Goal: Task Accomplishment & Management: Use online tool/utility

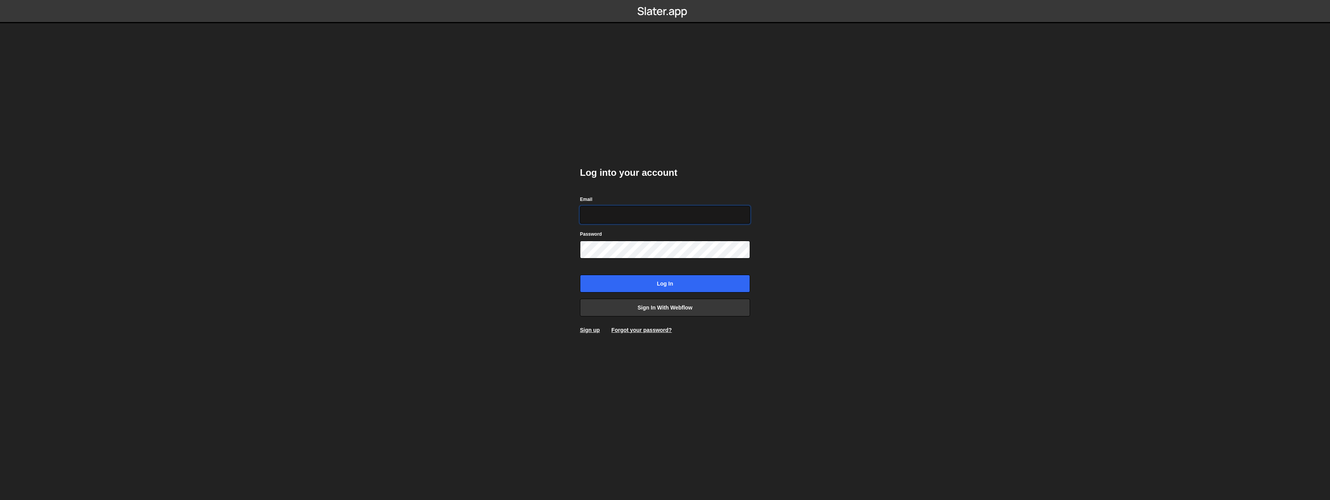
type input "hello@meetpilou.com"
click at [662, 285] on input "Log in" at bounding box center [665, 284] width 170 height 18
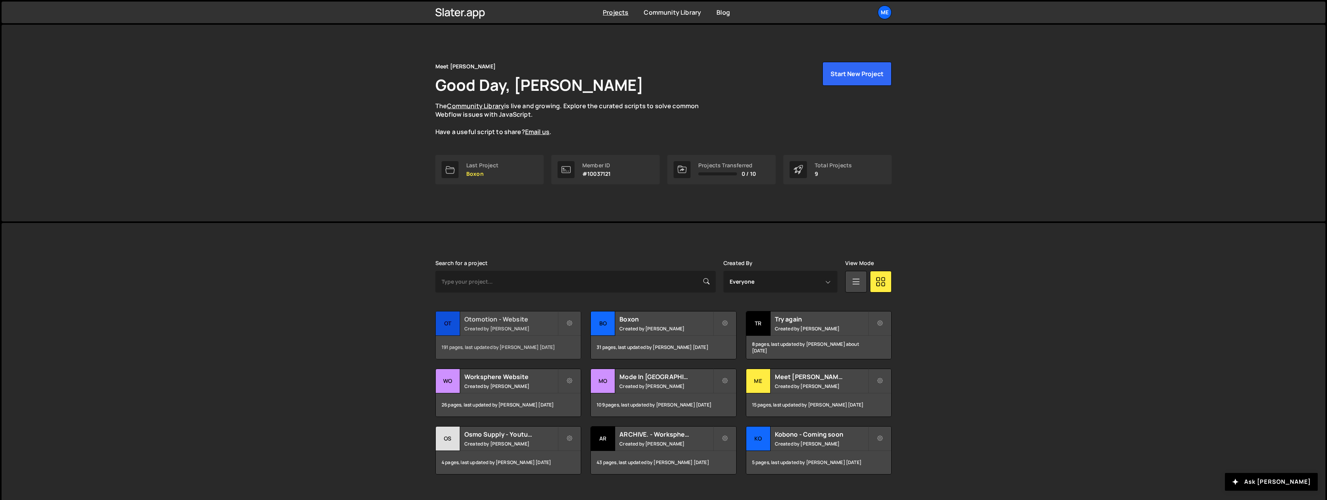
click at [519, 319] on h2 "Otomotion - Website" at bounding box center [510, 319] width 93 height 9
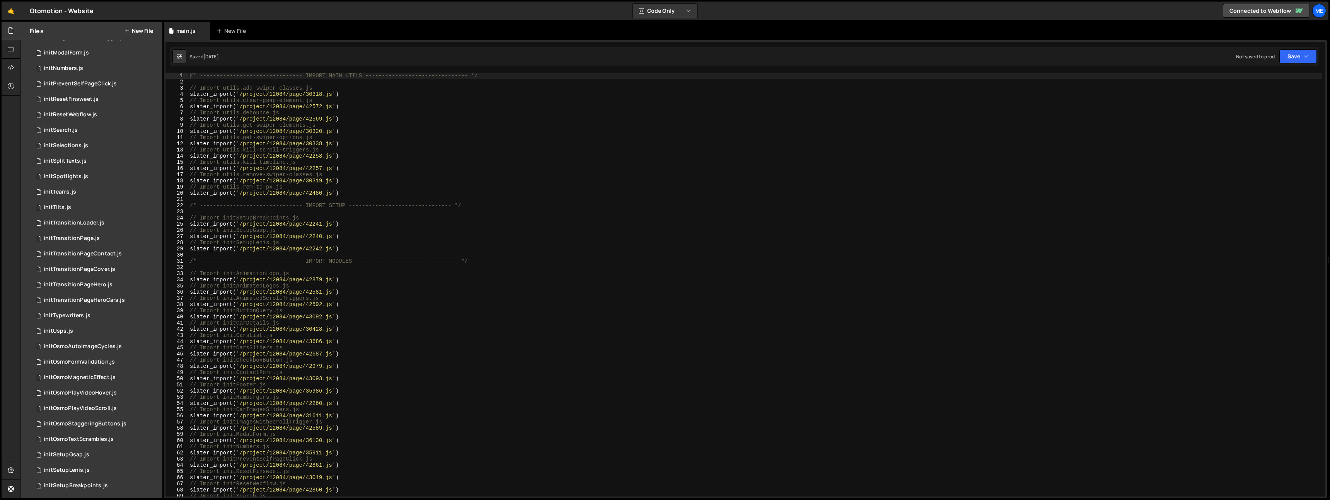
scroll to position [601, 0]
click at [73, 424] on div "main.css 0" at bounding box center [96, 420] width 133 height 15
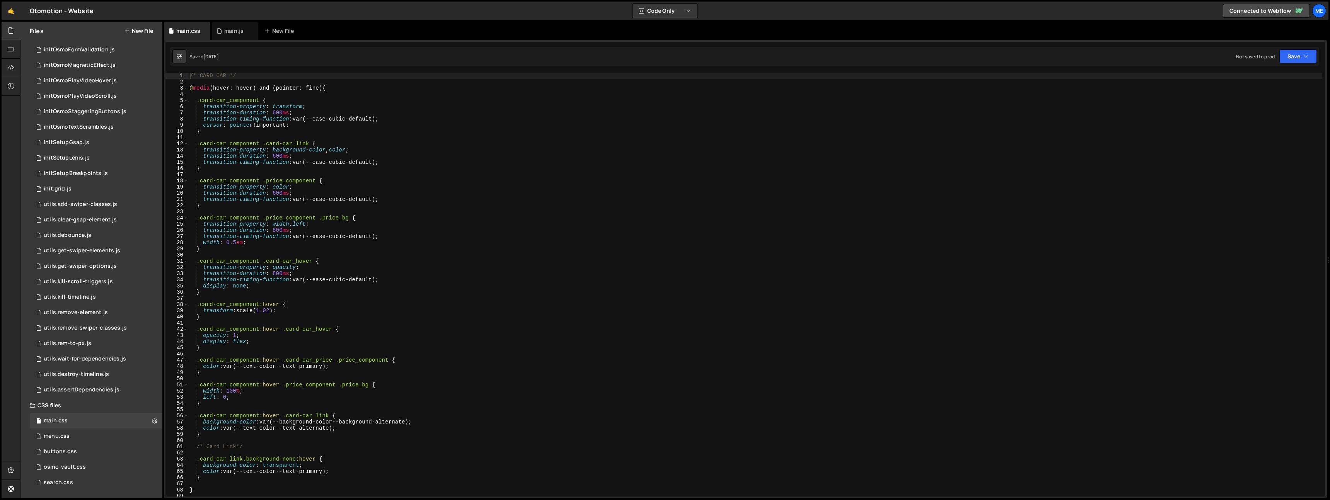
type textarea "left: 0;"
click at [452, 396] on div "/* CARD CAR */ @ media (hover: hover) and (pointer: fine) { .card-car_component…" at bounding box center [755, 291] width 1134 height 437
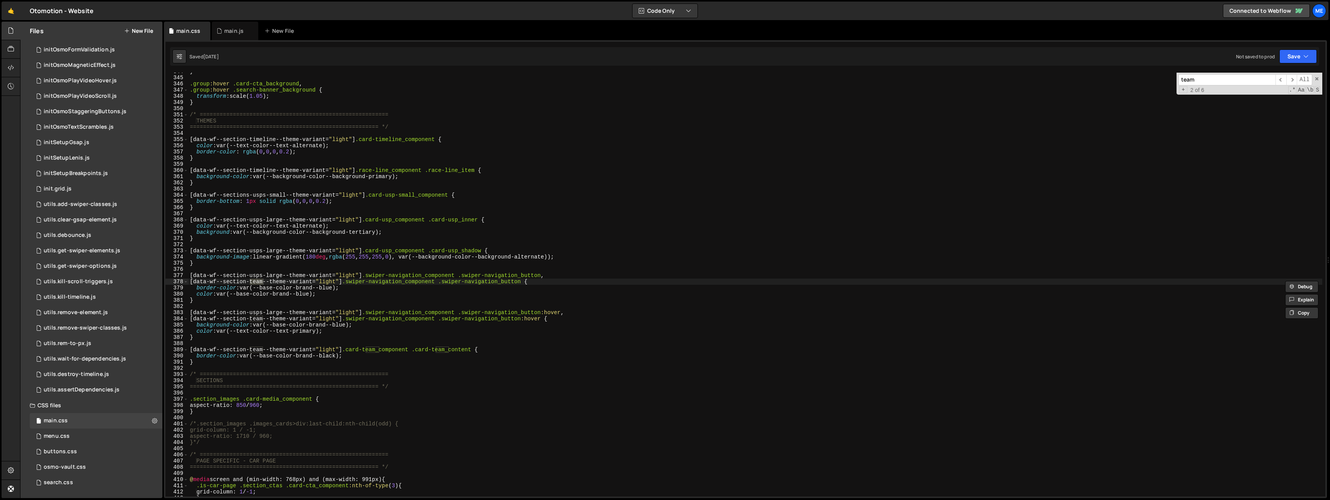
scroll to position [2127, 0]
type input "team"
click at [258, 279] on div "} .group :hover .card-cta_background , .group :hover .search-banner_background …" at bounding box center [755, 285] width 1134 height 424
click at [369, 297] on div "} .group :hover .card-cta_background , .group :hover .search-banner_background …" at bounding box center [755, 286] width 1134 height 437
paste textarea "data-wf--sections-team--theme-variant"
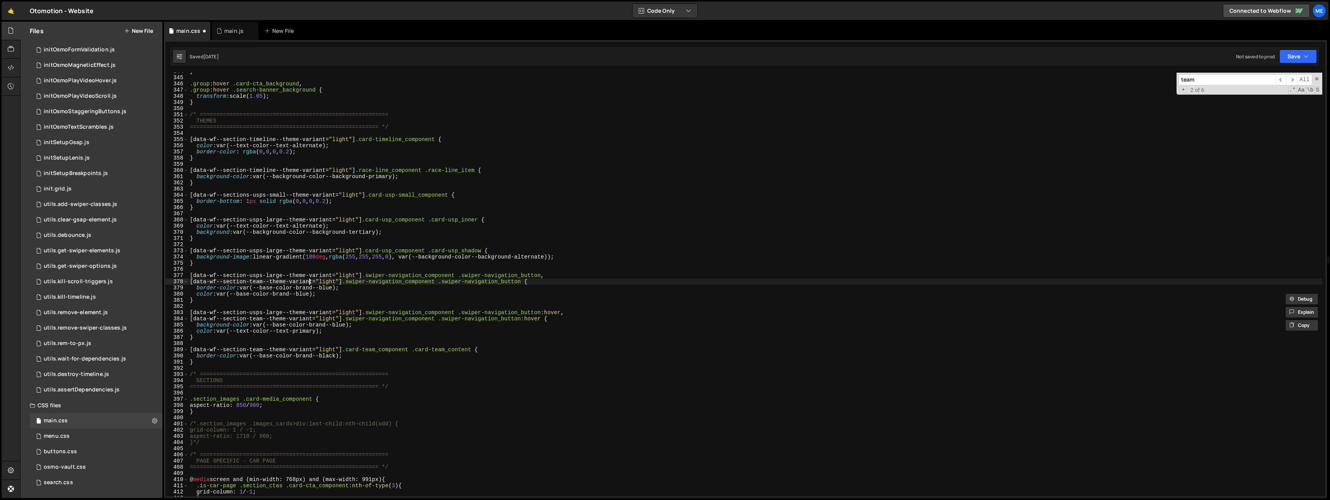
click at [308, 282] on div "} .group :hover .card-cta_background , .group :hover .search-banner_background …" at bounding box center [755, 286] width 1134 height 437
click at [312, 282] on div "} .group :hover .card-cta_background , .group :hover .search-banner_background …" at bounding box center [755, 286] width 1134 height 437
click at [193, 281] on div "} .group :hover .card-cta_background , .group :hover .search-banner_background …" at bounding box center [755, 286] width 1134 height 437
paste textarea "s"
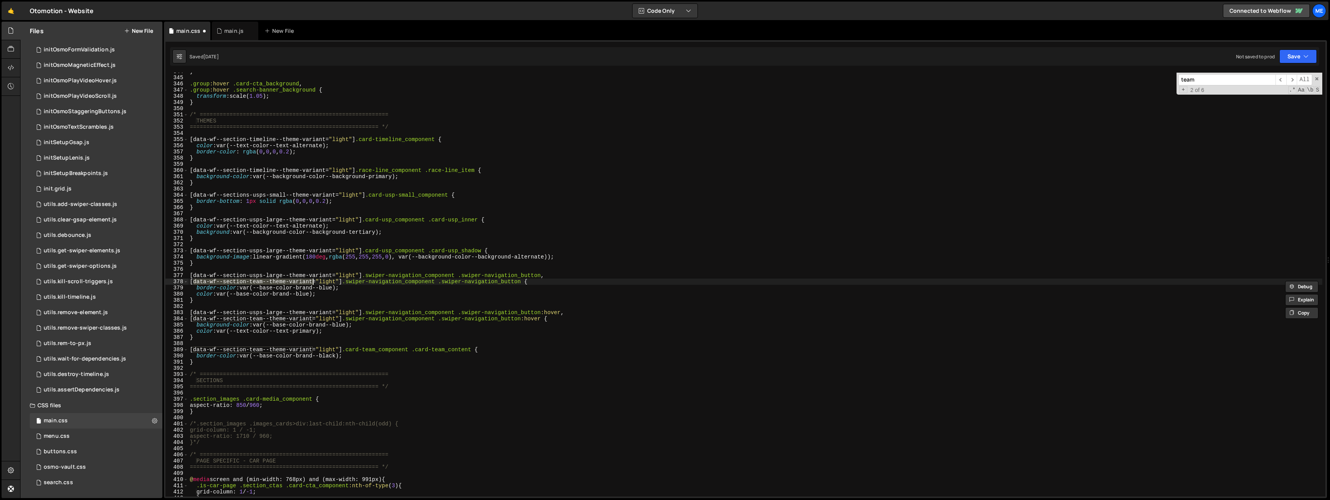
paste textarea "s"
click at [268, 217] on div "} .group :hover .card-cta_background , .group :hover .search-banner_background …" at bounding box center [755, 286] width 1134 height 437
drag, startPoint x: 268, startPoint y: 217, endPoint x: 277, endPoint y: 222, distance: 10.2
click at [268, 217] on div "} .group :hover .card-cta_background , .group :hover .search-banner_background …" at bounding box center [755, 286] width 1134 height 437
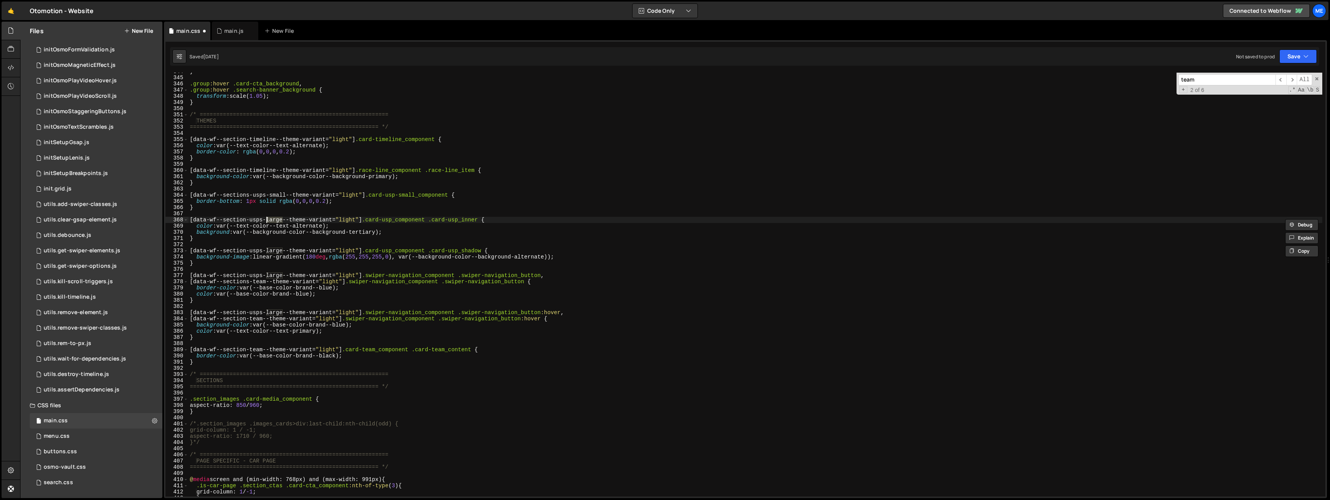
click at [286, 292] on div "} .group :hover .card-cta_background , .group :hover .search-banner_background …" at bounding box center [755, 286] width 1134 height 437
drag, startPoint x: 195, startPoint y: 275, endPoint x: 246, endPoint y: 276, distance: 51.4
click at [245, 276] on div "} .group :hover .card-cta_background , .group :hover .search-banner_background …" at bounding box center [755, 286] width 1134 height 437
type textarea "[data-wf--section-usps-large--theme-variant="light"] .swiper-navigation_compone…"
type input "data-wf--section"
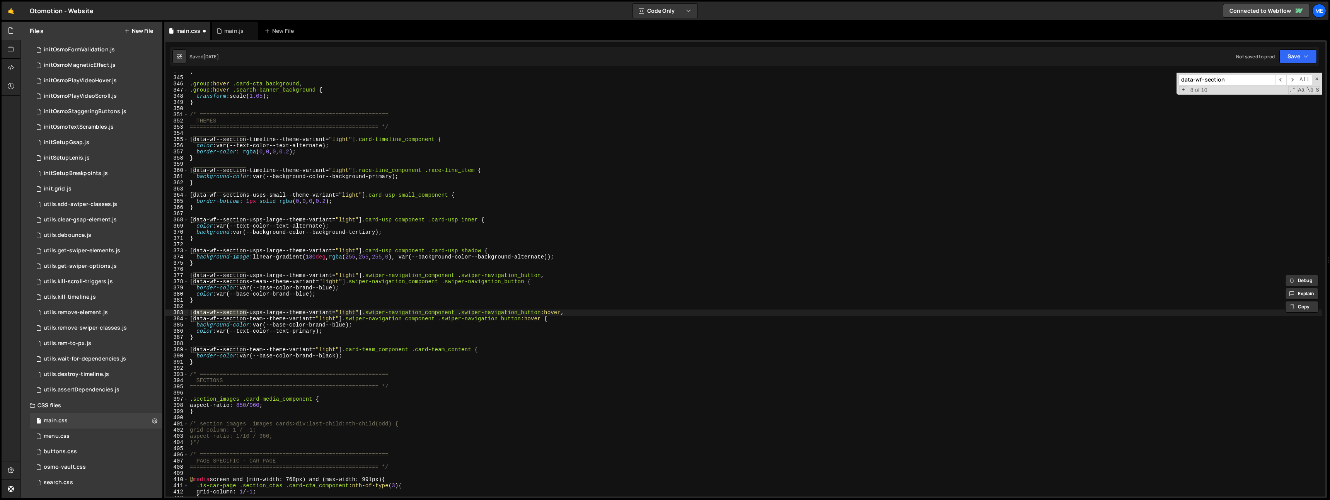
scroll to position [2126, 0]
drag, startPoint x: 246, startPoint y: 312, endPoint x: 246, endPoint y: 320, distance: 7.8
click at [246, 312] on div "} .group :hover .card-cta_background , .group :hover .search-banner_background …" at bounding box center [755, 285] width 1134 height 424
drag, startPoint x: 246, startPoint y: 319, endPoint x: 249, endPoint y: 322, distance: 5.0
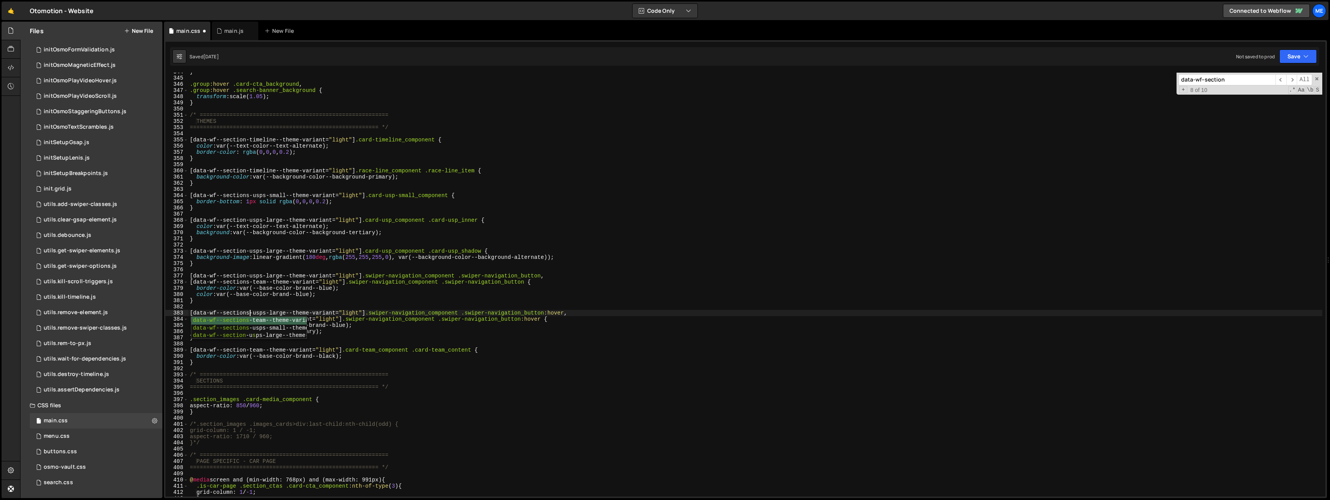
click at [246, 319] on div "data-wf--sections -team--theme-variant local data-wf--sections -usps-small--the…" at bounding box center [248, 336] width 115 height 38
drag, startPoint x: 247, startPoint y: 303, endPoint x: 246, endPoint y: 313, distance: 10.1
click at [247, 304] on div "} .group :hover .card-cta_background , .group :hover .search-banner_background …" at bounding box center [755, 287] width 1134 height 437
click at [246, 319] on div "} .group :hover .card-cta_background , .group :hover .search-banner_background …" at bounding box center [755, 287] width 1134 height 437
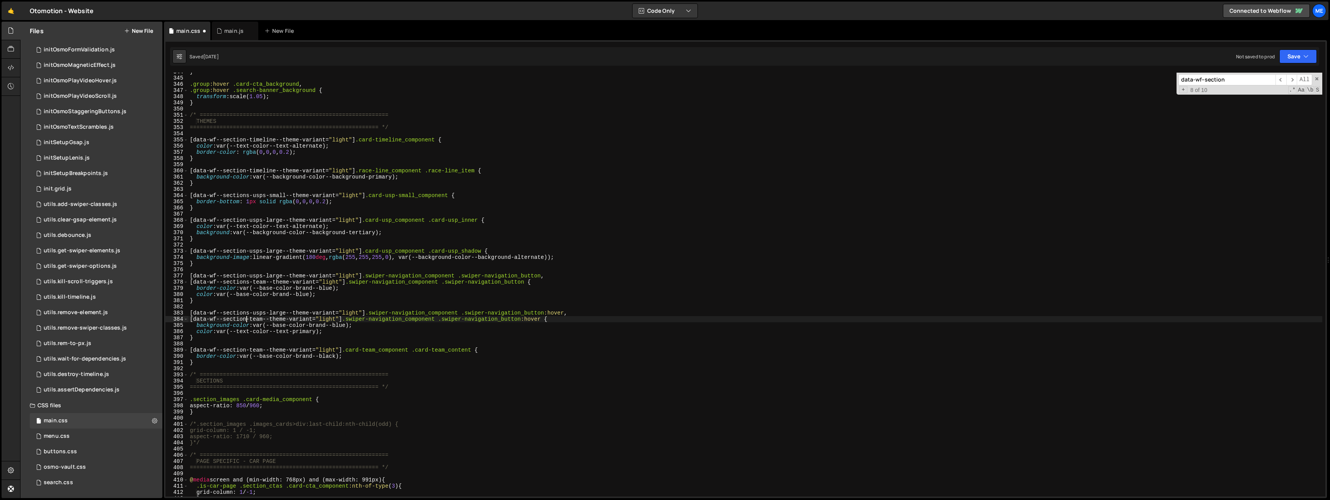
scroll to position [0, 4]
click at [1234, 81] on input "data-wf--section" at bounding box center [1227, 79] width 97 height 11
drag, startPoint x: 280, startPoint y: 349, endPoint x: 265, endPoint y: 355, distance: 16.2
click at [280, 350] on div "} .group :hover .card-cta_background , .group :hover .search-banner_background …" at bounding box center [755, 287] width 1134 height 437
click at [246, 351] on div "} .group :hover .card-cta_background , .group :hover .search-banner_background …" at bounding box center [755, 287] width 1134 height 437
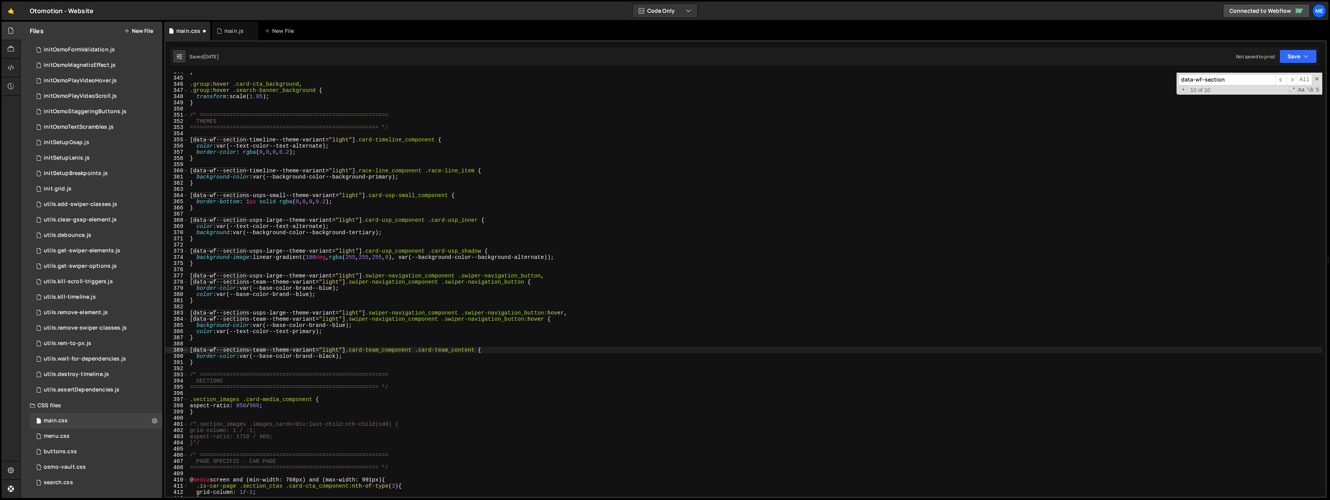
click at [1242, 82] on input "data-wf--section" at bounding box center [1227, 79] width 97 height 11
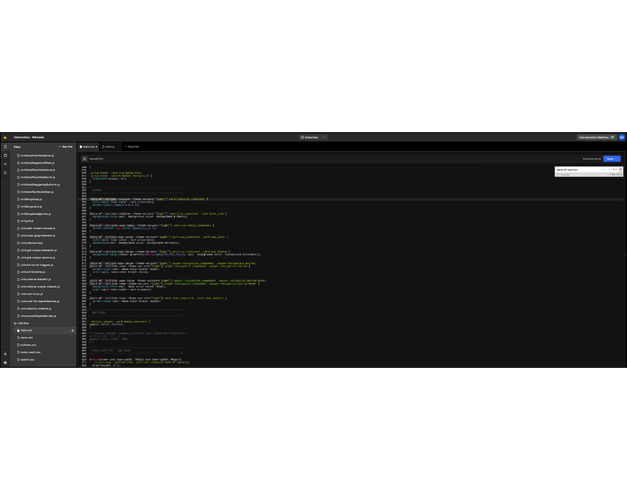
scroll to position [2124, 0]
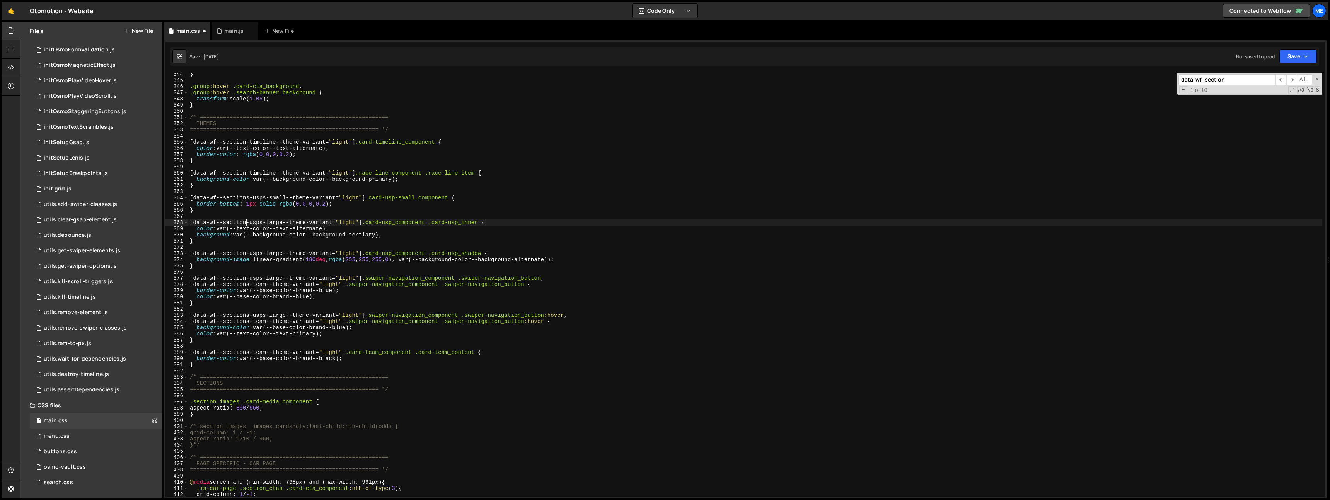
drag, startPoint x: 246, startPoint y: 222, endPoint x: 246, endPoint y: 229, distance: 6.2
click at [246, 222] on div "} .group :hover .card-cta_background , .group :hover .search-banner_background …" at bounding box center [755, 289] width 1134 height 437
click at [247, 261] on div "} .group :hover .card-cta_background , .group :hover .search-banner_background …" at bounding box center [755, 289] width 1134 height 437
drag, startPoint x: 247, startPoint y: 253, endPoint x: 249, endPoint y: 259, distance: 6.4
click at [247, 253] on div "} .group :hover .card-cta_background , .group :hover .search-banner_background …" at bounding box center [755, 289] width 1134 height 437
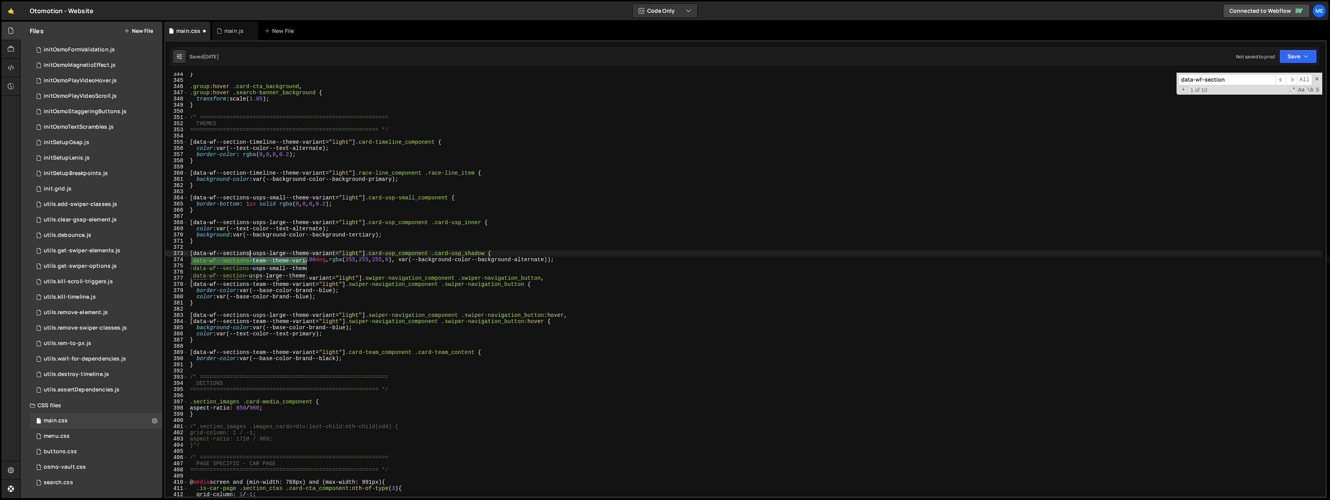
click at [252, 294] on div "} .group :hover .card-cta_background , .group :hover .search-banner_background …" at bounding box center [755, 289] width 1134 height 437
click at [245, 279] on div "} .group :hover .card-cta_background , .group :hover .search-banner_background …" at bounding box center [755, 289] width 1134 height 437
click at [251, 325] on div "} .group :hover .card-cta_background , .group :hover .search-banner_background …" at bounding box center [755, 289] width 1134 height 437
click at [246, 173] on div "} .group :hover .card-cta_background , .group :hover .search-banner_background …" at bounding box center [755, 289] width 1134 height 437
click at [246, 143] on div "} .group :hover .card-cta_background , .group :hover .search-banner_background …" at bounding box center [755, 289] width 1134 height 437
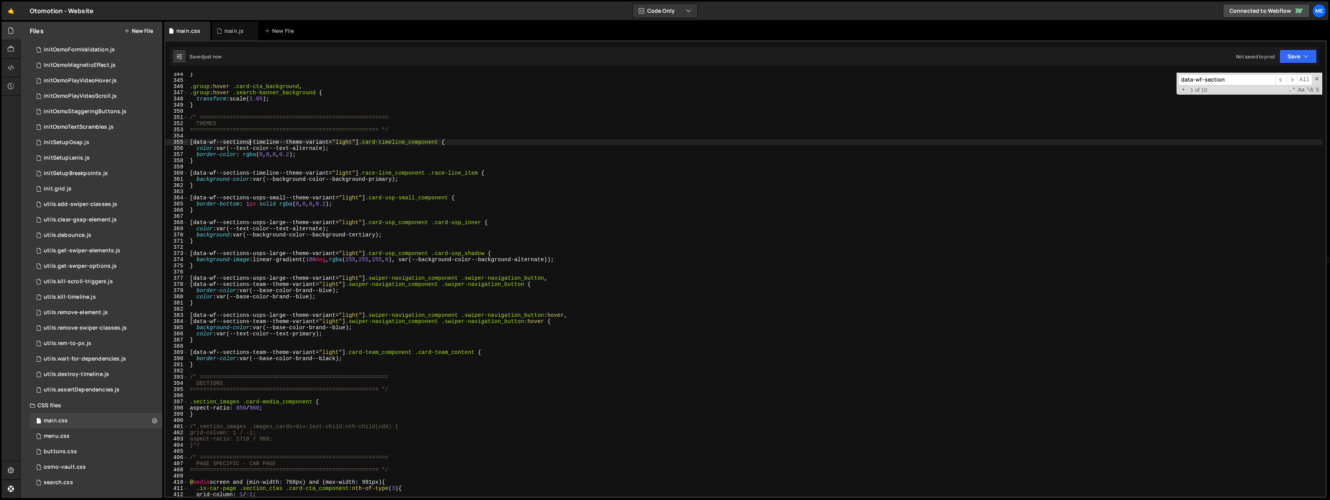
click at [1250, 81] on input "data-wf--section" at bounding box center [1227, 79] width 97 height 11
type textarea "border-color: rgba(0, 0, 0, 0.2);"
click at [966, 156] on div "} .group :hover .card-cta_background , .group :hover .search-banner_background …" at bounding box center [755, 289] width 1134 height 437
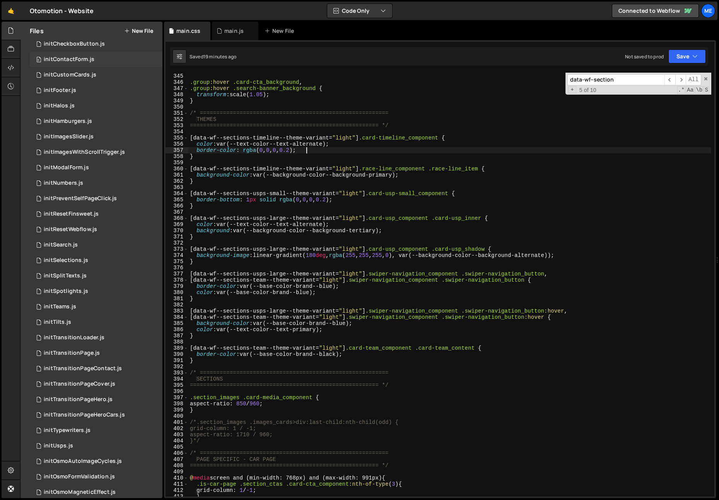
scroll to position [174, 0]
click at [82, 309] on div "0 initTeams.js 0" at bounding box center [96, 306] width 133 height 15
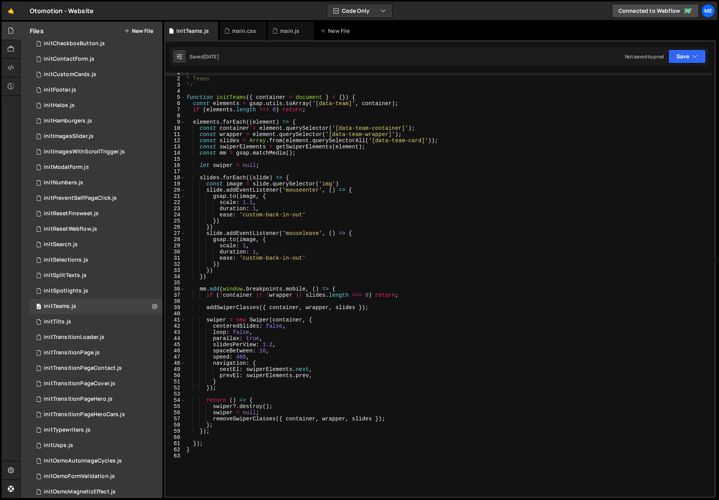
scroll to position [5, 0]
click at [334, 304] on div "/** * Teams */ function initTeams ( { container = document } = { }) { const ele…" at bounding box center [448, 286] width 526 height 437
click at [332, 320] on div "/** * Teams */ function initTeams ( { container = document } = { }) { const ele…" at bounding box center [448, 286] width 526 height 437
click at [319, 377] on div "/** * Teams */ function initTeams ( { container = document } = { }) { const ele…" at bounding box center [448, 286] width 526 height 437
type textarea "},"
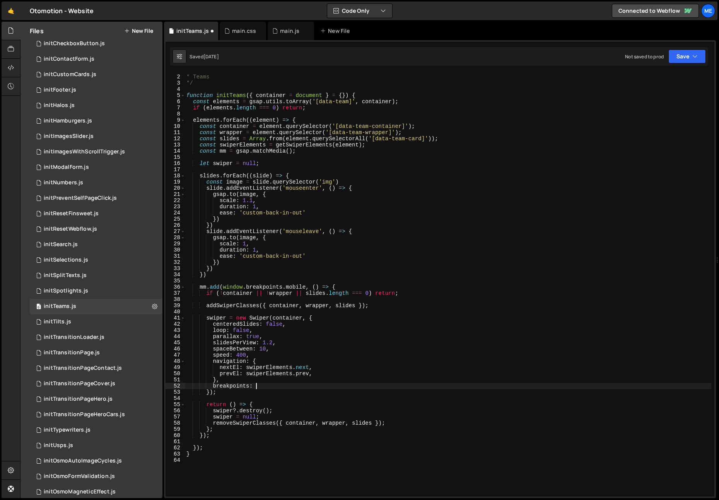
type textarea "breakpoints: {}"
drag, startPoint x: 234, startPoint y: 387, endPoint x: 267, endPoint y: 386, distance: 33.6
click at [267, 386] on div "/** * Teams */ function initTeams ( { container = document } = { }) { const ele…" at bounding box center [448, 286] width 526 height 437
type textarea "breakpoints: {"
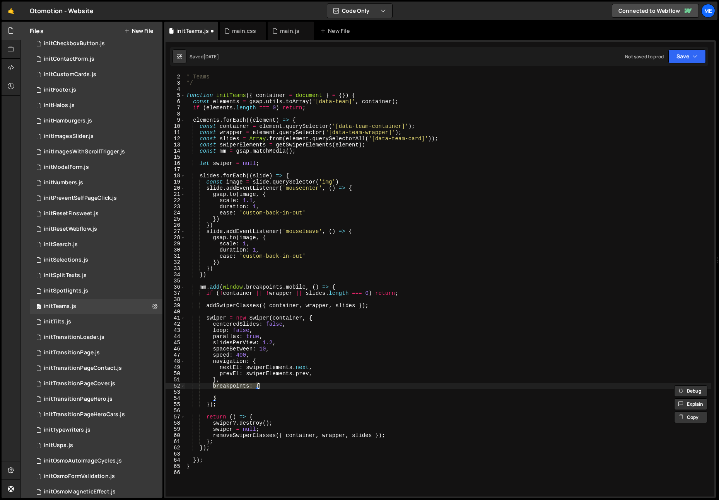
click at [266, 391] on div "/** * Teams */ function initTeams ( { container = document } = { }) { const ele…" at bounding box center [448, 286] width 526 height 437
type textarea "768: {}"
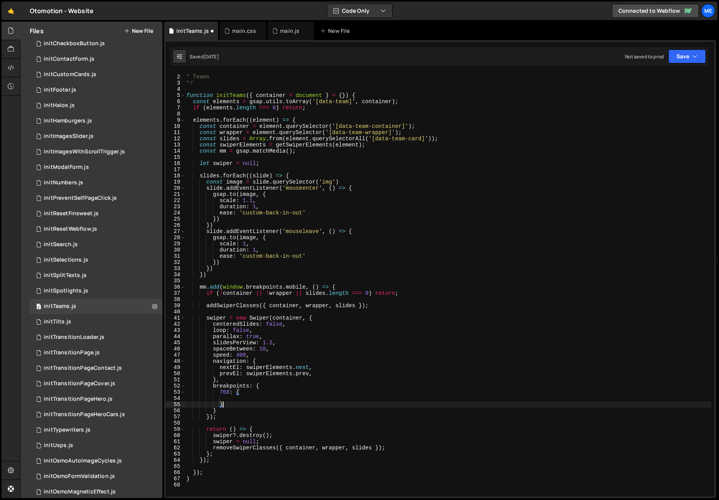
type textarea "},"
type textarea "breakpoints: {"
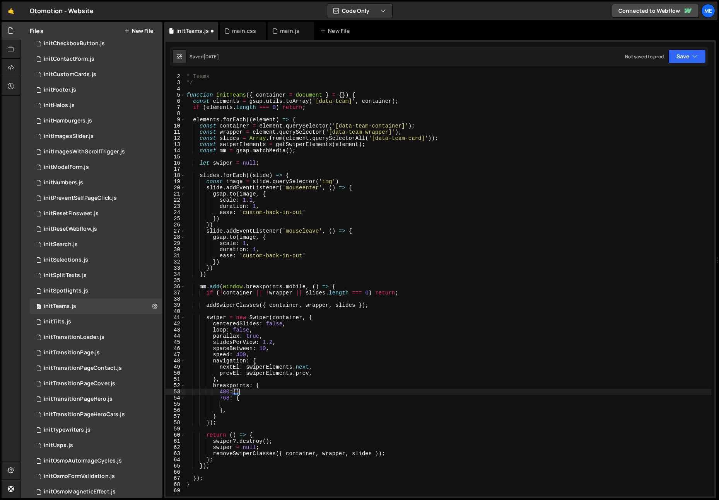
scroll to position [10, 0]
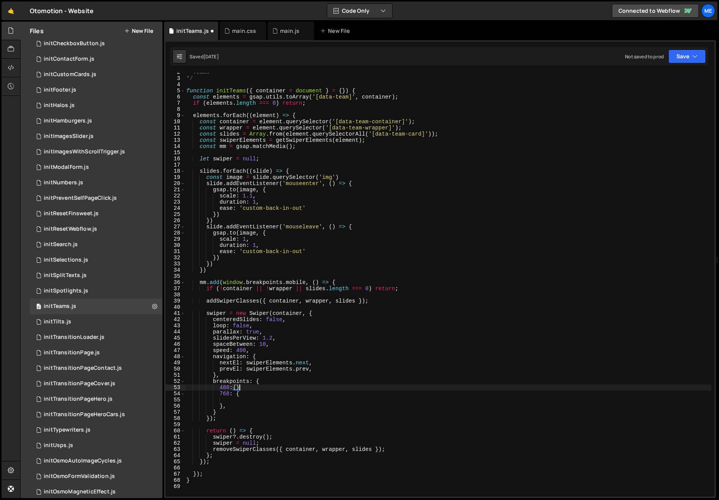
type textarea "480:{},"
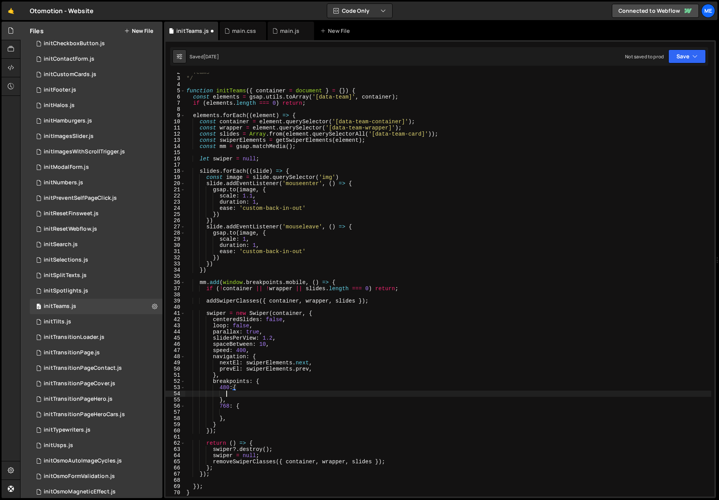
scroll to position [0, 2]
drag, startPoint x: 212, startPoint y: 337, endPoint x: 314, endPoint y: 338, distance: 102.1
click at [314, 338] on div "* Teams */ function initTeams ( { container = document } = { }) { const element…" at bounding box center [448, 287] width 526 height 437
type textarea "slidesPerView: 1.2,"
click at [246, 395] on div "* Teams */ function initTeams ( { container = document } = { }) { const element…" at bounding box center [448, 287] width 526 height 437
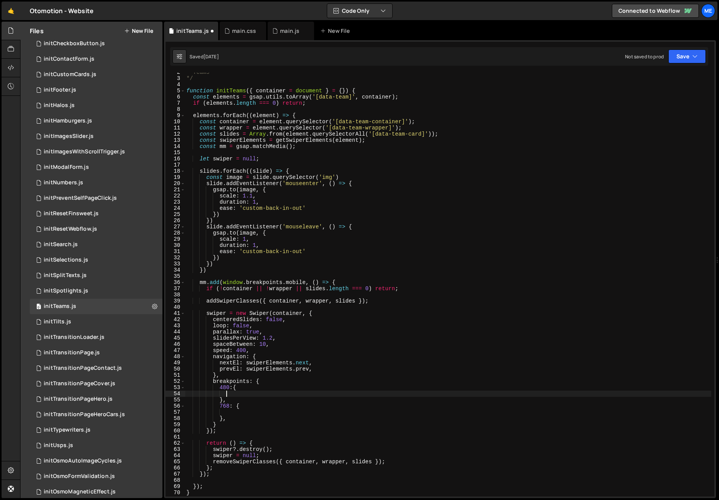
paste textarea "slidesPerView: 1.2,"
type textarea "slidesPerView: 1.2,"
click at [235, 413] on div "* Teams */ function initTeams ( { container = document } = { }) { const element…" at bounding box center [448, 287] width 526 height 437
paste textarea "slidesPerView: 1.2,"
click at [279, 413] on div "* Teams */ function initTeams ( { container = document } = { }) { const element…" at bounding box center [448, 287] width 526 height 437
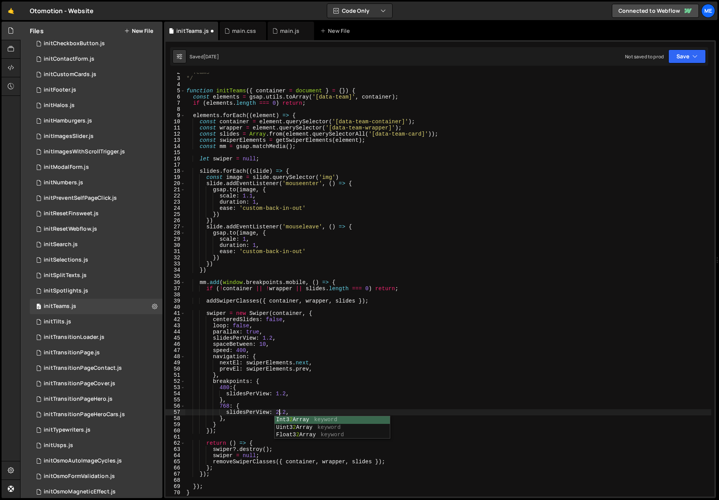
click at [312, 408] on div "* Teams */ function initTeams ( { container = document } = { }) { const element…" at bounding box center [448, 287] width 526 height 437
click at [325, 399] on div "* Teams */ function initTeams ( { container = document } = { }) { const element…" at bounding box center [448, 287] width 526 height 437
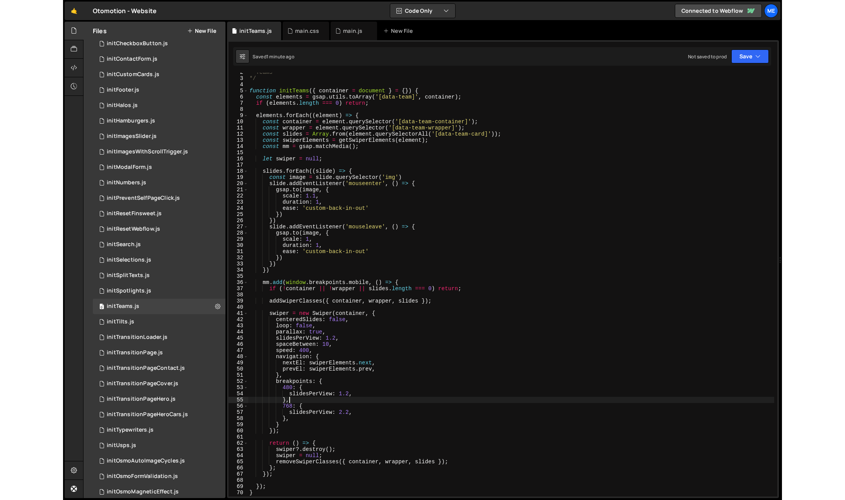
scroll to position [0, 2]
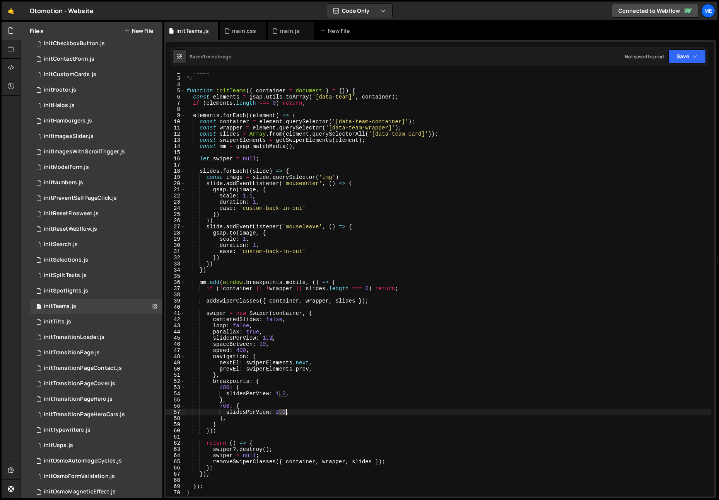
drag, startPoint x: 280, startPoint y: 411, endPoint x: 285, endPoint y: 411, distance: 5.4
click at [285, 411] on div "* Teams */ function initTeams ( { container = document } = { }) { const element…" at bounding box center [448, 287] width 526 height 437
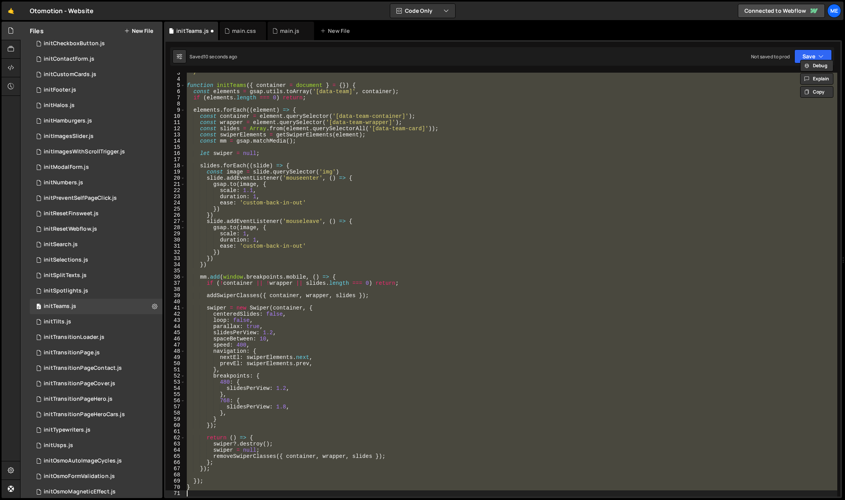
scroll to position [15, 0]
type textarea "slidesPerView: 2,"
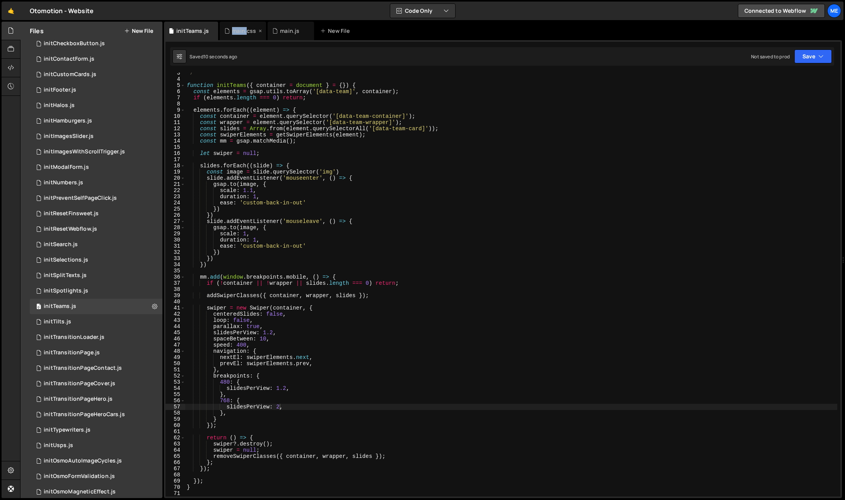
click at [246, 27] on div "main.css" at bounding box center [244, 31] width 24 height 8
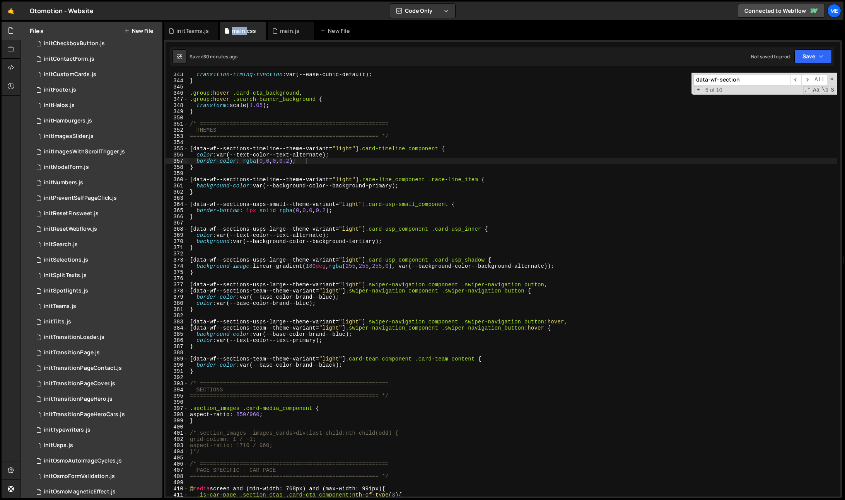
scroll to position [2115, 0]
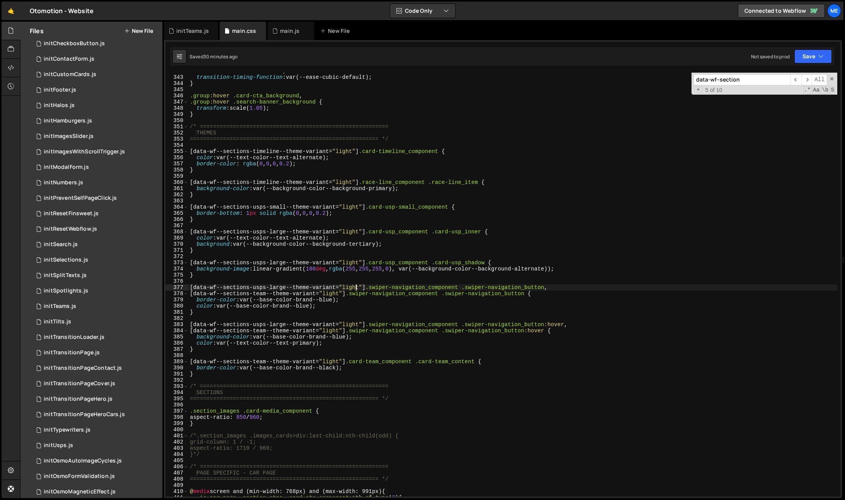
drag, startPoint x: 357, startPoint y: 289, endPoint x: 308, endPoint y: 305, distance: 51.5
click at [356, 289] on div "transition-duration : 800 ms ; transition-timing-function : var(--ease-cubic-de…" at bounding box center [512, 286] width 649 height 437
drag, startPoint x: 254, startPoint y: 287, endPoint x: 287, endPoint y: 287, distance: 32.9
click at [287, 287] on div "transition-duration : 800 ms ; transition-timing-function : var(--ease-cubic-de…" at bounding box center [512, 286] width 649 height 437
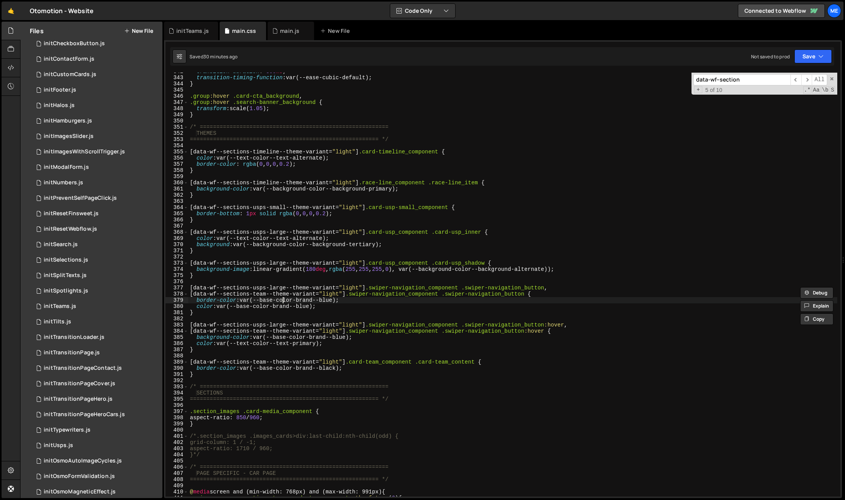
click at [284, 303] on div "transition-duration : 800 ms ; transition-timing-function : var(--ease-cubic-de…" at bounding box center [512, 286] width 649 height 437
drag, startPoint x: 323, startPoint y: 238, endPoint x: 219, endPoint y: 236, distance: 104.8
click at [220, 236] on div "transition-duration : 800 ms ; transition-timing-function : var(--ease-cubic-de…" at bounding box center [512, 286] width 649 height 437
drag, startPoint x: 218, startPoint y: 237, endPoint x: 225, endPoint y: 237, distance: 7.0
click at [218, 237] on div "transition-duration : 800 ms ; transition-timing-function : var(--ease-cubic-de…" at bounding box center [512, 286] width 649 height 437
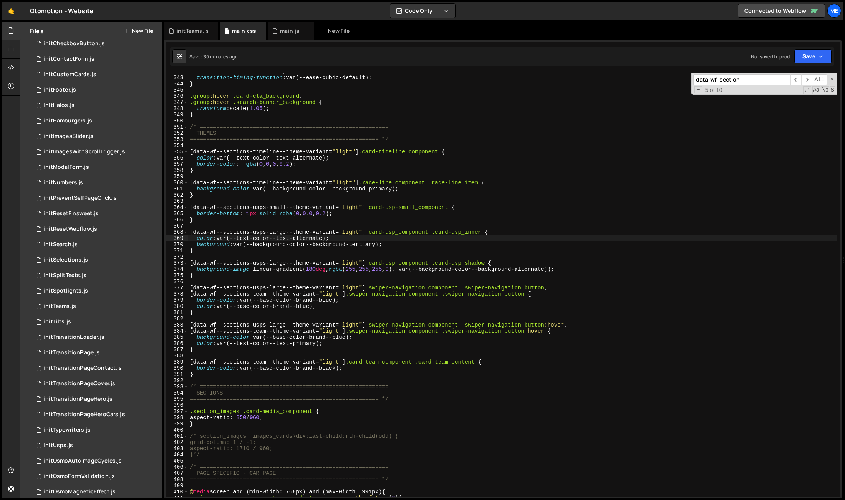
click at [333, 237] on div "transition-duration : 800 ms ; transition-timing-function : var(--ease-cubic-de…" at bounding box center [512, 286] width 649 height 437
drag, startPoint x: 241, startPoint y: 300, endPoint x: 321, endPoint y: 305, distance: 79.4
click at [355, 298] on div "transition-duration : 800 ms ; transition-timing-function : var(--ease-cubic-de…" at bounding box center [512, 286] width 649 height 437
paste textarea "text-color--text-alternat"
drag, startPoint x: 224, startPoint y: 307, endPoint x: 344, endPoint y: 307, distance: 119.5
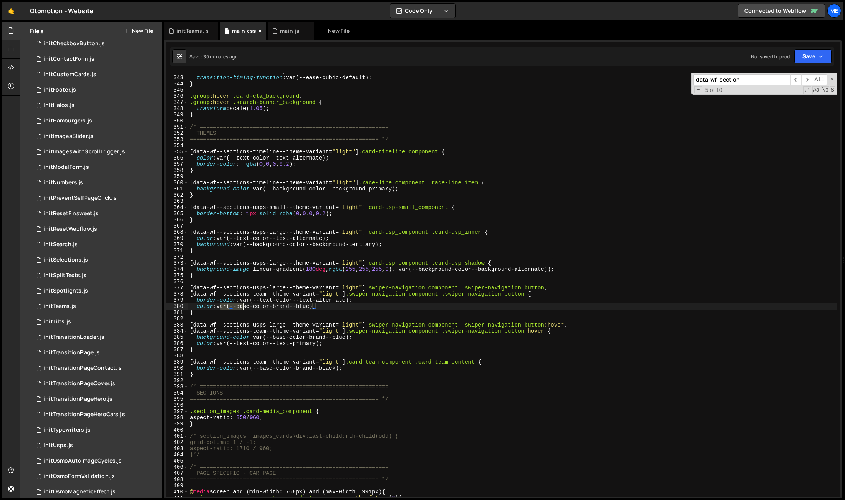
click at [344, 307] on div "transition-duration : 800 ms ; transition-timing-function : var(--ease-cubic-de…" at bounding box center [512, 286] width 649 height 437
paste textarea "var(--text-color--text-alternat"
type textarea "color: var(--text-color--text-alternate);"
click at [0, 0] on icon at bounding box center [0, 0] width 0 height 0
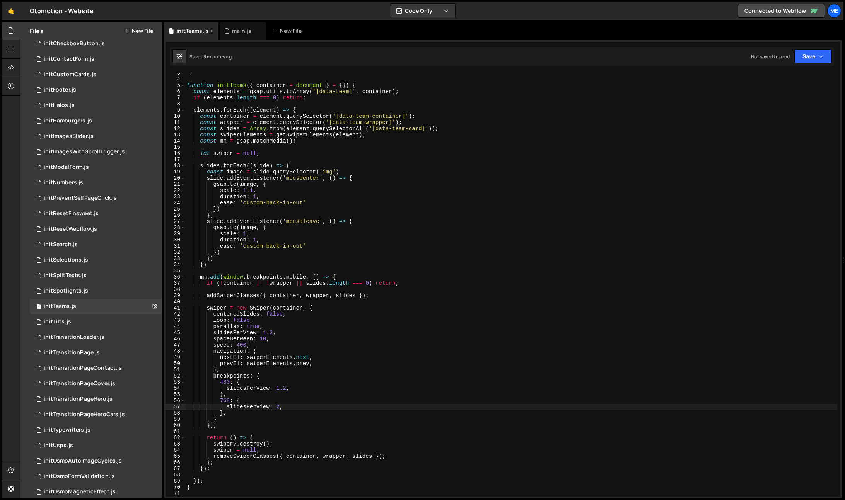
click at [212, 30] on icon at bounding box center [212, 31] width 5 height 8
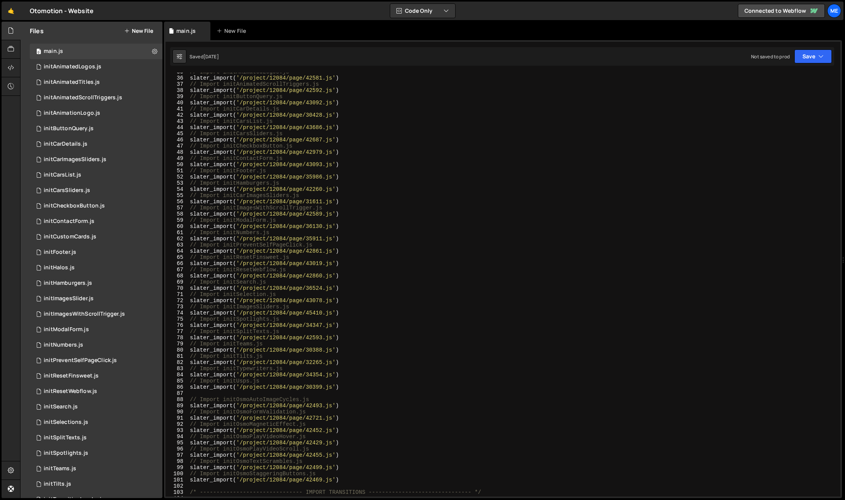
scroll to position [0, 0]
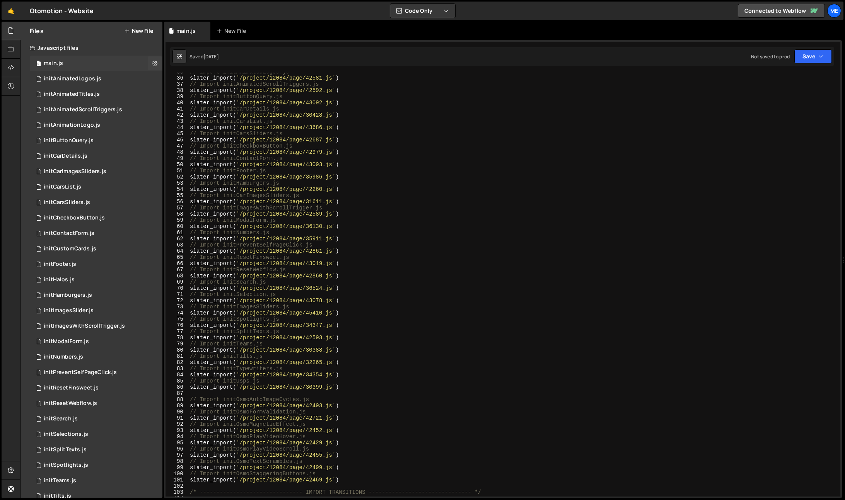
click at [59, 65] on div "main.js" at bounding box center [53, 63] width 19 height 7
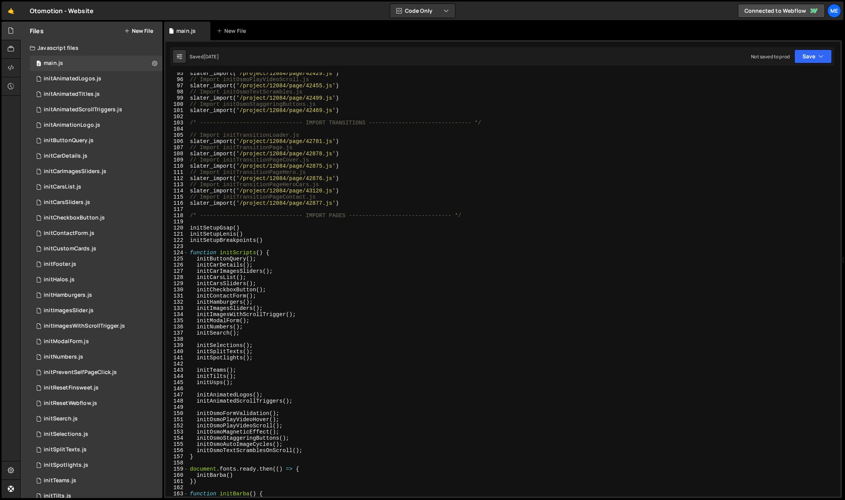
scroll to position [584, 0]
type textarea "initCarDetails();"
click at [429, 264] on div "slater_import ( '/project/12084/page/42429.js' ) // Import initOsmoPlayVideoScr…" at bounding box center [512, 288] width 649 height 437
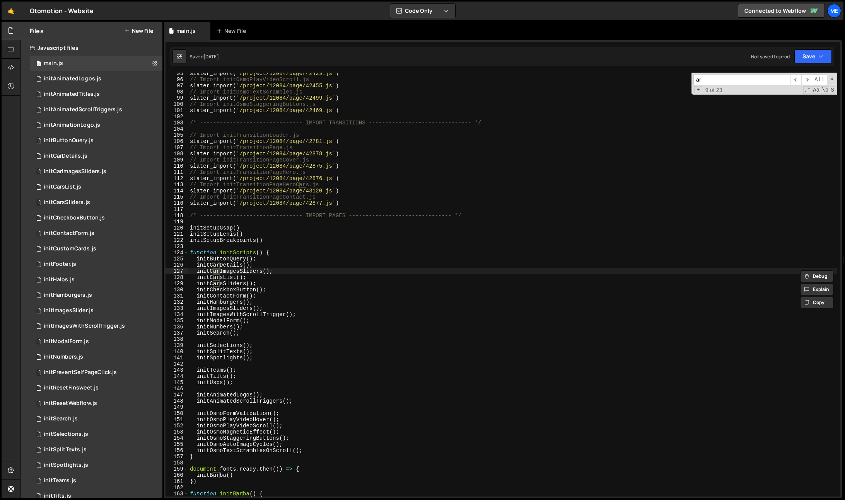
type input "a"
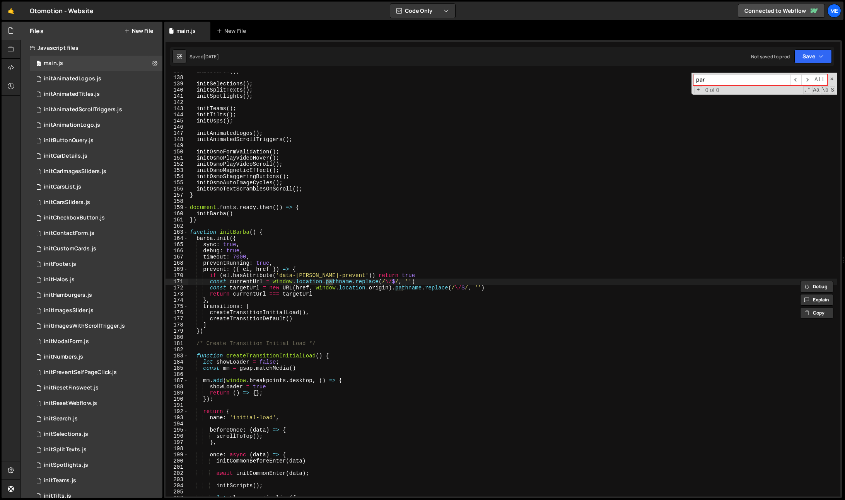
scroll to position [846, 0]
type input "parallax"
click at [457, 307] on div "initSearch ( ) ; initSelections ( ) ; initSplitTexts ( ) ; initSpotlights ( ) ;…" at bounding box center [512, 286] width 649 height 437
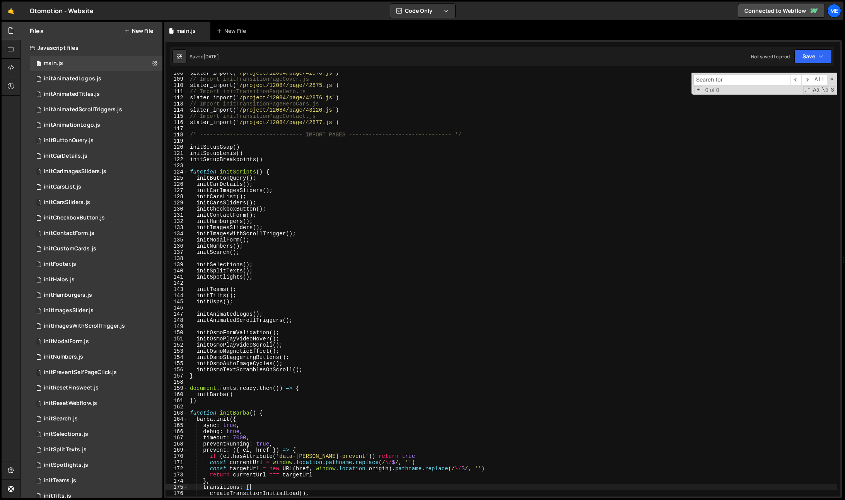
scroll to position [635, 0]
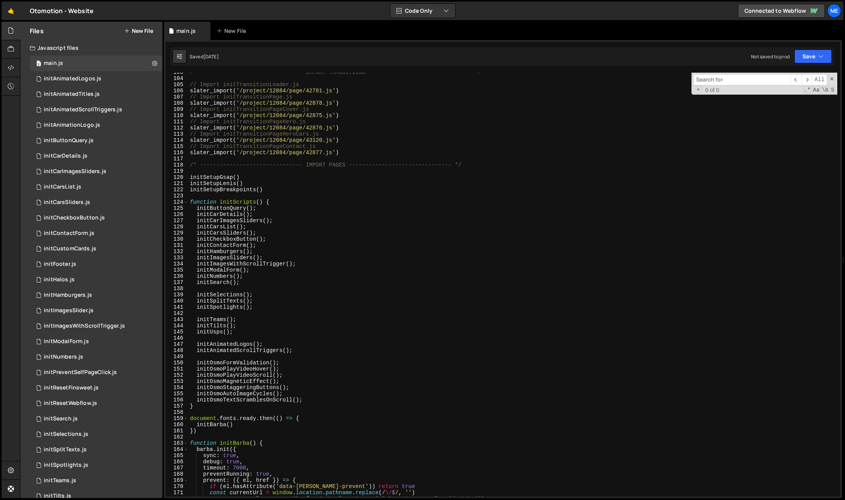
click at [272, 282] on div "/* ------------------------------- IMPORT TRANSITIONS -------------------------…" at bounding box center [512, 287] width 649 height 437
click at [273, 273] on div "/* ------------------------------- IMPORT TRANSITIONS -------------------------…" at bounding box center [512, 287] width 649 height 437
type textarea "initNumbers();"
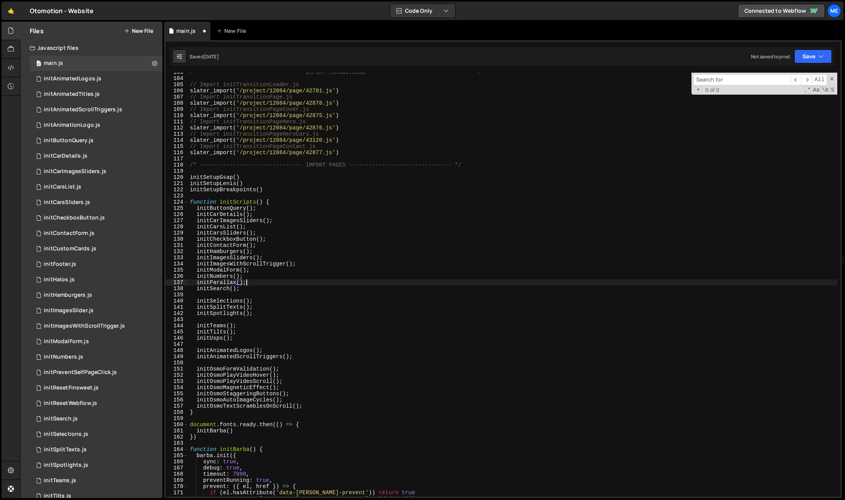
scroll to position [0, 3]
type textarea "initParallax();"
click at [145, 32] on button "New File" at bounding box center [138, 31] width 29 height 6
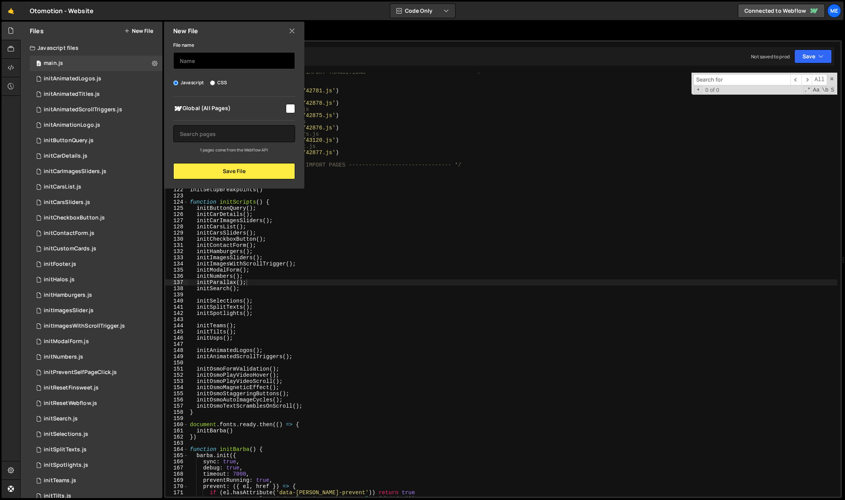
click at [199, 55] on input "text" at bounding box center [234, 60] width 122 height 17
type input "initParallax"
click at [245, 176] on button "Save File" at bounding box center [234, 171] width 122 height 16
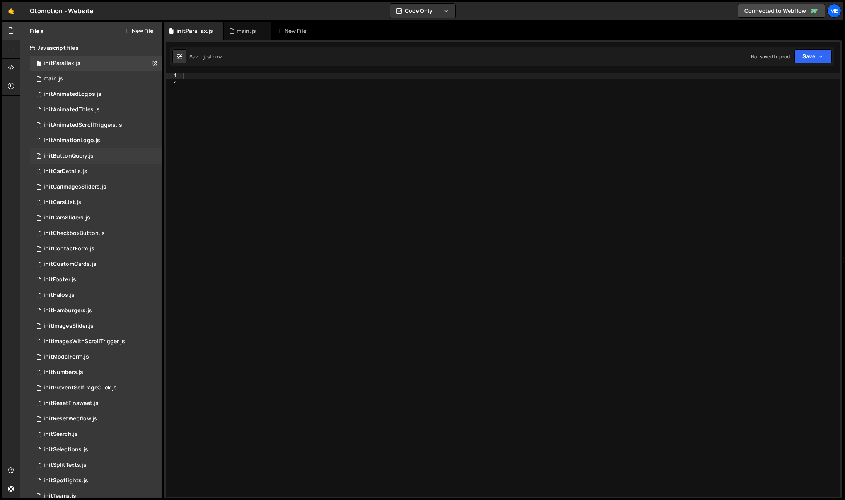
click at [79, 155] on div "initButtonQuery.js" at bounding box center [69, 156] width 50 height 7
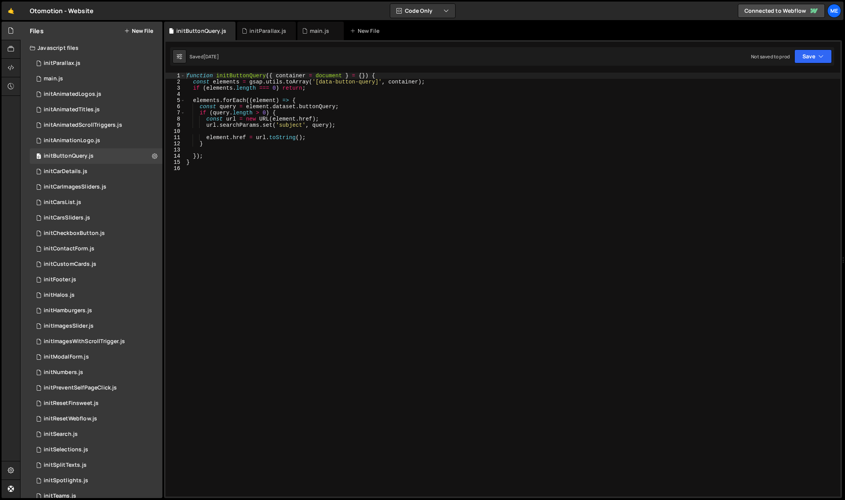
click at [271, 180] on div "function initButtonQuery ( { container = document } = { }) { const elements = g…" at bounding box center [513, 291] width 656 height 437
type textarea "}"
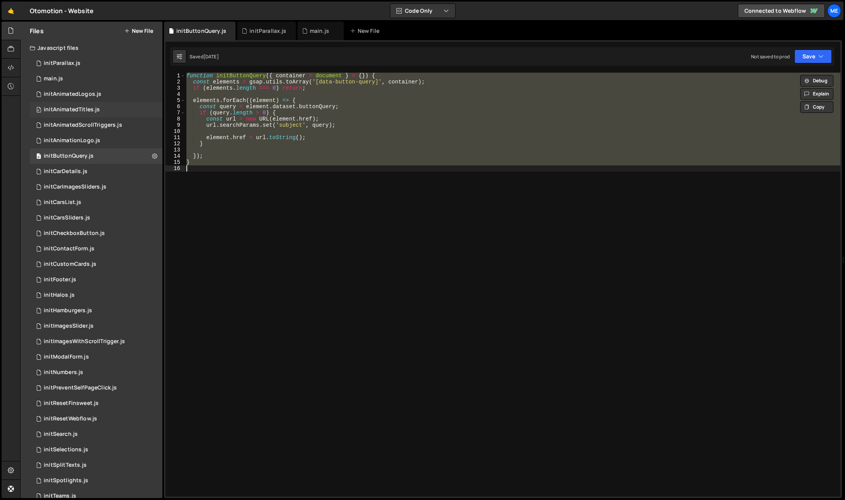
scroll to position [7, 0]
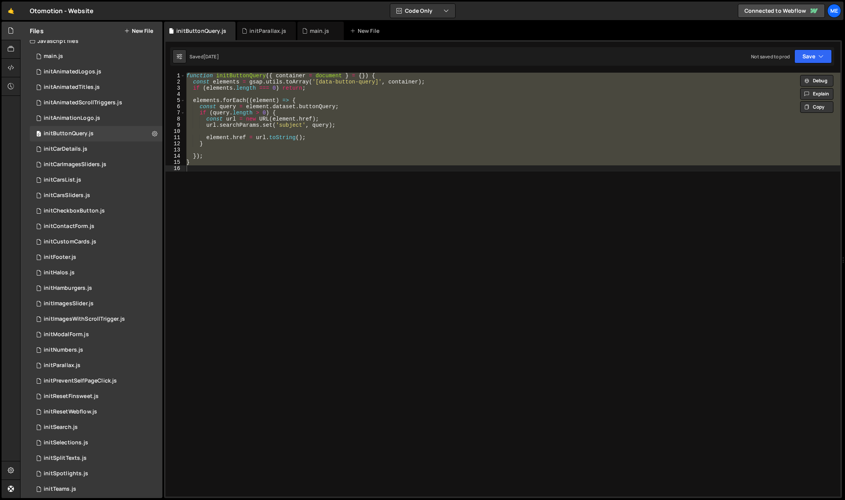
click at [257, 176] on div "function initButtonQuery ( { container = document } = { }) { const elements = g…" at bounding box center [513, 285] width 656 height 424
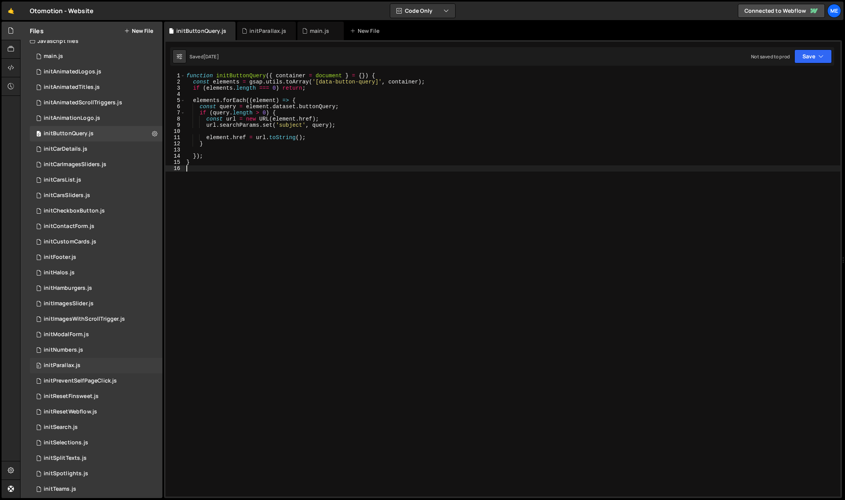
click at [76, 363] on div "initParallax.js" at bounding box center [62, 365] width 37 height 7
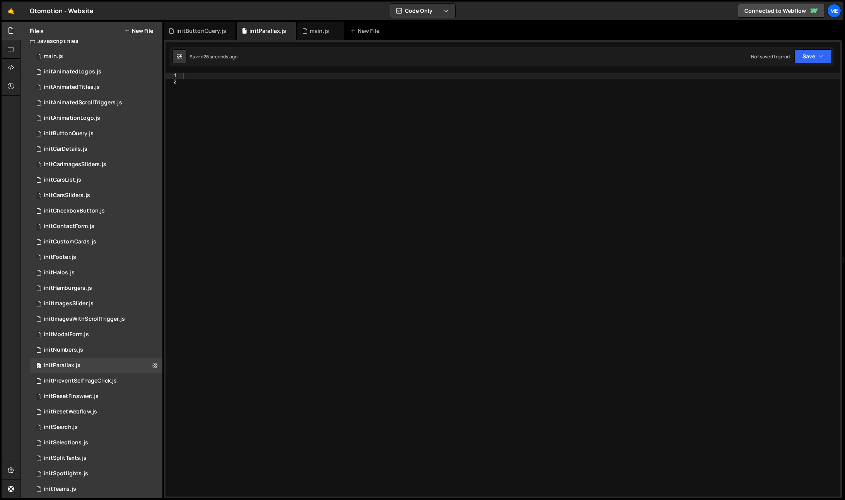
click at [313, 237] on div at bounding box center [511, 291] width 659 height 437
paste textarea "function initButtonQuery({ container = document } = {}) {"
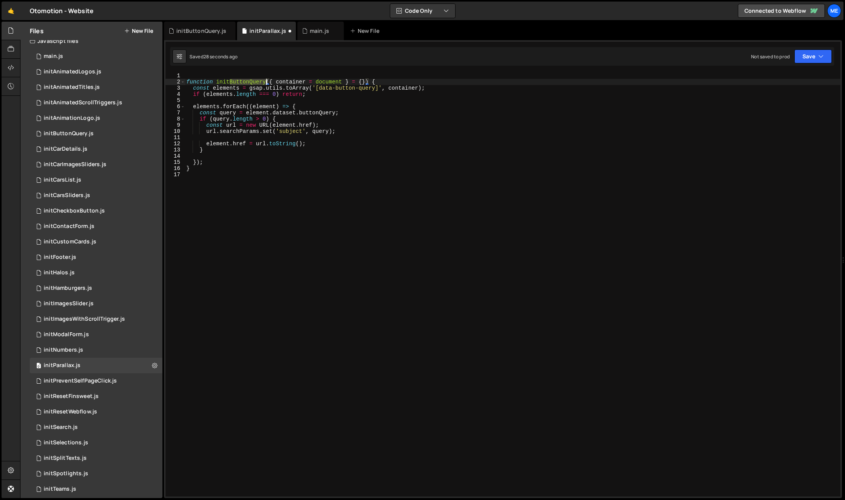
drag, startPoint x: 231, startPoint y: 81, endPoint x: 268, endPoint y: 83, distance: 36.4
click at [268, 83] on div "function initButtonQuery ( { container = document } = { }) { const elements = g…" at bounding box center [513, 291] width 656 height 437
drag, startPoint x: 319, startPoint y: 88, endPoint x: 376, endPoint y: 87, distance: 56.9
click at [376, 87] on div "function initParallax ( { container = document } = { }) { const elements = gsap…" at bounding box center [513, 291] width 656 height 437
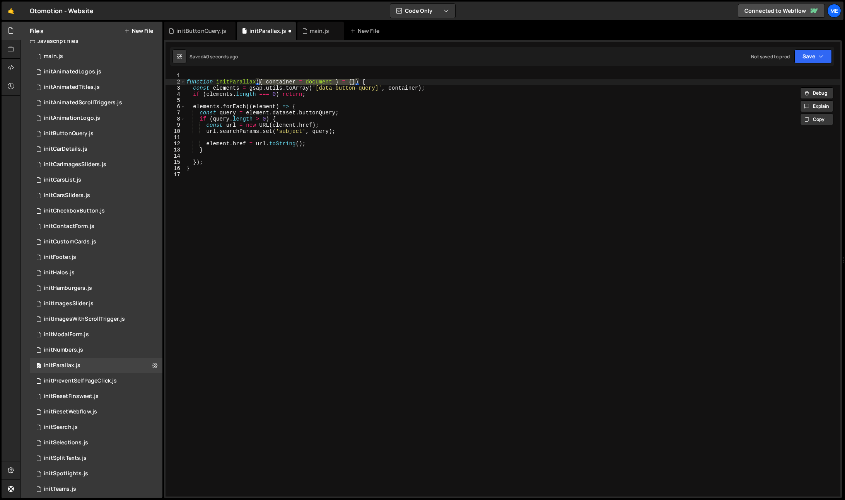
drag, startPoint x: 356, startPoint y: 82, endPoint x: 260, endPoint y: 82, distance: 96.3
click at [259, 82] on div "function initParallax ( { container = document } = { }) { const elements = gsap…" at bounding box center [513, 291] width 656 height 437
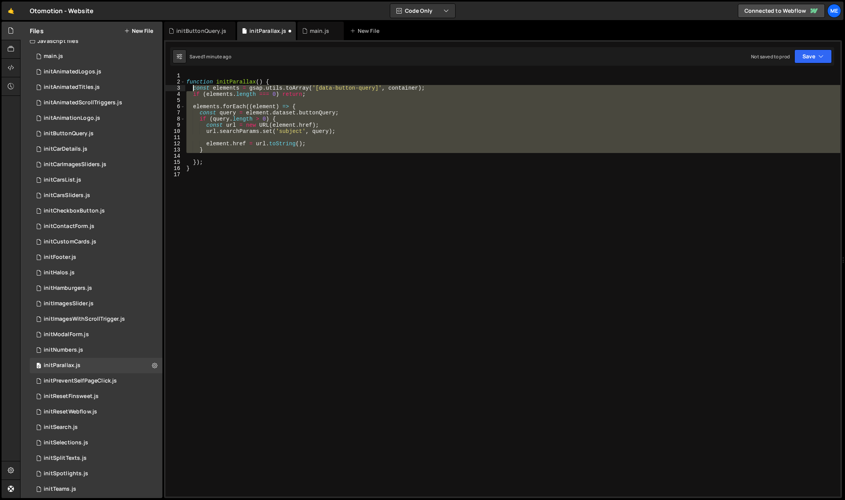
drag, startPoint x: 236, startPoint y: 154, endPoint x: 193, endPoint y: 88, distance: 78.7
click at [193, 88] on div "function initParallax ( ) { const elements = gsap . utils . toArray ( '[data-bu…" at bounding box center [513, 291] width 656 height 437
type textarea "const elements = gsap.utils.toArray('[data-button-query]', container); if (elem…"
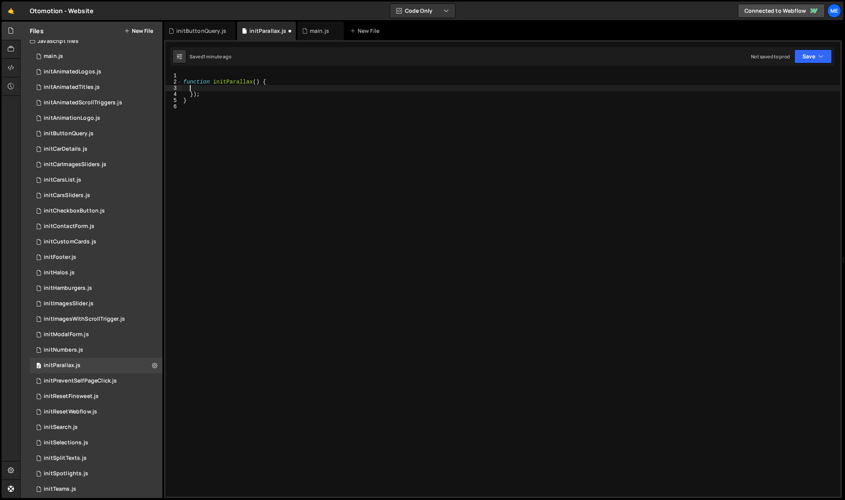
scroll to position [0, 0]
type textarea "});"
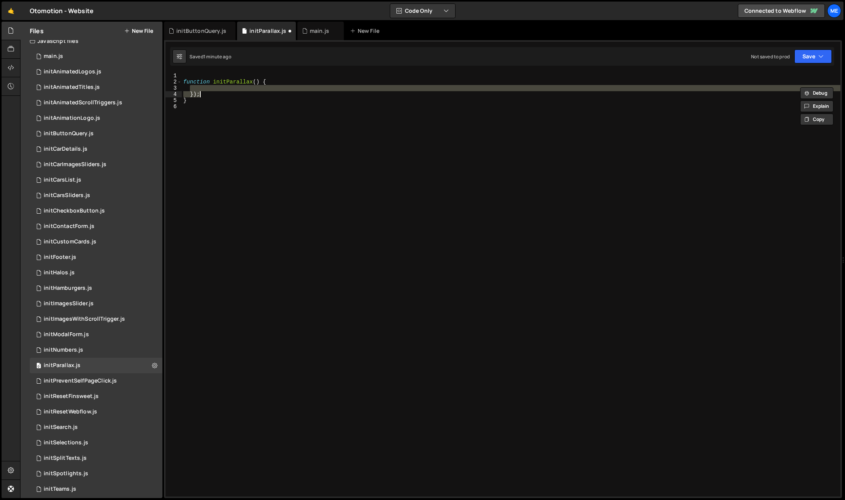
paste textarea "})"
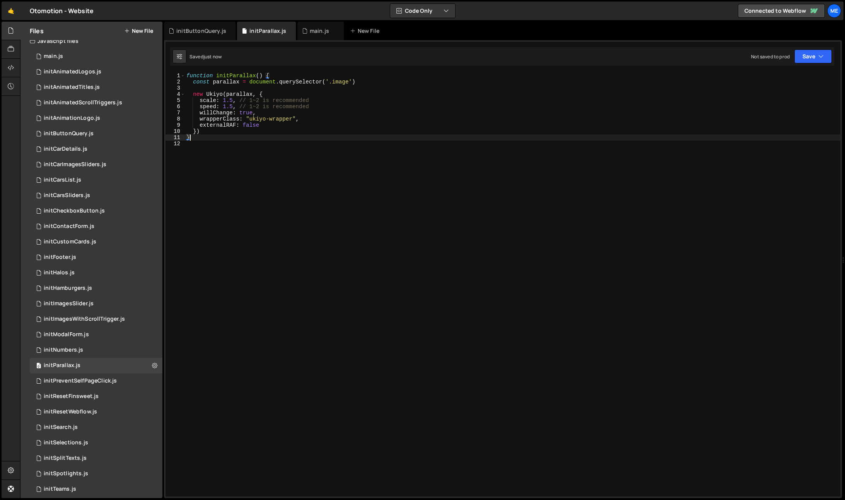
click at [336, 82] on div "function initParallax ( ) { const parallax = document . querySelector ( '.image…" at bounding box center [513, 291] width 656 height 437
type textarea "const parallax = document.querySelector('.ukiyo')"
click at [154, 367] on icon at bounding box center [154, 365] width 5 height 7
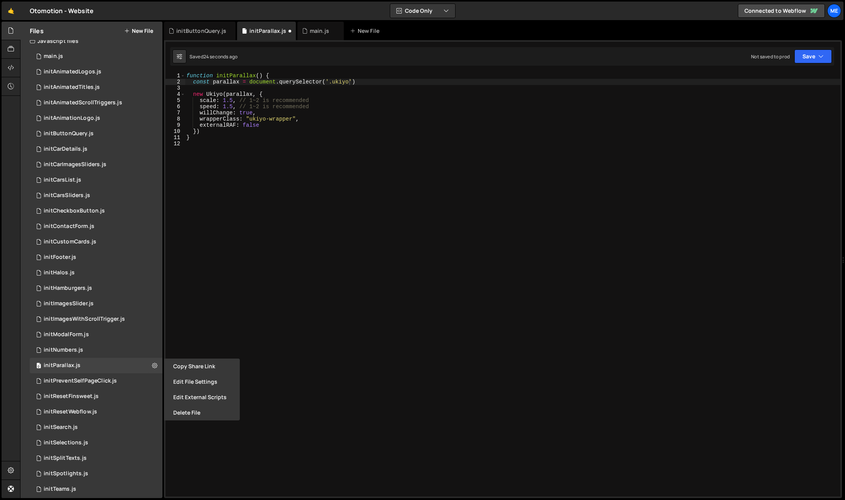
click at [208, 415] on button "Delete File" at bounding box center [202, 412] width 76 height 15
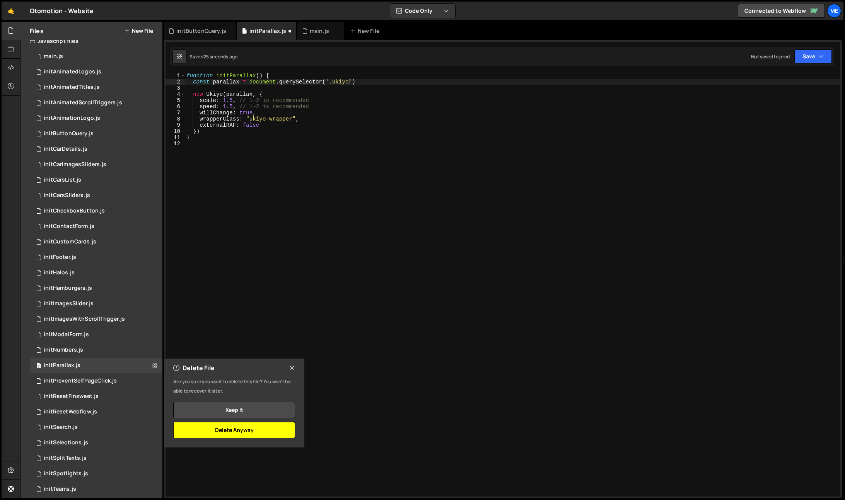
click at [256, 423] on button "Delete Anyway" at bounding box center [234, 430] width 122 height 16
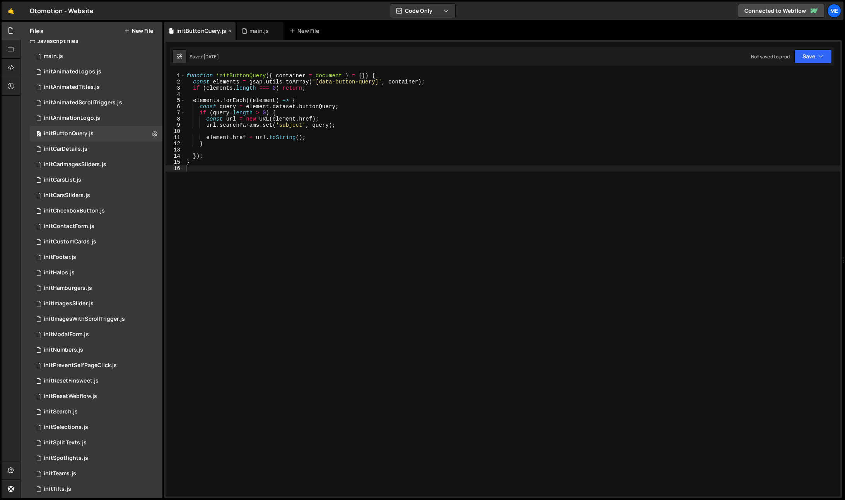
click at [229, 29] on icon at bounding box center [229, 31] width 5 height 8
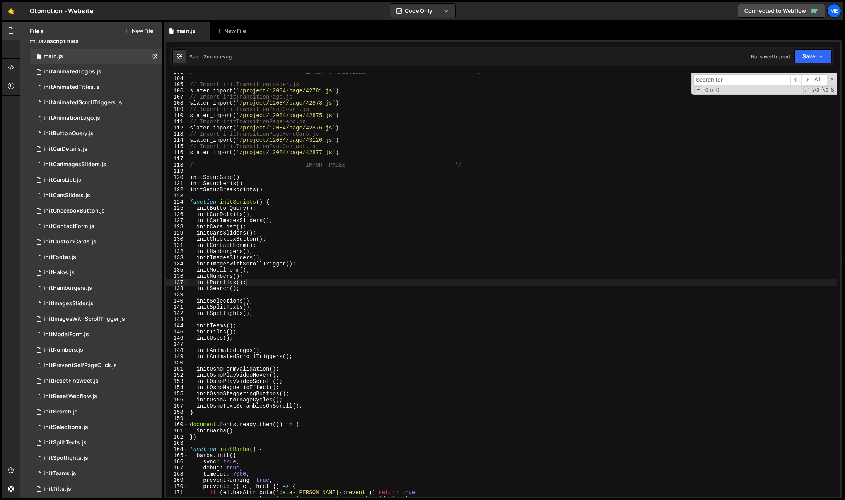
click at [270, 284] on div "/* ------------------------------- IMPORT TRANSITIONS -------------------------…" at bounding box center [512, 287] width 649 height 437
type textarea "initNumbers();"
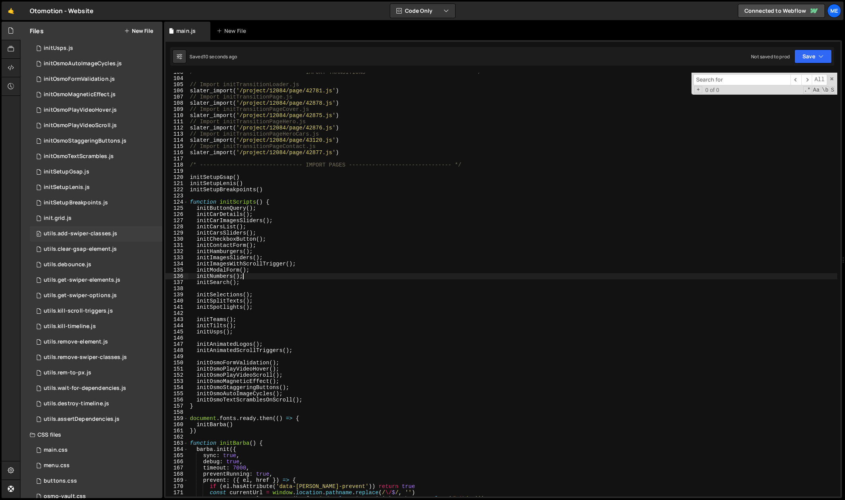
scroll to position [572, 0]
click at [82, 184] on div "initSetupLenis.js" at bounding box center [67, 187] width 46 height 7
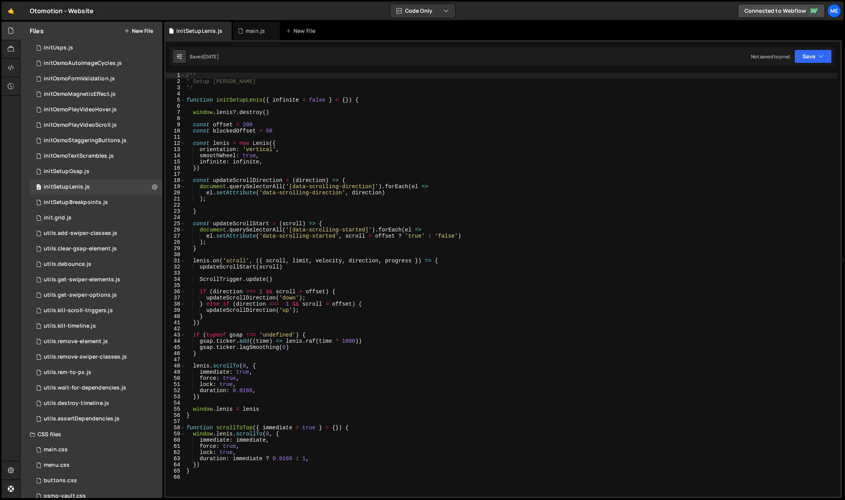
scroll to position [1, 0]
click at [186, 224] on div "/** * Setup Lenis */ function initSetupLenis ( { infinite = false } = { }) { wi…" at bounding box center [511, 290] width 652 height 437
click at [184, 225] on span at bounding box center [183, 223] width 4 height 6
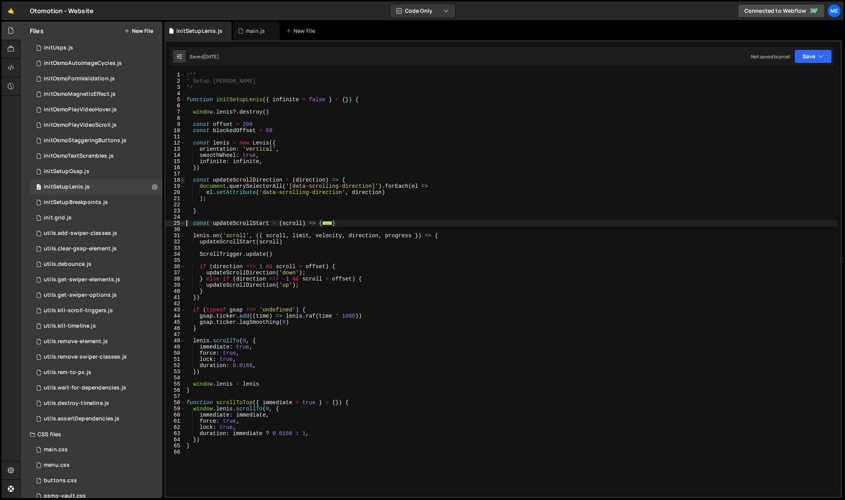
click at [184, 180] on span at bounding box center [183, 180] width 4 height 6
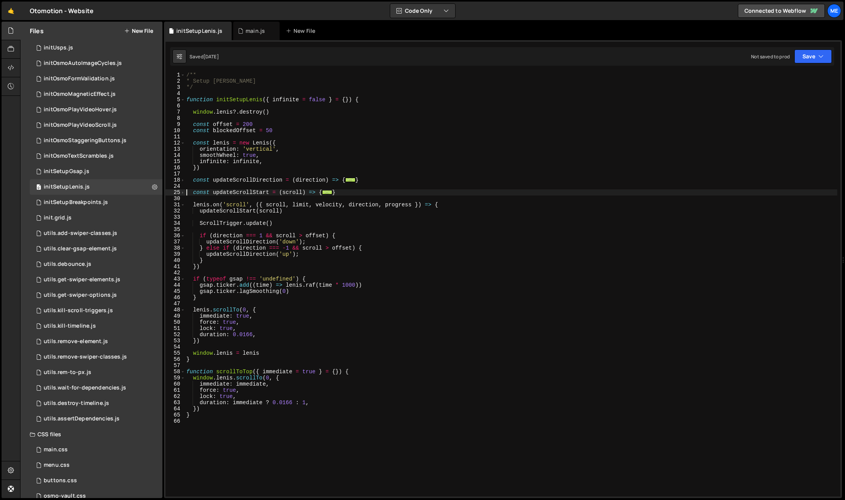
click at [224, 171] on div "/** * Setup Lenis */ function initSetupLenis ( { infinite = false } = { }) { wi…" at bounding box center [511, 290] width 652 height 437
type textarea "})"
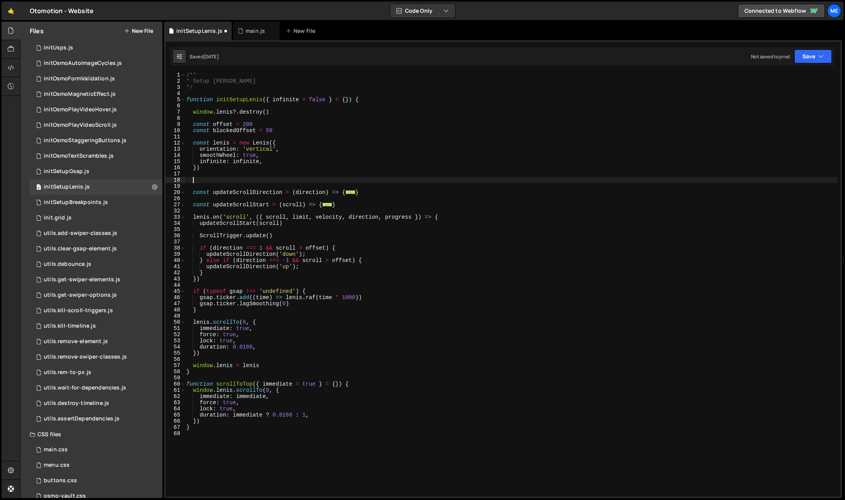
paste textarea
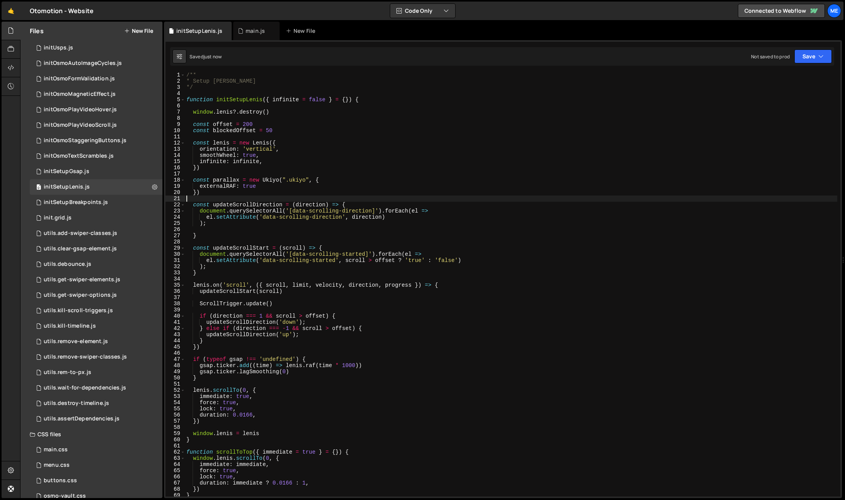
click at [290, 182] on div "/** * Setup Lenis */ function initSetupLenis ( { infinite = false } = { }) { wi…" at bounding box center [511, 290] width 652 height 437
drag, startPoint x: 290, startPoint y: 182, endPoint x: 273, endPoint y: 183, distance: 16.6
click at [290, 182] on div "/** * Setup Lenis */ function initSetupLenis ( { infinite = false } = { }) { wi…" at bounding box center [511, 290] width 652 height 437
click at [232, 182] on div "/** * Setup Lenis */ function initSetupLenis ( { infinite = false } = { }) { wi…" at bounding box center [511, 290] width 652 height 437
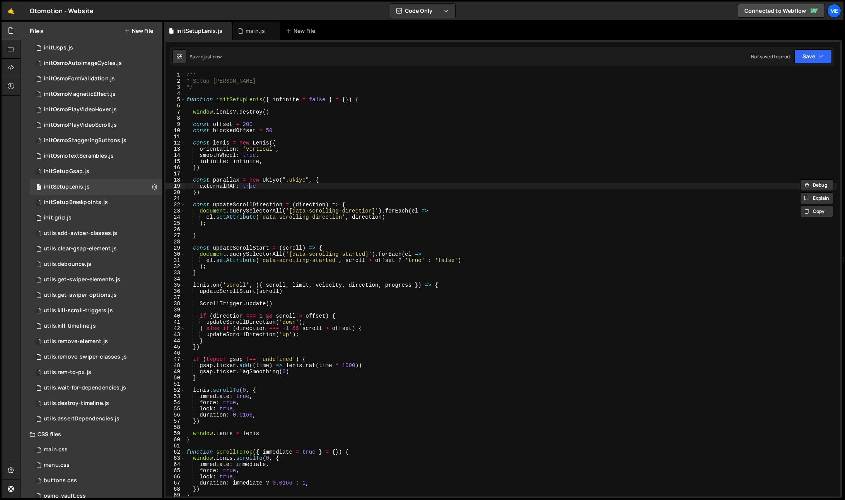
click at [248, 184] on div "/** * Setup Lenis */ function initSetupLenis ( { infinite = false } = { }) { wi…" at bounding box center [511, 290] width 652 height 437
drag, startPoint x: 273, startPoint y: 185, endPoint x: 275, endPoint y: 190, distance: 4.4
click at [273, 185] on div "/** * Setup Lenis */ function initSetupLenis ( { infinite = false } = { }) { wi…" at bounding box center [511, 285] width 652 height 424
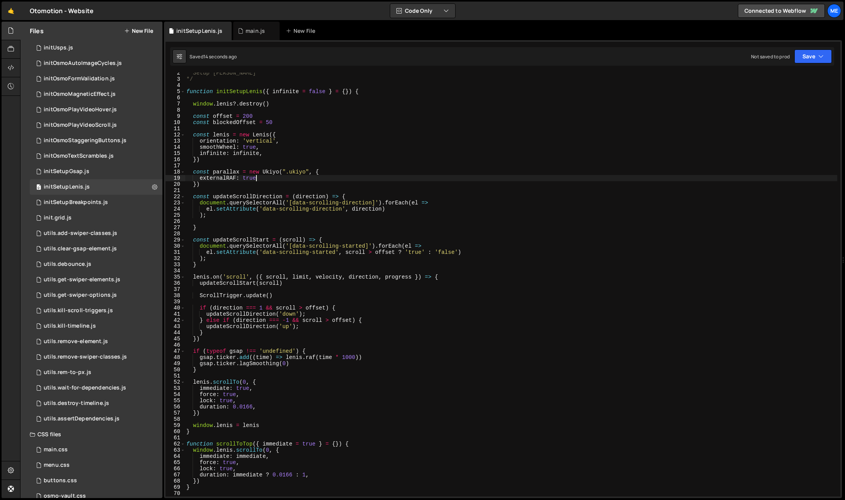
scroll to position [9, 0]
drag, startPoint x: 200, startPoint y: 185, endPoint x: 188, endPoint y: 171, distance: 18.3
click at [188, 171] on div "* Setup Lenis */ function initSetupLenis ( { infinite = false } = { }) { window…" at bounding box center [511, 288] width 652 height 437
type textarea "const parallax = new Ukiyo(".ukiyo", { externalRAF: true"
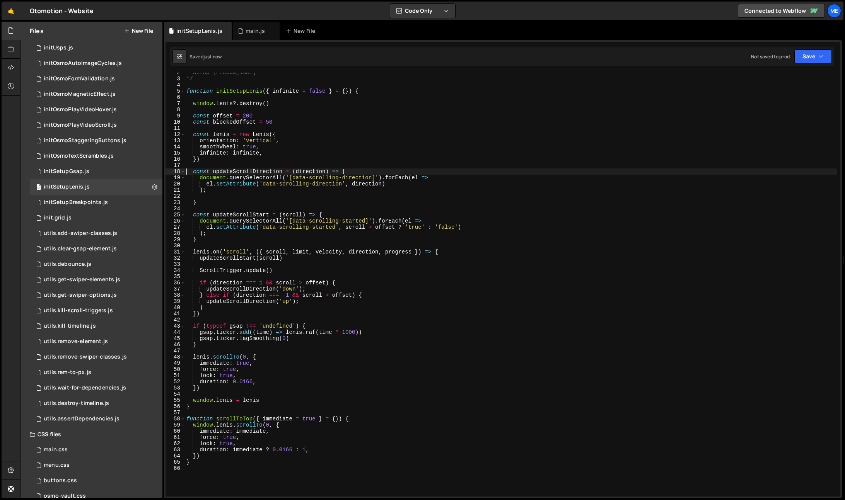
scroll to position [9, 0]
click at [94, 172] on div "0 initSetupGsap.js 0" at bounding box center [96, 171] width 133 height 15
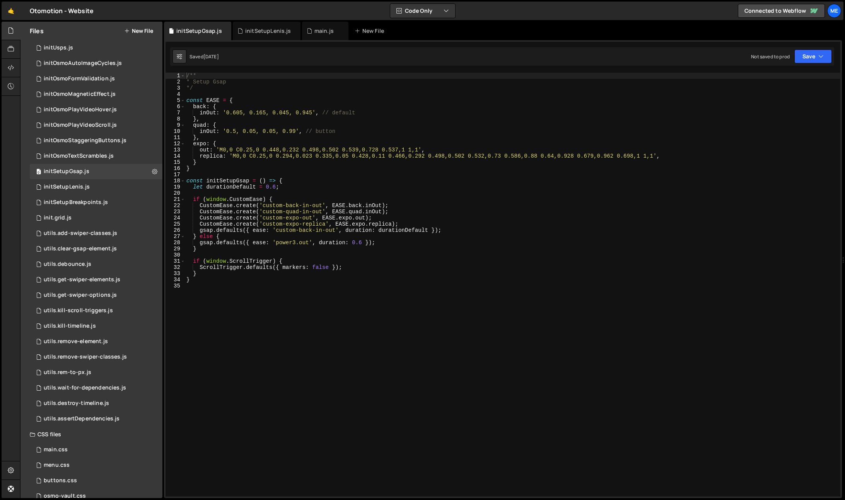
scroll to position [2, 0]
click at [104, 189] on div "0 initSetupLenis.js 0" at bounding box center [96, 186] width 133 height 15
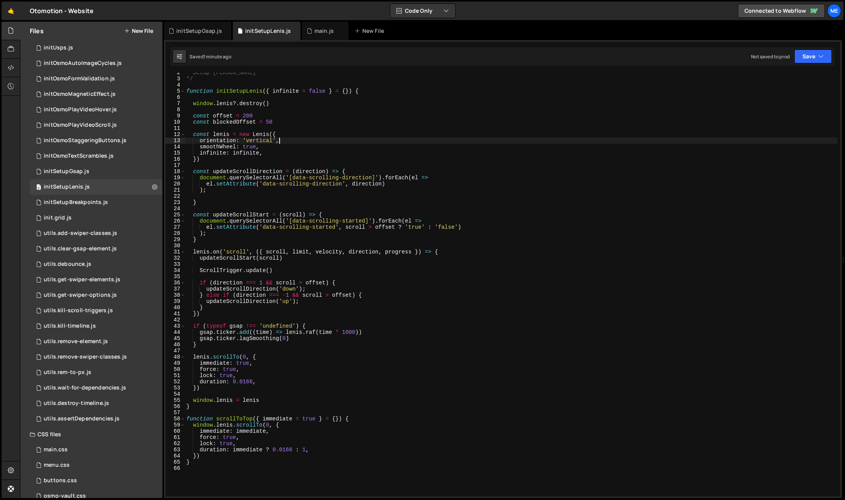
click at [461, 138] on div "* Setup Lenis */ function initSetupLenis ( { infinite = false } = { }) { window…" at bounding box center [511, 288] width 652 height 437
click at [460, 135] on div "* Setup Lenis */ function initSetupLenis ( { infinite = false } = { }) { window…" at bounding box center [511, 288] width 652 height 437
type textarea "const lenis = new Lenis({"
type input "gsap.ticker.add((time) => { lenis.raf(time * 1000); // Convert time from second…"
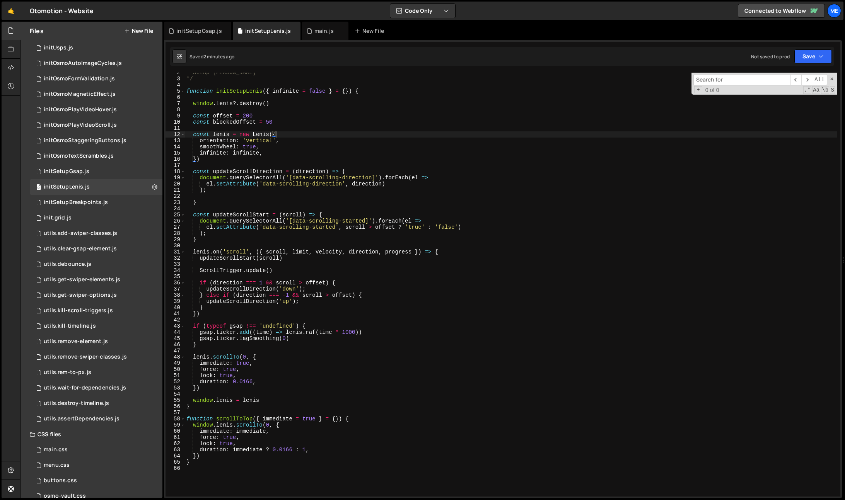
type textarea "})"
click at [241, 162] on div "* Setup Lenis */ function initSetupLenis ( { infinite = false } = { }) { window…" at bounding box center [511, 288] width 652 height 437
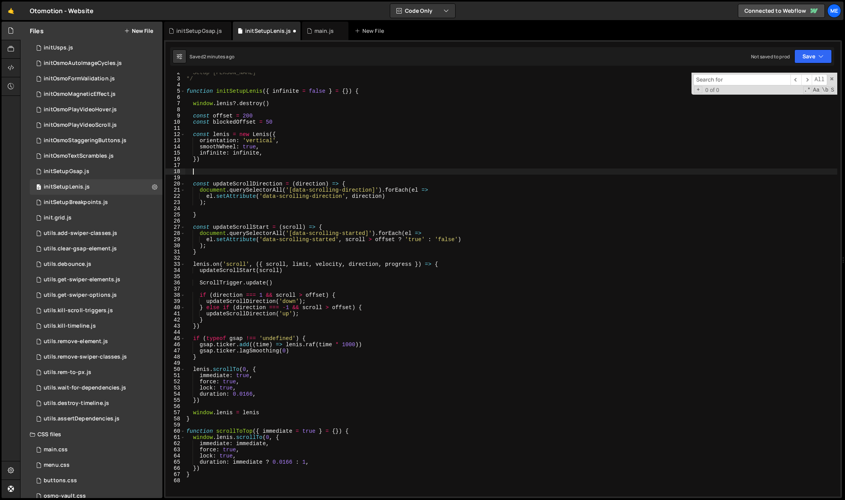
paste textarea "})"
type textarea "})"
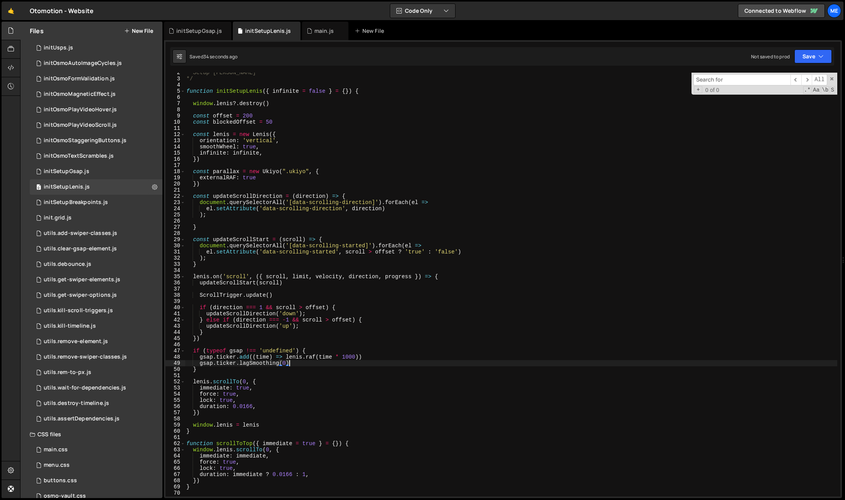
click at [299, 365] on div "* Setup Lenis */ function initSetupLenis ( { infinite = false } = { }) { window…" at bounding box center [511, 288] width 652 height 437
type textarea "gsap.ticker.lagSmoothing(0)"
paste textarea "parallax.animate()"
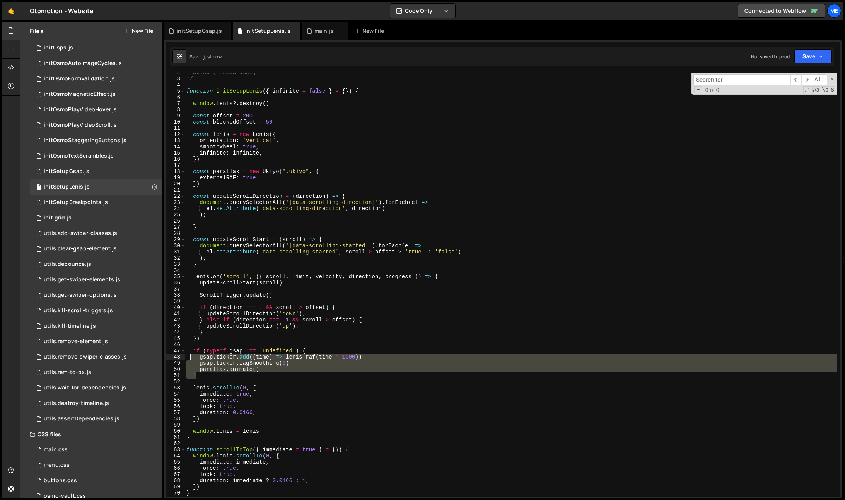
drag, startPoint x: 208, startPoint y: 377, endPoint x: 189, endPoint y: 351, distance: 32.5
click at [189, 351] on div "* Setup Lenis */ function initSetupLenis ( { infinite = false } = { }) { window…" at bounding box center [511, 288] width 652 height 437
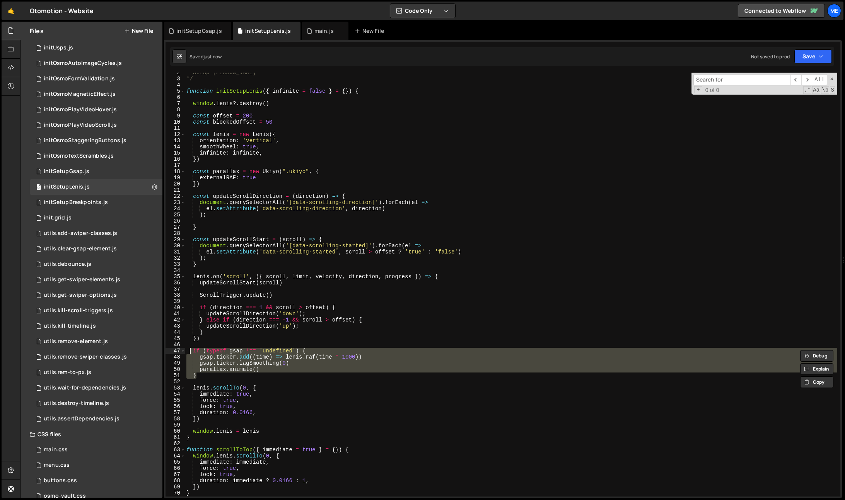
type textarea "if (typeof gsap !== 'undefined') { gsap.ticker.add((time) => lenis.raf(time * 1…"
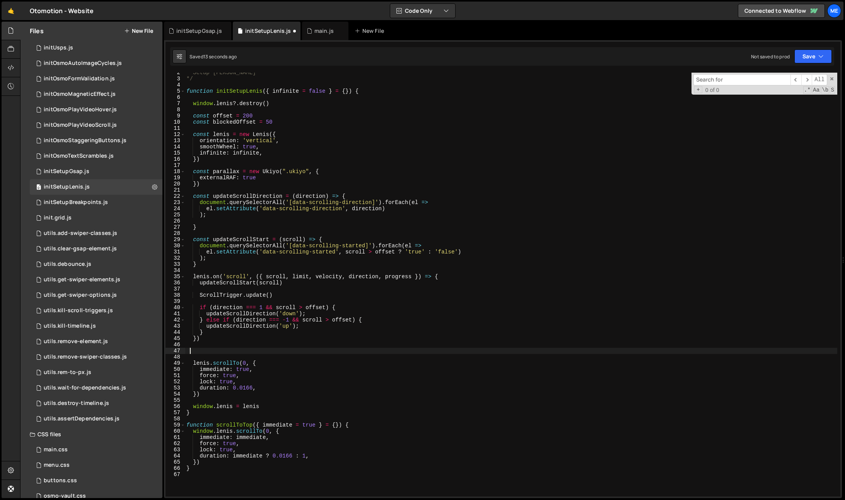
scroll to position [0, 0]
click at [219, 261] on div "* Setup Lenis */ function initSetupLenis ( { infinite = false } = { }) { window…" at bounding box center [511, 288] width 652 height 437
type textarea "}"
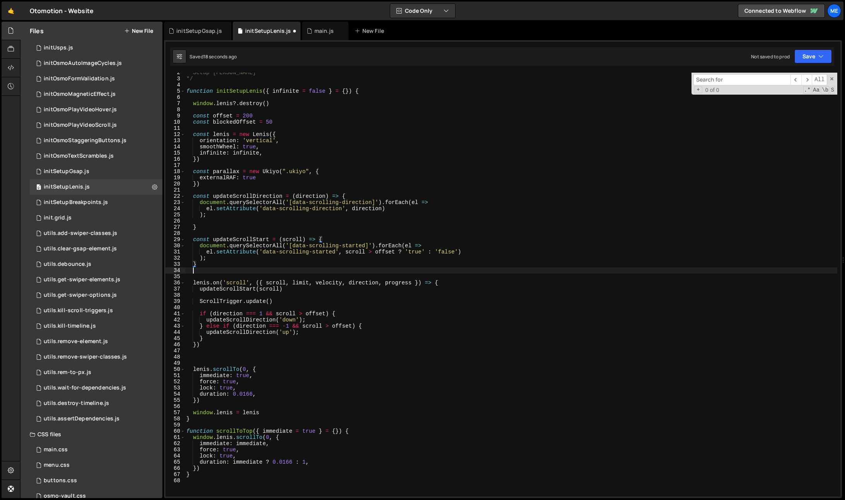
paste textarea "}"
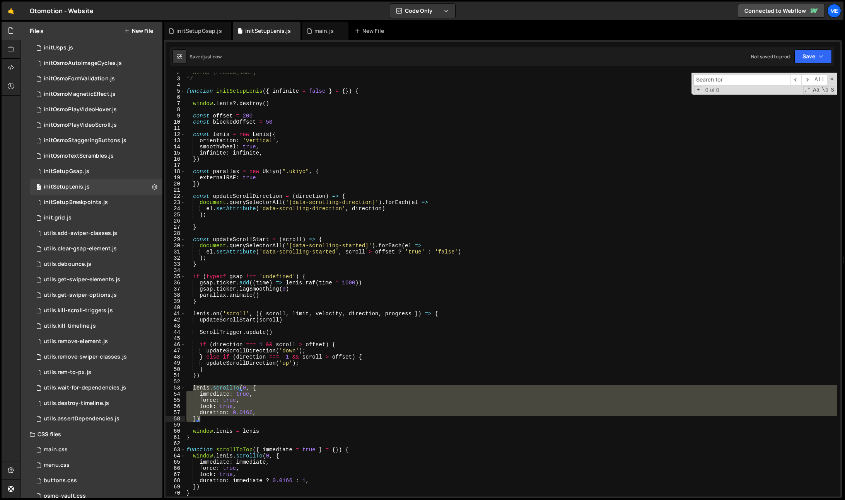
drag, startPoint x: 192, startPoint y: 386, endPoint x: 224, endPoint y: 420, distance: 46.0
click at [222, 419] on div "* Setup Lenis */ function initSetupLenis ( { infinite = false } = { }) { window…" at bounding box center [511, 288] width 652 height 437
type textarea "duration: 0.0166, })"
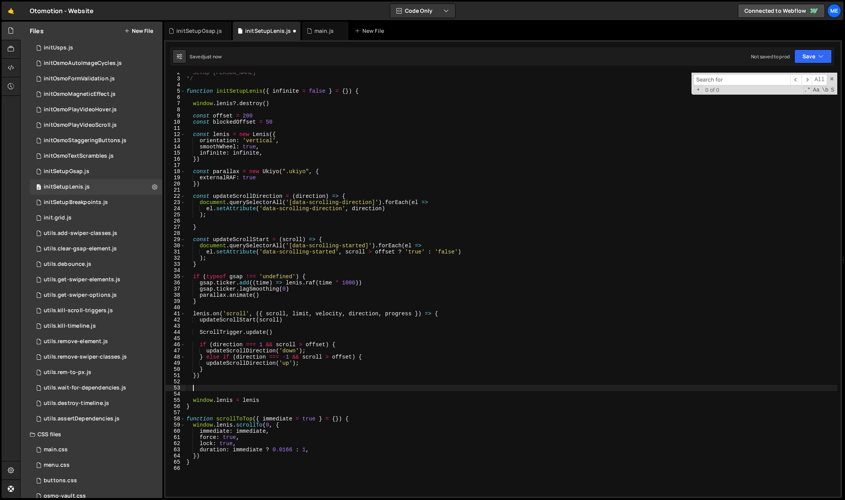
click at [242, 302] on div "* Setup Lenis */ function initSetupLenis ( { infinite = false } = { }) { window…" at bounding box center [511, 288] width 652 height 437
type textarea "}"
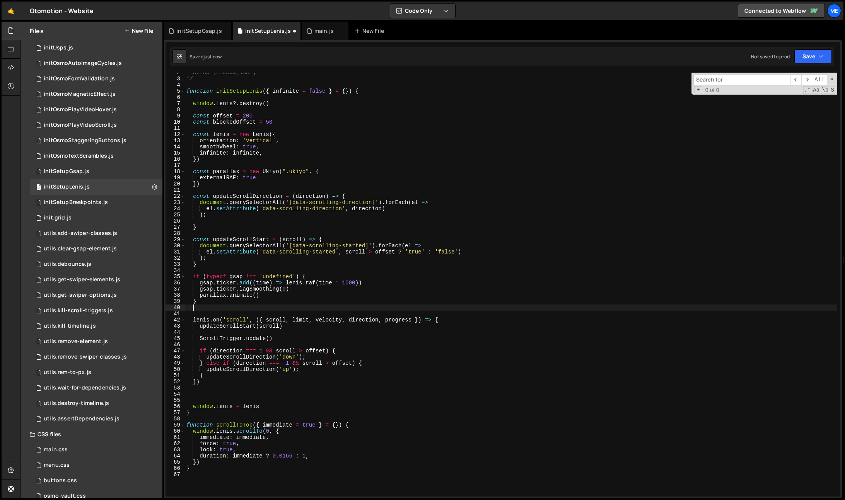
paste textarea "})"
type textarea "})"
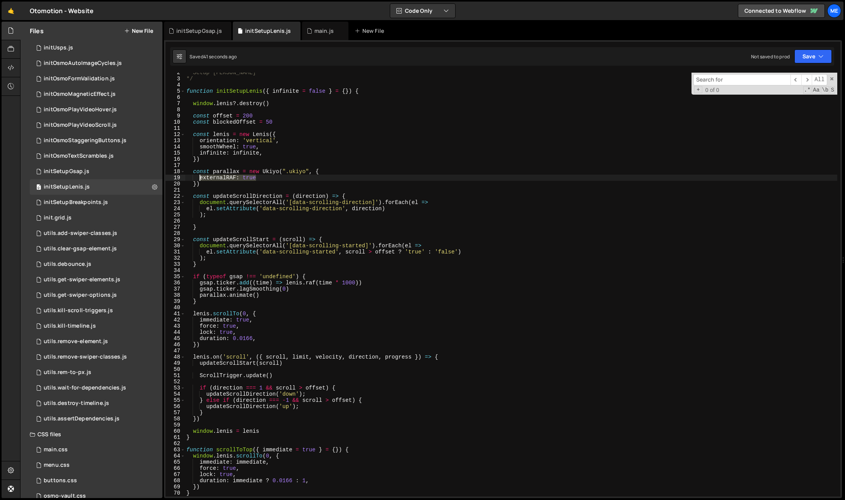
drag, startPoint x: 223, startPoint y: 179, endPoint x: 199, endPoint y: 178, distance: 24.0
click at [199, 178] on div "* Setup Lenis */ function initSetupLenis ( { infinite = false } = { }) { window…" at bounding box center [511, 288] width 652 height 437
type textarea "externalRAF: true,"
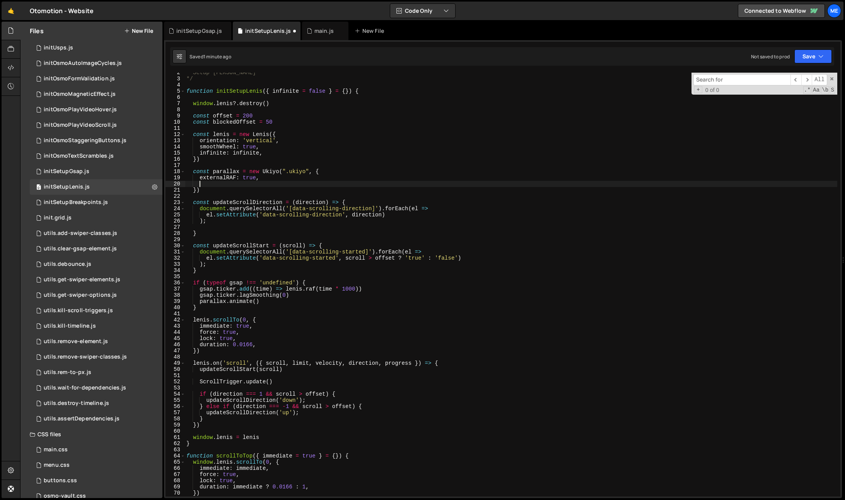
paste textarea "externalRAF: false"
type textarea "externalRAF: false"
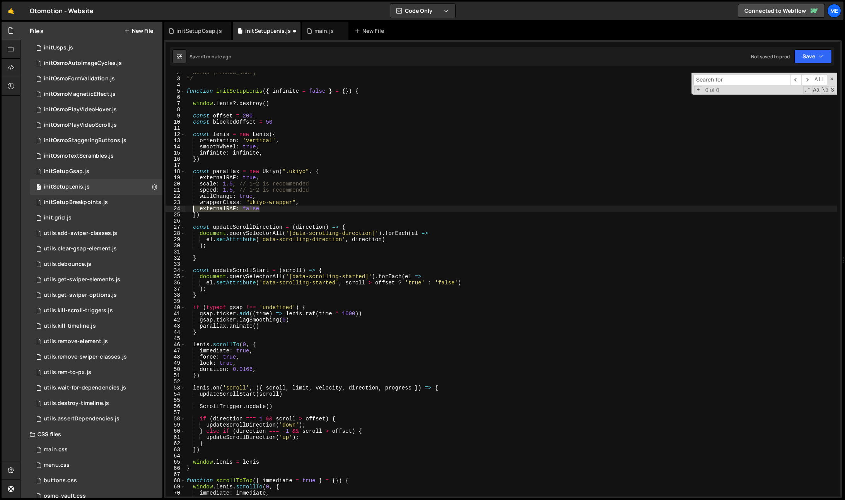
drag, startPoint x: 276, startPoint y: 210, endPoint x: 186, endPoint y: 210, distance: 89.3
click at [185, 211] on div "externalRAF: false 2 3 4 5 6 7 8 9 10 11 12 13 14 15 16 17 18 19 20 21 22 23 24…" at bounding box center [503, 285] width 675 height 424
drag, startPoint x: 241, startPoint y: 184, endPoint x: 319, endPoint y: 188, distance: 78.2
click at [322, 184] on div "* Setup Lenis */ function initSetupLenis ( { infinite = false } = { }) { window…" at bounding box center [511, 288] width 652 height 437
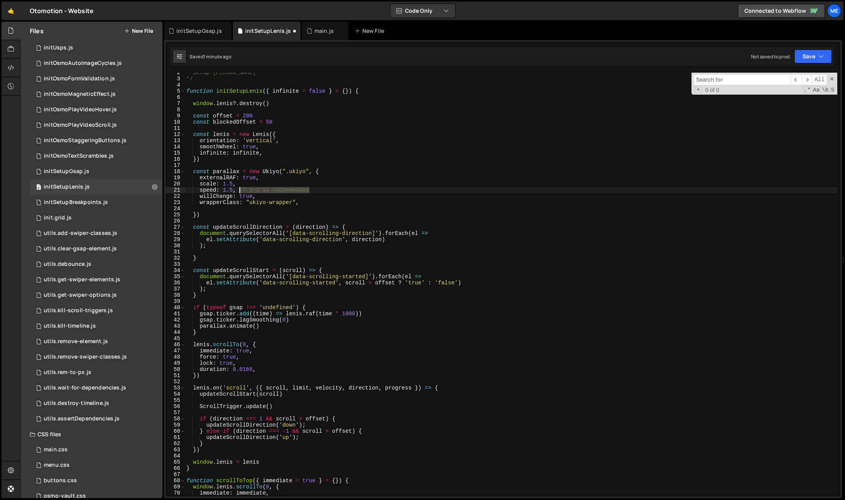
drag, startPoint x: 289, startPoint y: 190, endPoint x: 237, endPoint y: 190, distance: 51.8
click at [237, 190] on div "* Setup Lenis */ function initSetupLenis ( { infinite = false } = { }) { window…" at bounding box center [511, 288] width 652 height 437
type textarea "speed: 1.5,"
click at [287, 210] on div "* Setup Lenis */ function initSetupLenis ( { infinite = false } = { }) { window…" at bounding box center [511, 288] width 652 height 437
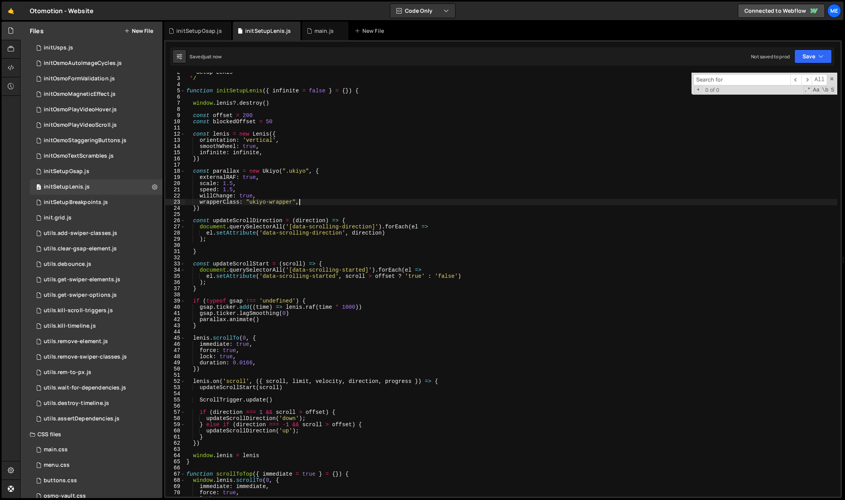
scroll to position [11, 0]
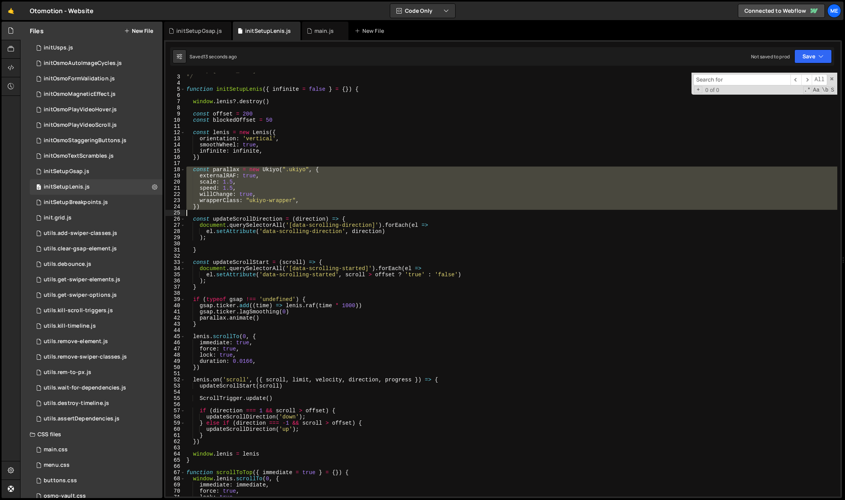
drag, startPoint x: 189, startPoint y: 169, endPoint x: 239, endPoint y: 211, distance: 65.1
click at [239, 211] on div "* Setup Lenis */ function initSetupLenis ( { infinite = false } = { }) { window…" at bounding box center [511, 286] width 652 height 437
type textarea "})"
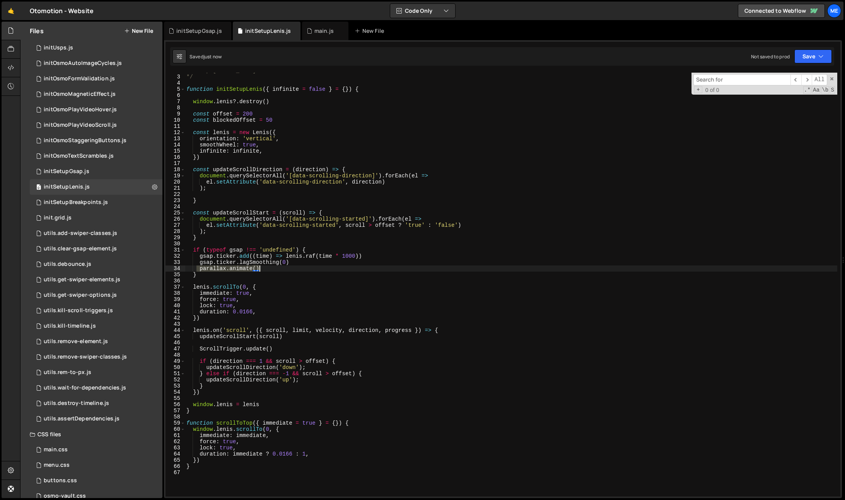
drag, startPoint x: 198, startPoint y: 267, endPoint x: 263, endPoint y: 268, distance: 65.0
click at [263, 268] on div "* Setup Lenis */ function initSetupLenis ( { infinite = false } = { }) { window…" at bounding box center [511, 286] width 652 height 437
type textarea "parallax.animate()"
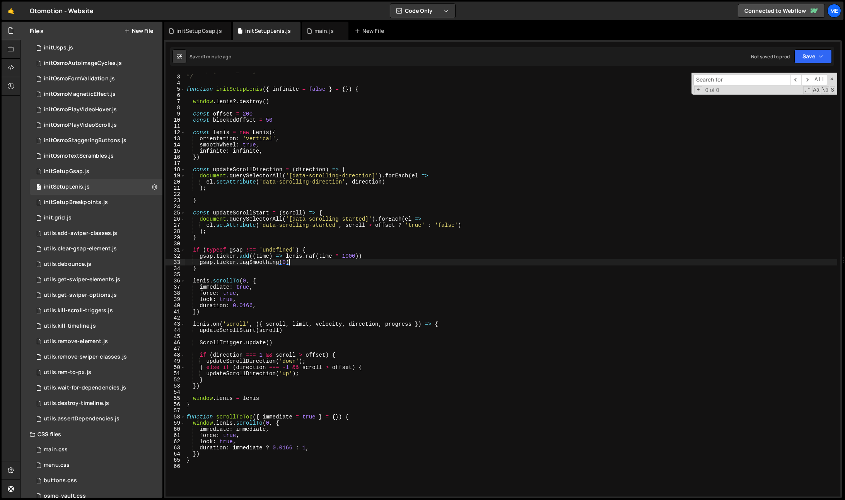
click at [351, 132] on div "* Setup Lenis */ function initSetupLenis ( { infinite = false } = { }) { window…" at bounding box center [511, 286] width 652 height 437
type textarea "const lenis = new Lenis({"
click at [322, 32] on div "main.js" at bounding box center [323, 31] width 19 height 8
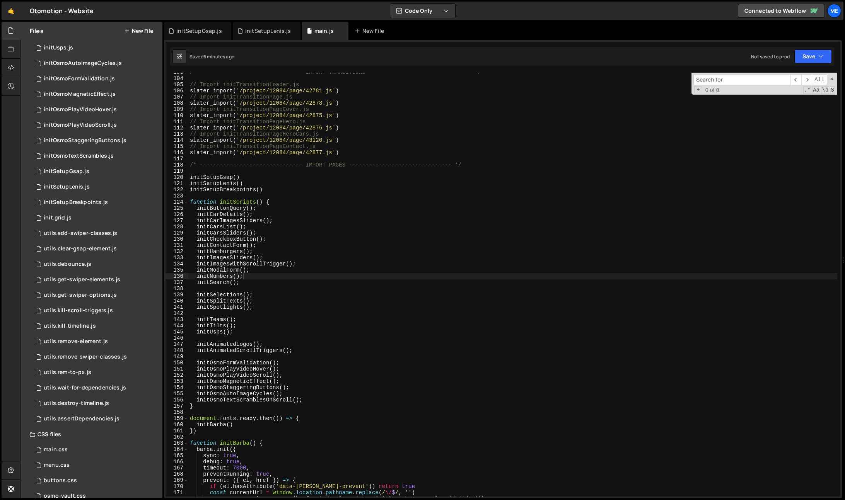
drag, startPoint x: 279, startPoint y: 287, endPoint x: 282, endPoint y: 276, distance: 11.7
click at [279, 287] on div "/* ------------------------------- IMPORT TRANSITIONS -------------------------…" at bounding box center [512, 287] width 649 height 437
click at [282, 275] on div "/* ------------------------------- IMPORT TRANSITIONS -------------------------…" at bounding box center [512, 287] width 649 height 437
type textarea "initNumbers();"
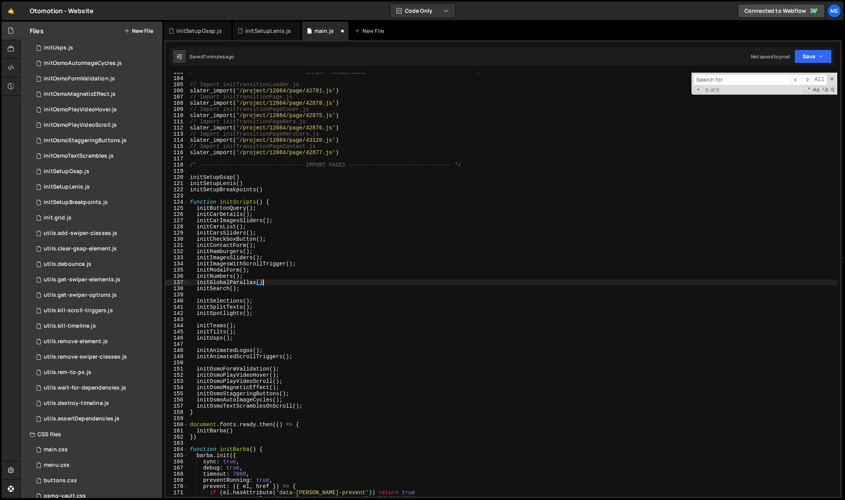
scroll to position [0, 5]
type textarea "initGlobalParallax();"
click at [143, 30] on button "New File" at bounding box center [138, 31] width 29 height 6
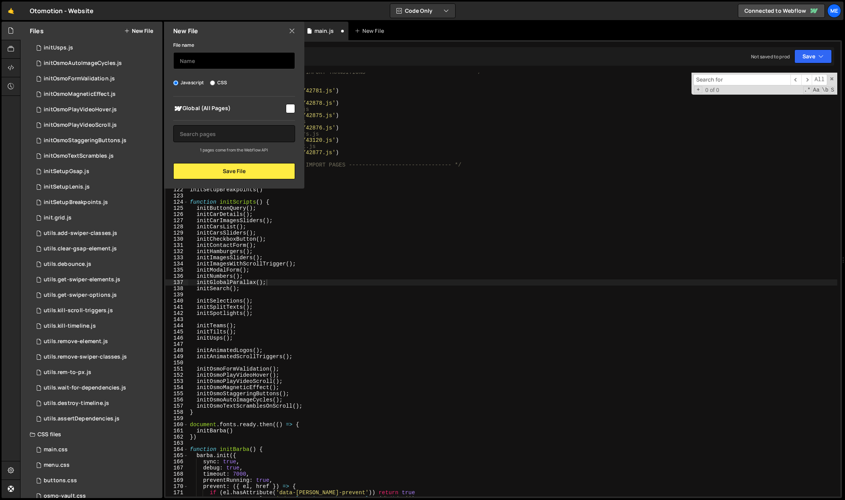
click at [210, 65] on input "text" at bounding box center [234, 60] width 122 height 17
type input "initGlobalParallax"
click at [214, 169] on button "Save File" at bounding box center [234, 171] width 122 height 16
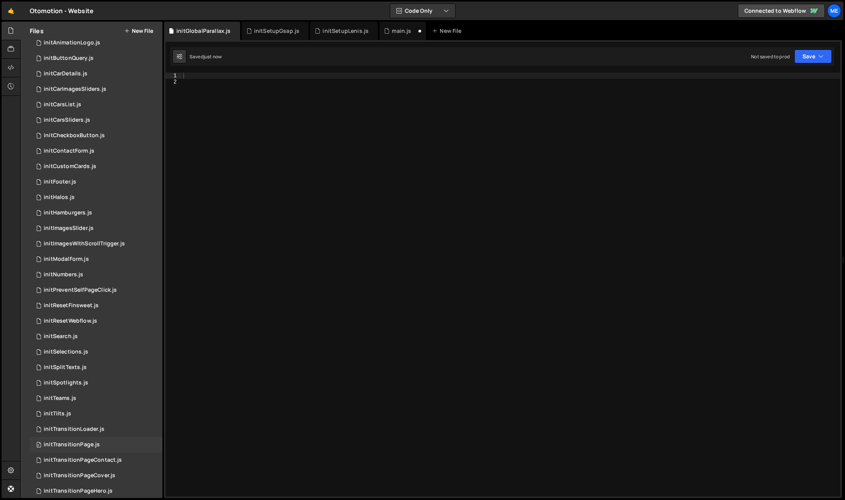
scroll to position [0, 0]
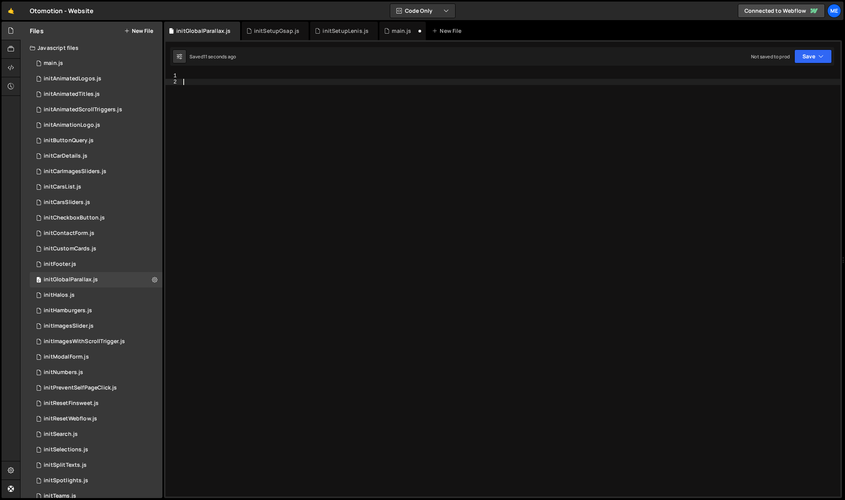
click at [254, 121] on div at bounding box center [511, 291] width 659 height 437
paste textarea "}"
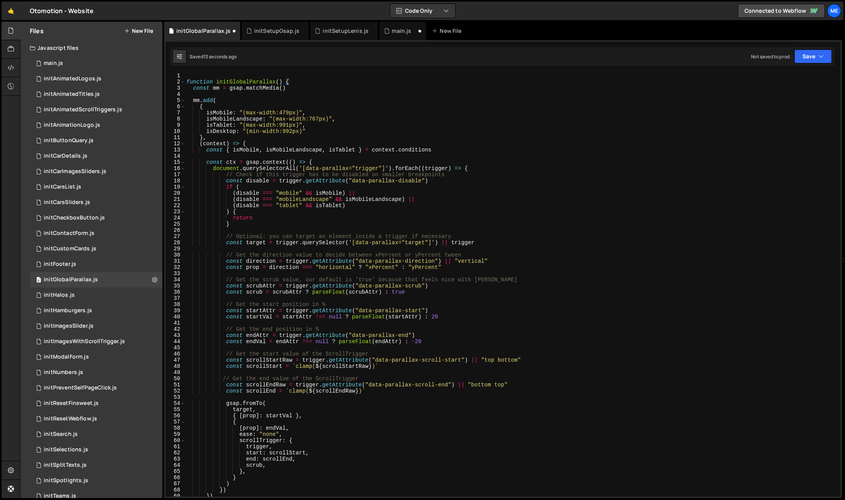
type textarea ")"
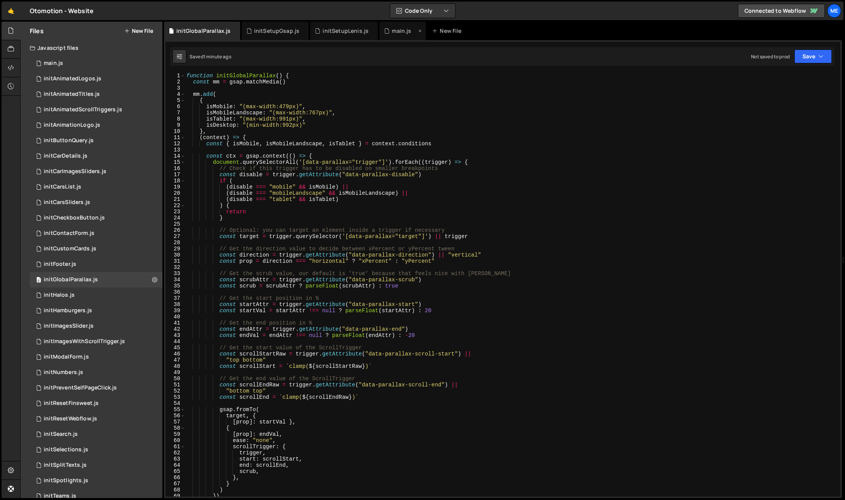
click at [385, 31] on div "main.js" at bounding box center [400, 31] width 32 height 8
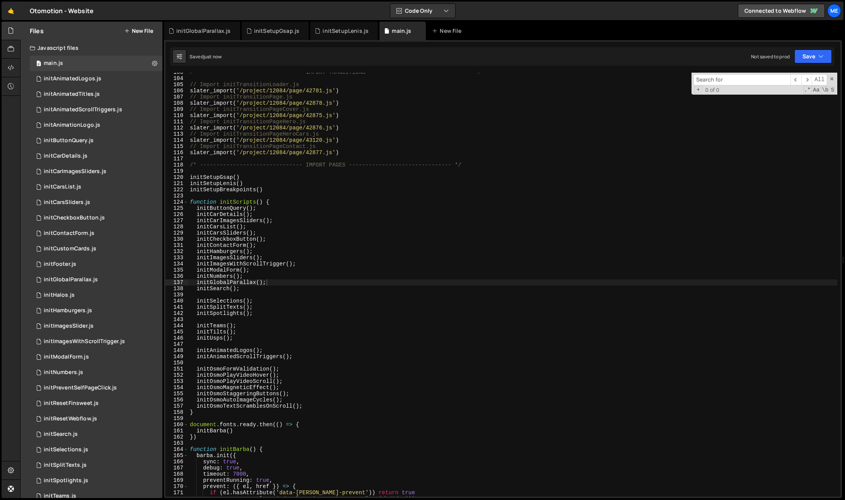
click at [359, 135] on div "/* ------------------------------- IMPORT TRANSITIONS -------------------------…" at bounding box center [512, 287] width 649 height 437
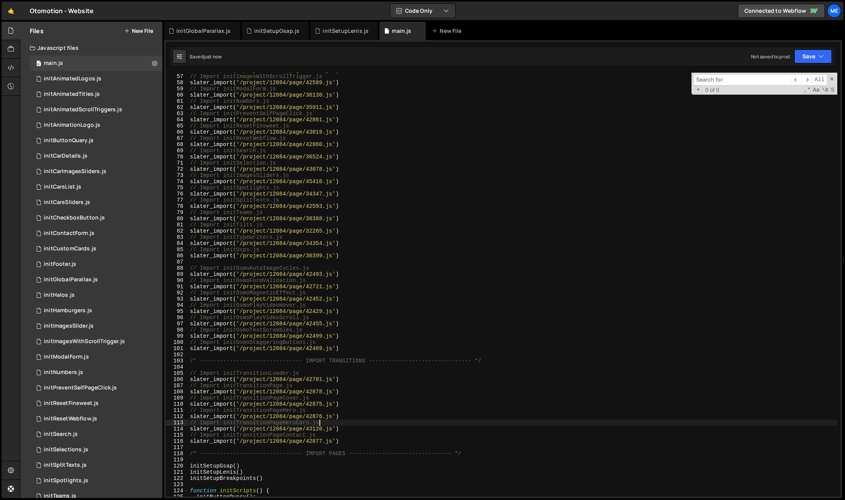
scroll to position [208, 0]
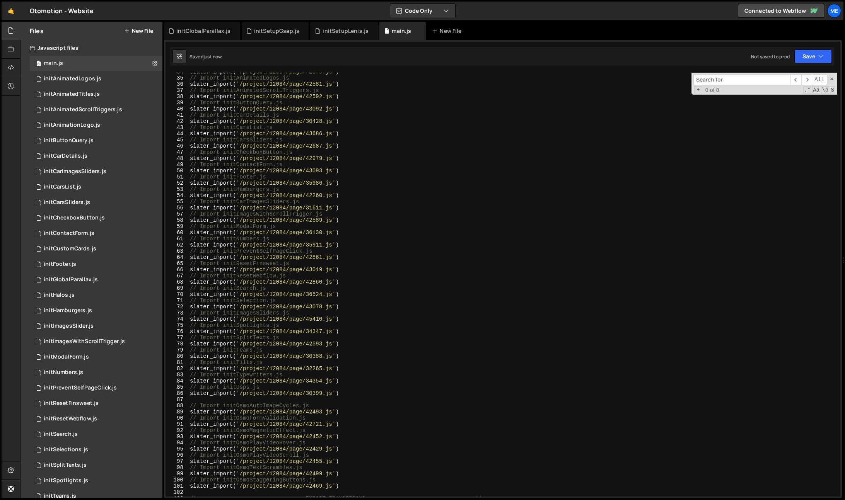
click at [348, 396] on div "slater_import ( '/project/12084/page/42879.js' ) // Import initAnimatedLogos.js…" at bounding box center [512, 287] width 649 height 437
type textarea "slater_import('/project/12084/page/30399.js')"
type textarea "initGlobalParallax"
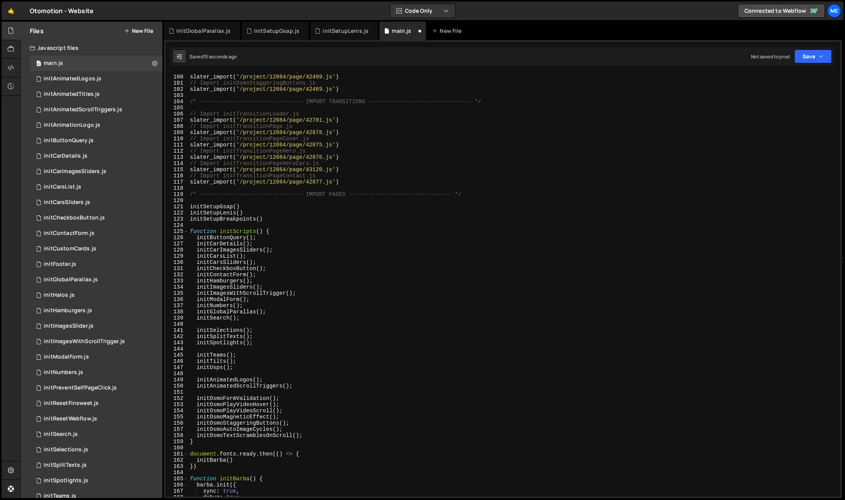
scroll to position [612, 0]
click at [196, 311] on div "// Import initOsmoTextScrambles.js slater_import ( '/project/12084/page/42499.j…" at bounding box center [512, 286] width 649 height 437
type textarea "//initGlobalParallax();"
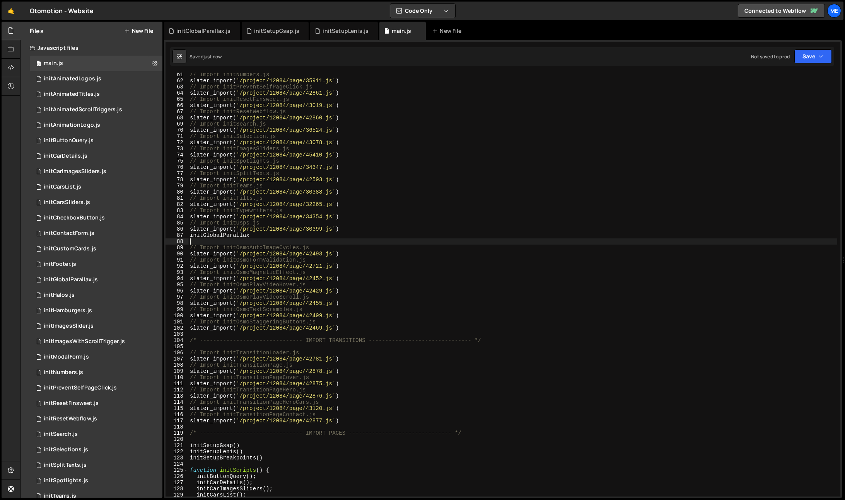
click at [256, 240] on div "// Import initNumbers.js slater_import ( '/project/12084/page/35911.js' ) // Im…" at bounding box center [512, 290] width 649 height 437
type textarea "initGlobalParallax"
click at [210, 29] on div "initGlobalParallax.js" at bounding box center [203, 31] width 54 height 8
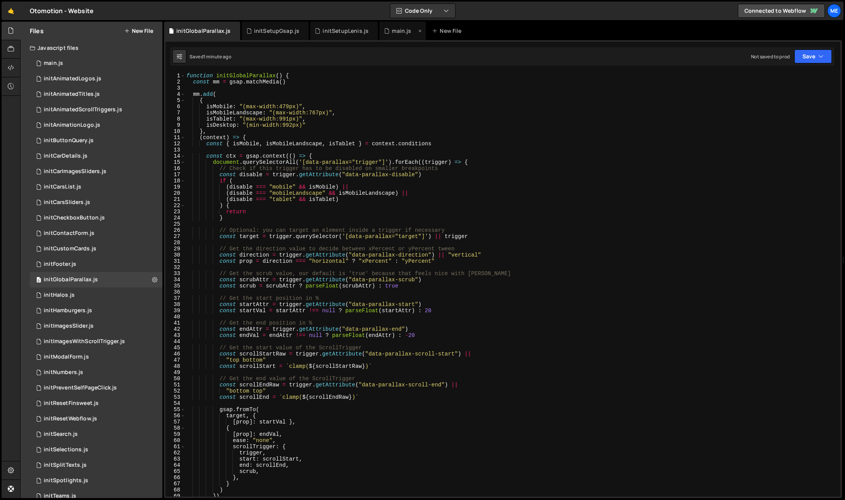
click at [392, 28] on div "main.js" at bounding box center [401, 31] width 19 height 8
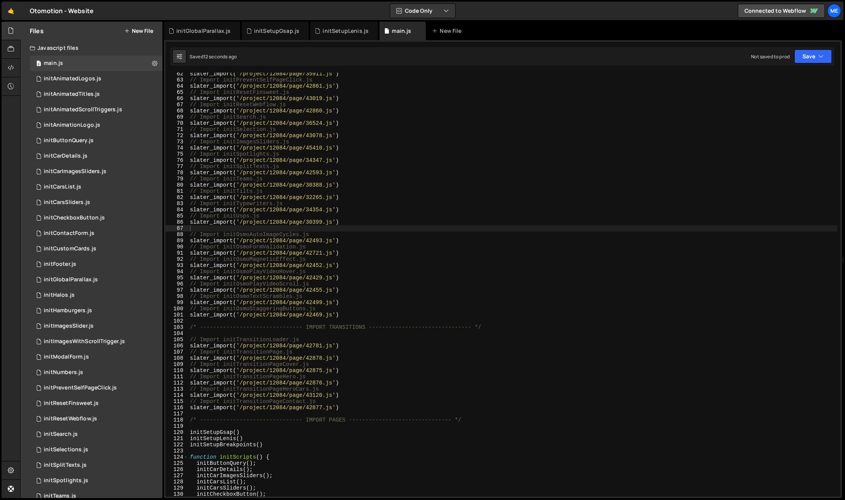
scroll to position [380, 0]
type textarea "slater_import('/project/12084/page/30399.js')"
click at [362, 223] on div "slater_import ( '/project/12084/page/35911.js' ) // Import initPreventSelfPageC…" at bounding box center [512, 288] width 649 height 437
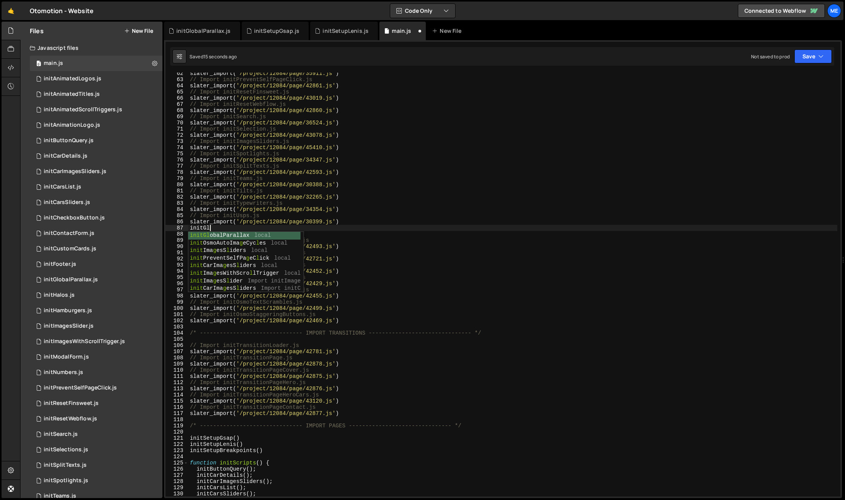
scroll to position [0, 1]
type textarea "initGlob"
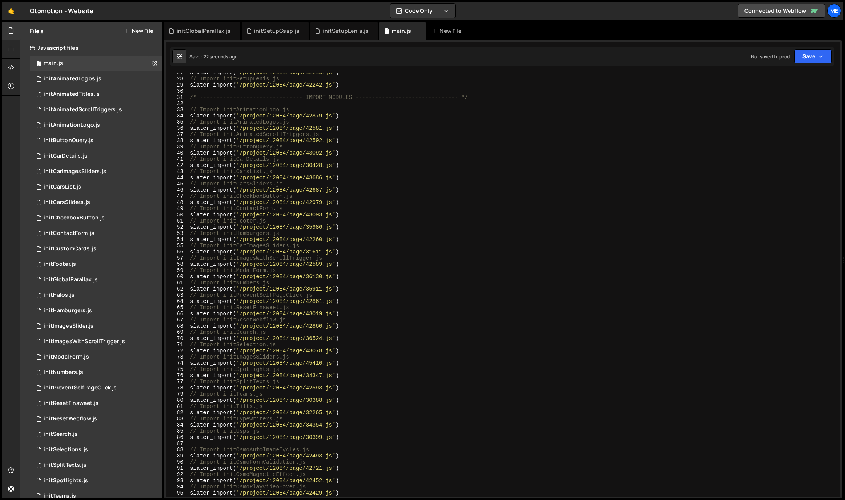
scroll to position [340, 0]
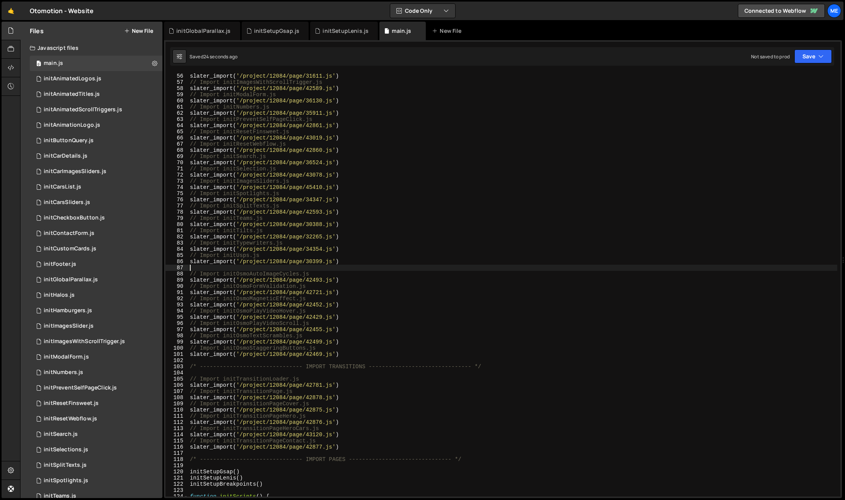
click at [241, 268] on div "// Import initCarImagesSliders.js slater_import ( '/project/12084/page/31611.js…" at bounding box center [512, 285] width 649 height 437
type textarea "initGlobalParallax"
click at [204, 26] on div "initGlobalParallax.js" at bounding box center [202, 31] width 76 height 19
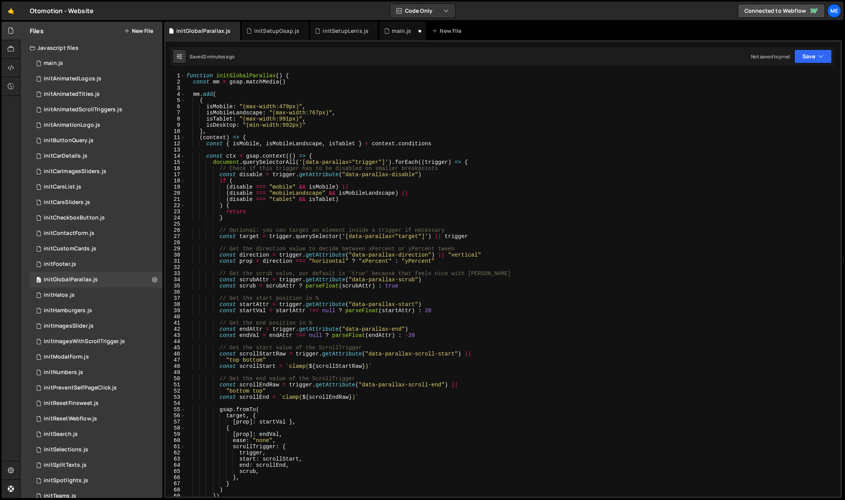
click at [247, 71] on div "initGlobalParallax 55 56 57 58 59 60 61 62 63 64 65 66 67 68 69 70 71 72 73 74 …" at bounding box center [503, 269] width 678 height 458
click at [247, 75] on div "function initGlobalParallax ( ) { const mm = gsap . matchMedia ( ) mm . add ( {…" at bounding box center [511, 291] width 652 height 437
type textarea "function initGlobalParallax() {"
click at [247, 75] on div "function initGlobalParallax ( ) { const mm = gsap . matchMedia ( ) mm . add ( {…" at bounding box center [511, 291] width 652 height 437
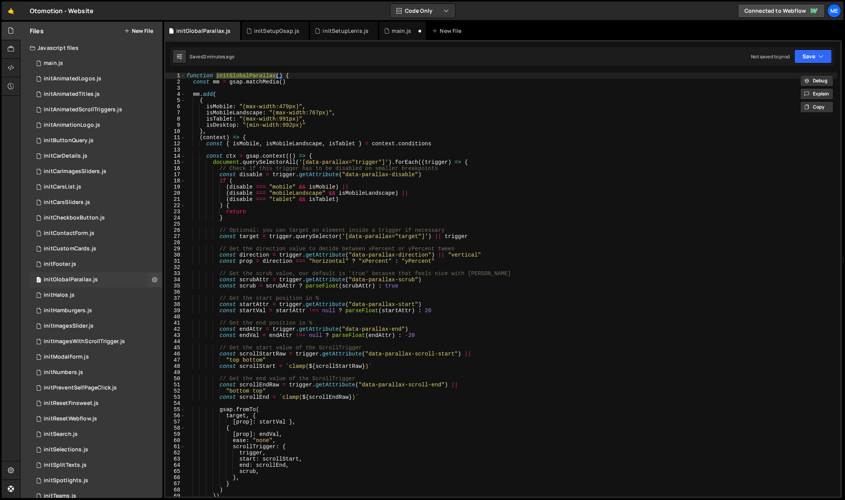
click at [73, 277] on div "initGlobalParallax.js" at bounding box center [71, 280] width 54 height 7
click at [410, 35] on div "main.js" at bounding box center [402, 31] width 46 height 19
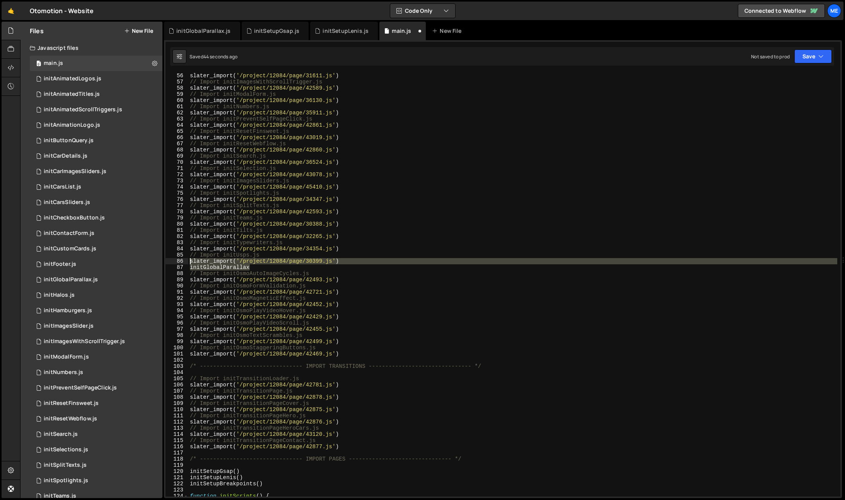
drag, startPoint x: 225, startPoint y: 266, endPoint x: 170, endPoint y: 263, distance: 55.4
click at [172, 263] on div "initGlobalParallax 55 56 57 58 59 60 61 62 63 64 65 66 67 68 69 70 71 72 73 74 …" at bounding box center [503, 285] width 675 height 424
type textarea "slater_import('/project/12084/page/30399.js') initGlobalParallax"
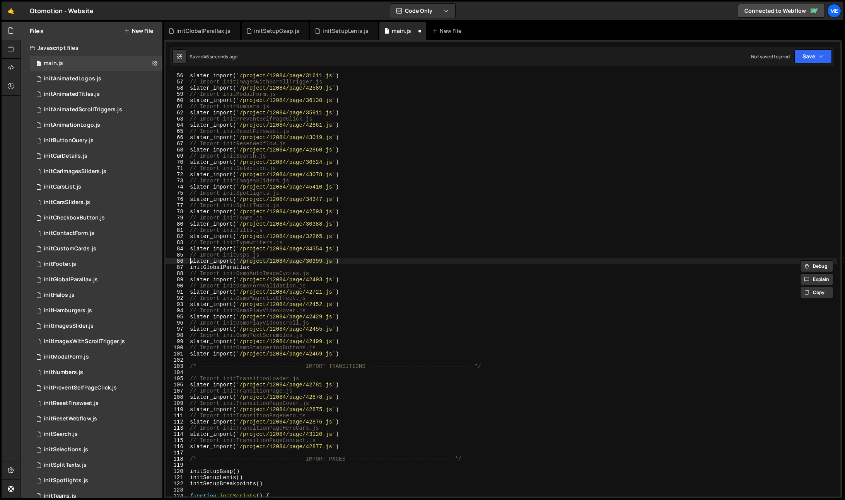
type textarea "initGlobalParallax"
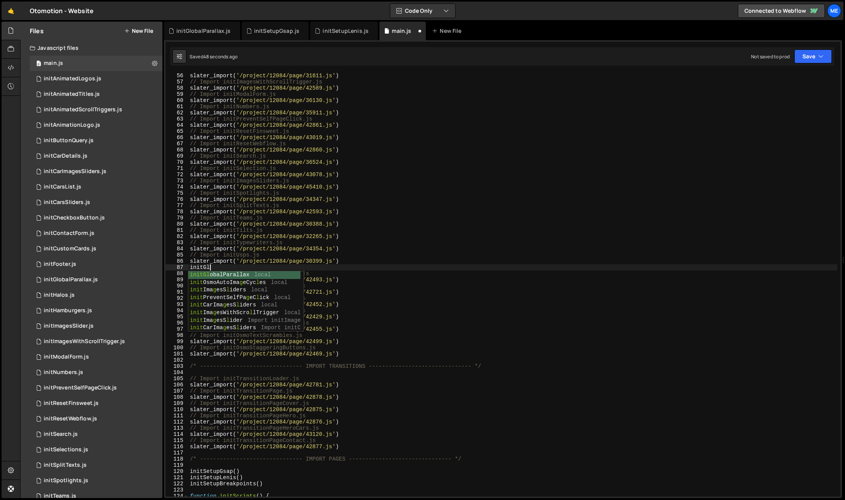
scroll to position [0, 1]
type textarea "initGlob"
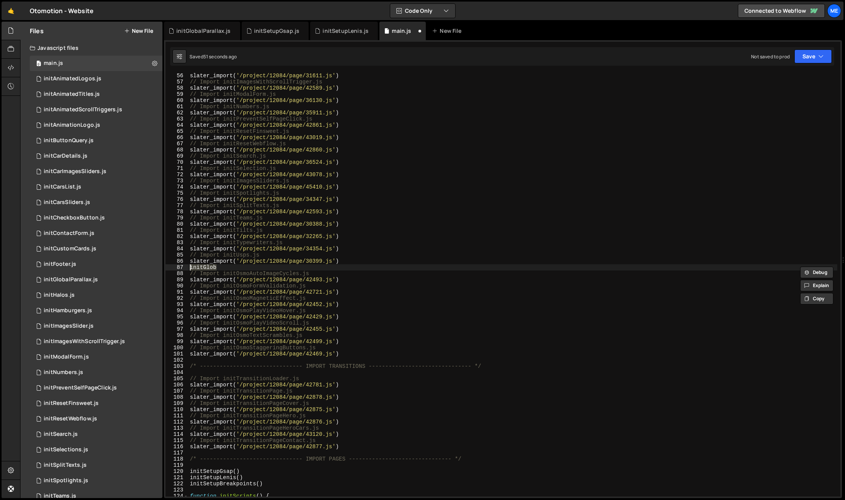
scroll to position [0, 0]
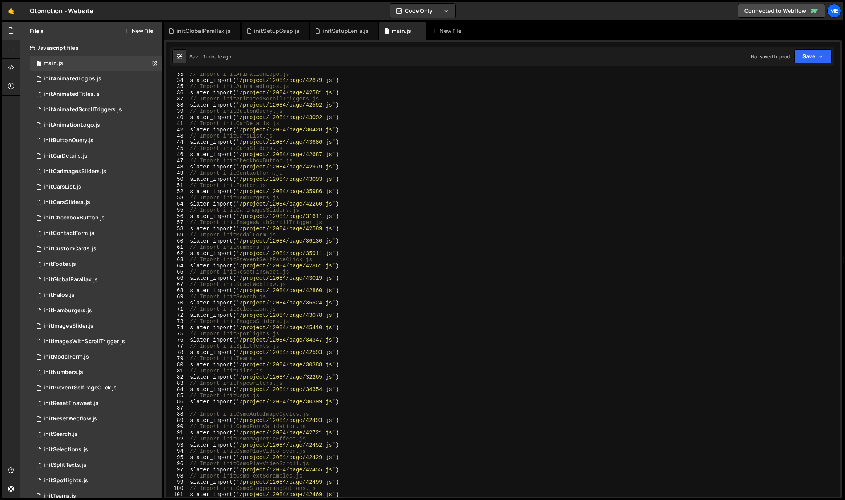
scroll to position [483, 0]
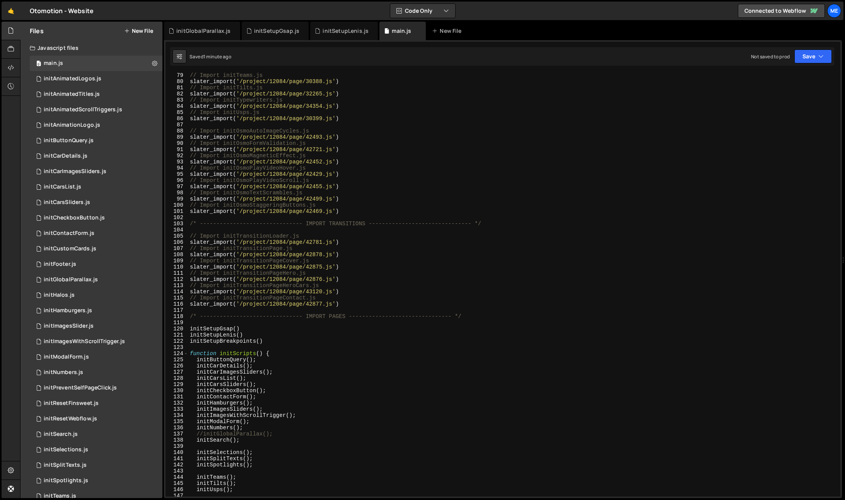
click at [304, 125] on div "// Import initTeams.js slater_import ( '/project/12084/page/30388.js' ) // Impo…" at bounding box center [512, 290] width 649 height 437
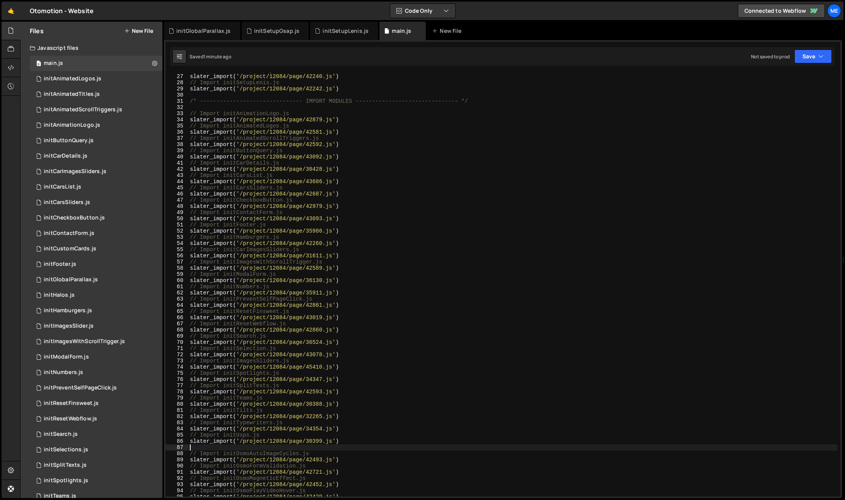
scroll to position [160, 0]
click at [345, 230] on div "// Import initSetupGsap.js slater_import ( '/project/12084/page/42240.js' ) // …" at bounding box center [512, 286] width 649 height 437
type textarea "slater_import('/project/12084/page/35986.js')"
type textarea "initGlobal"
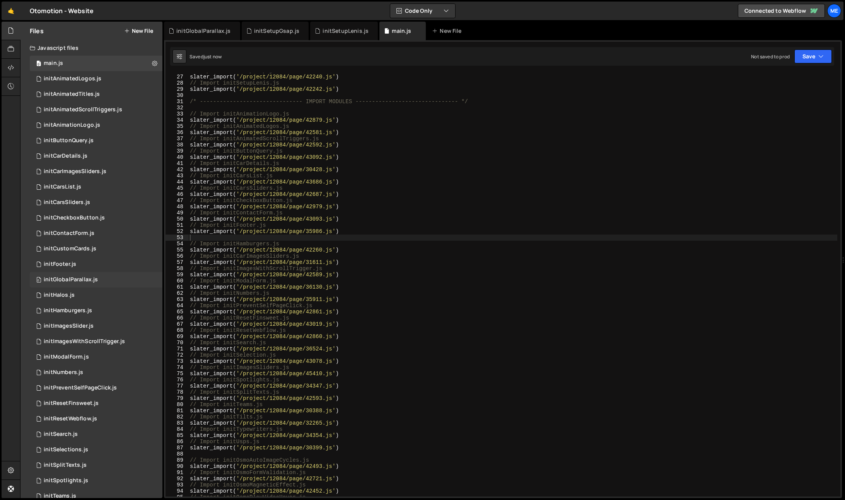
click at [102, 278] on div "0 initGlobalParallax.js 0" at bounding box center [96, 279] width 133 height 15
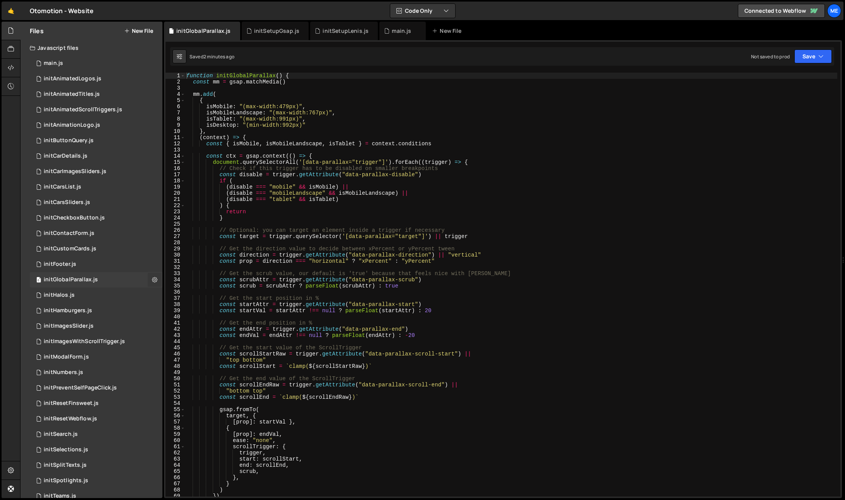
click at [155, 279] on button at bounding box center [155, 280] width 14 height 14
type textarea "if ("
drag, startPoint x: 800, startPoint y: 182, endPoint x: 789, endPoint y: 183, distance: 10.9
click at [799, 182] on div "function initGlobalParallax ( ) { const mm = gsap . matchMedia ( ) mm . add ( {…" at bounding box center [511, 291] width 652 height 437
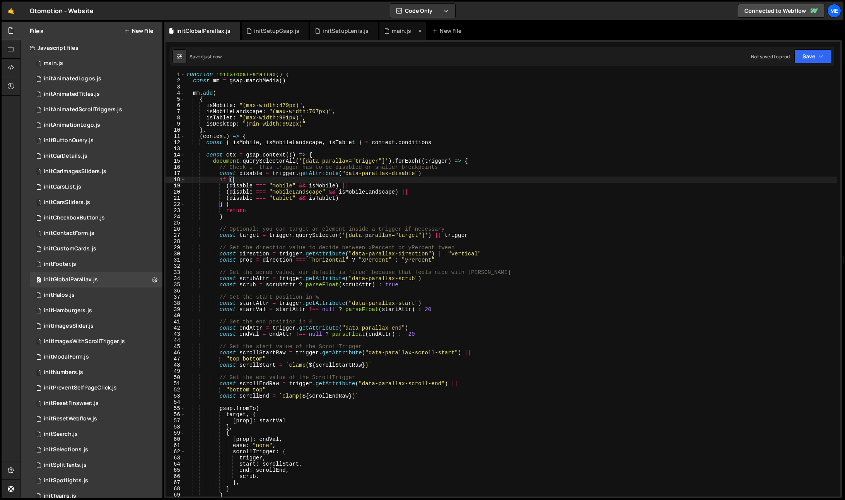
click at [405, 32] on div "main.js" at bounding box center [401, 31] width 19 height 8
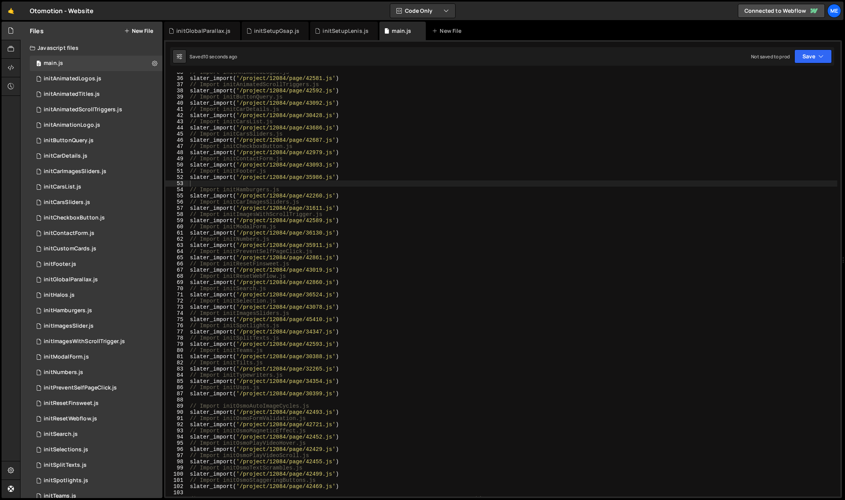
scroll to position [214, 0]
click at [233, 183] on div "// Import initAnimatedLogos.js slater_import ( '/project/12084/page/42581.js' )…" at bounding box center [512, 287] width 649 height 437
type textarea "initGloba"
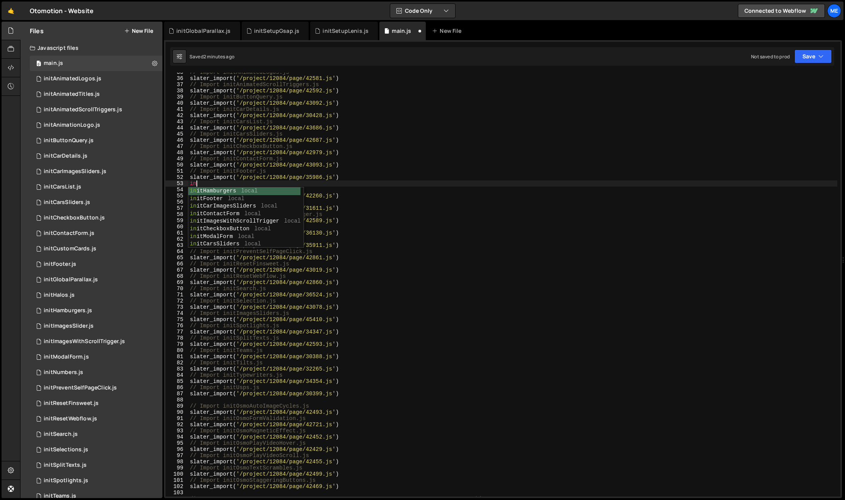
scroll to position [0, 0]
type textarea "initGlo"
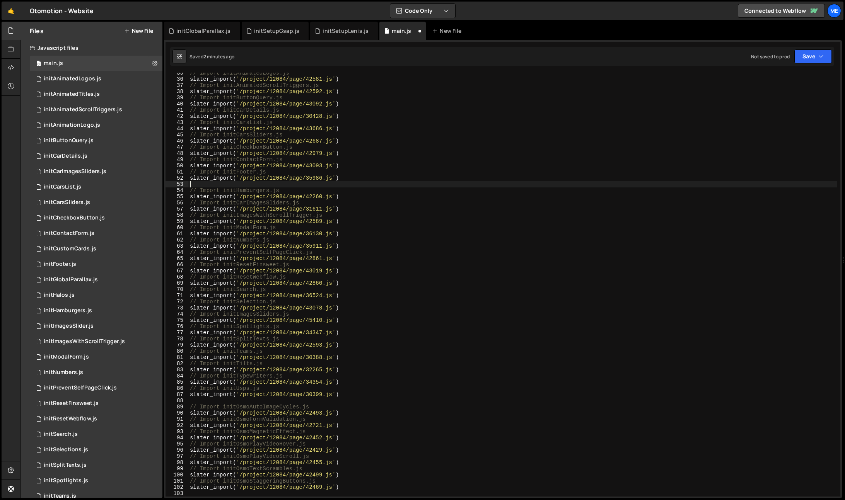
scroll to position [0, 0]
click at [0, 0] on icon at bounding box center [0, 0] width 0 height 0
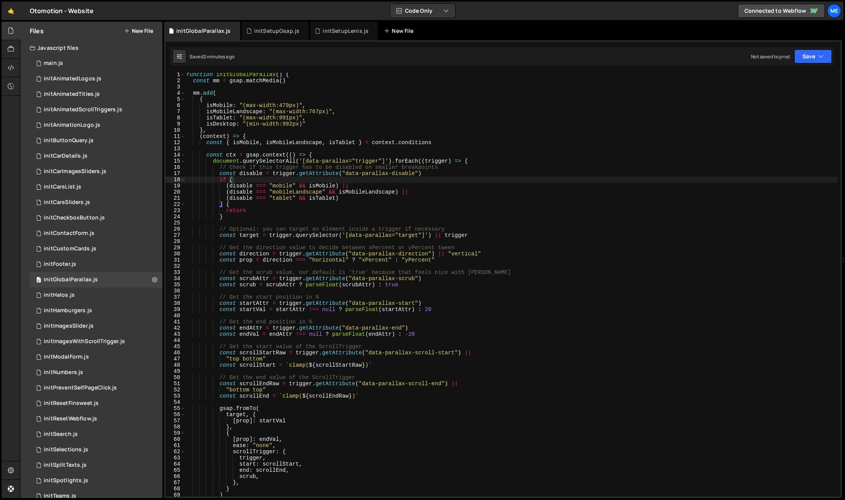
click at [401, 31] on div "New File" at bounding box center [400, 31] width 32 height 8
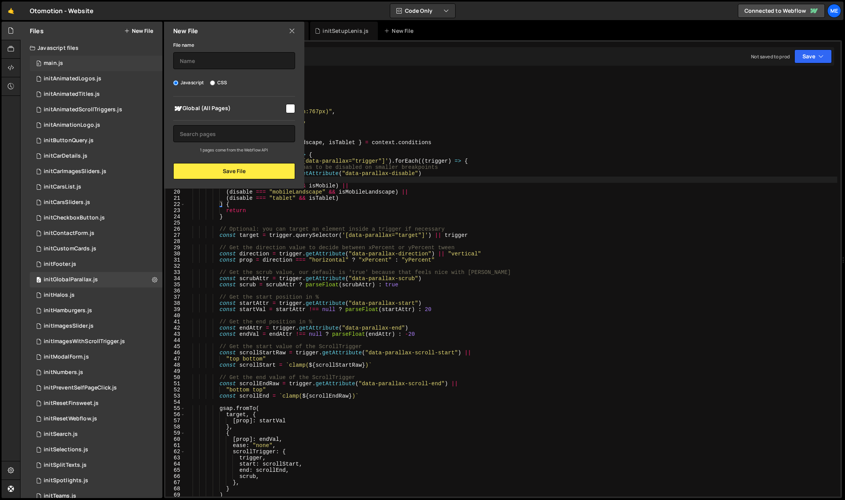
click at [86, 64] on div "0 main.js 0" at bounding box center [96, 63] width 133 height 15
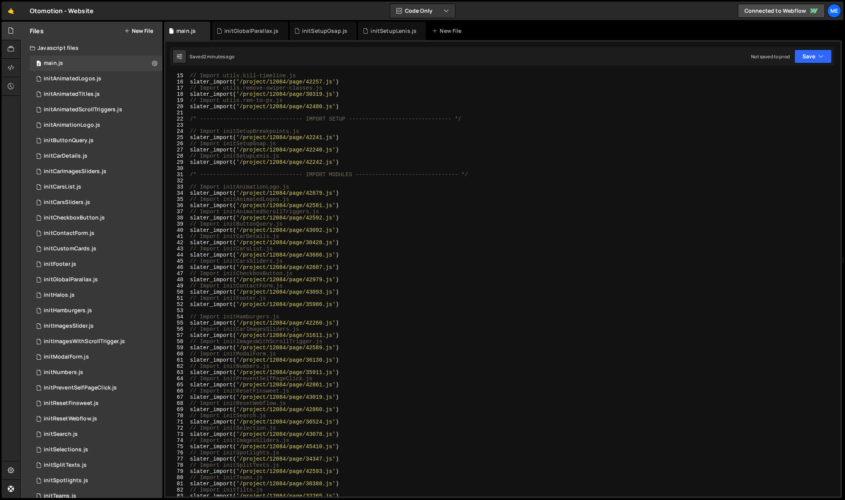
scroll to position [130, 0]
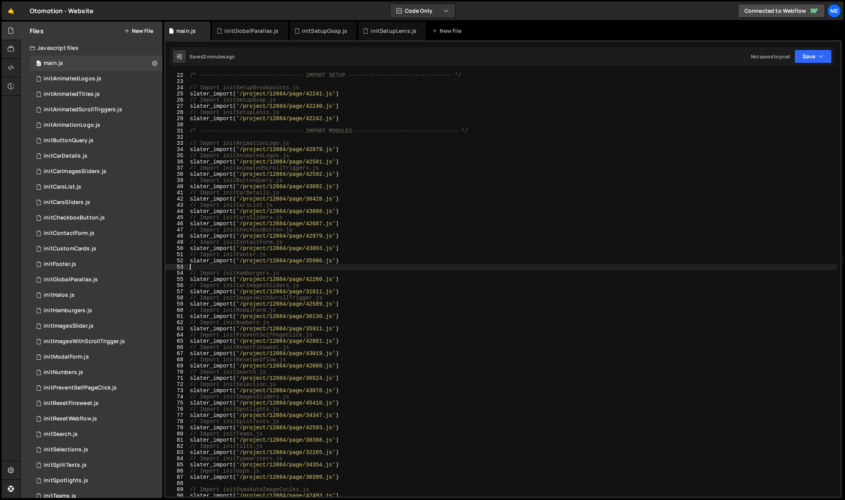
click at [294, 269] on div "/* ------------------------------- IMPORT SETUP -------------------------------…" at bounding box center [512, 290] width 649 height 437
type textarea "initGlobal"
click at [242, 34] on div "initGlobalParallax.js" at bounding box center [251, 31] width 54 height 8
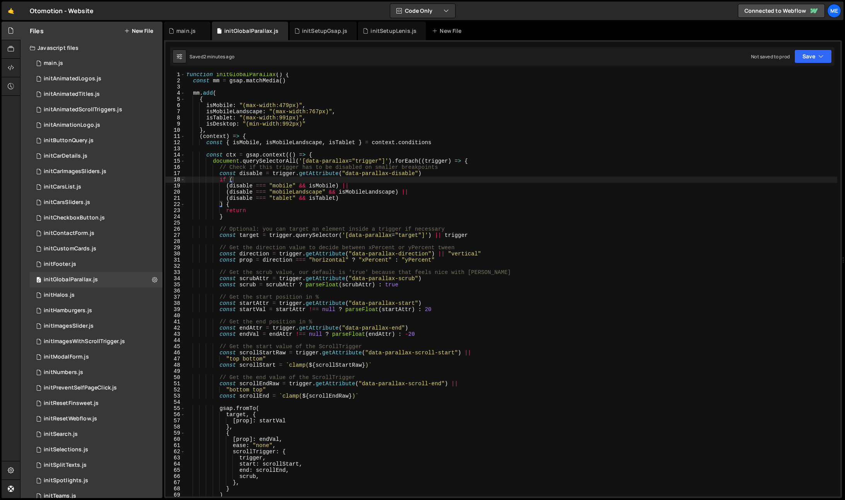
click at [238, 76] on div "function initGlobalParallax ( ) { const mm = gsap . matchMedia ( ) mm . add ( {…" at bounding box center [511, 290] width 652 height 437
click at [238, 76] on div "function initGlobalParallax ( ) { const mm = gsap . matchMedia ( ) mm . add ( {…" at bounding box center [511, 291] width 652 height 437
paste textarea
type textarea "function initGlobalParallax() {"
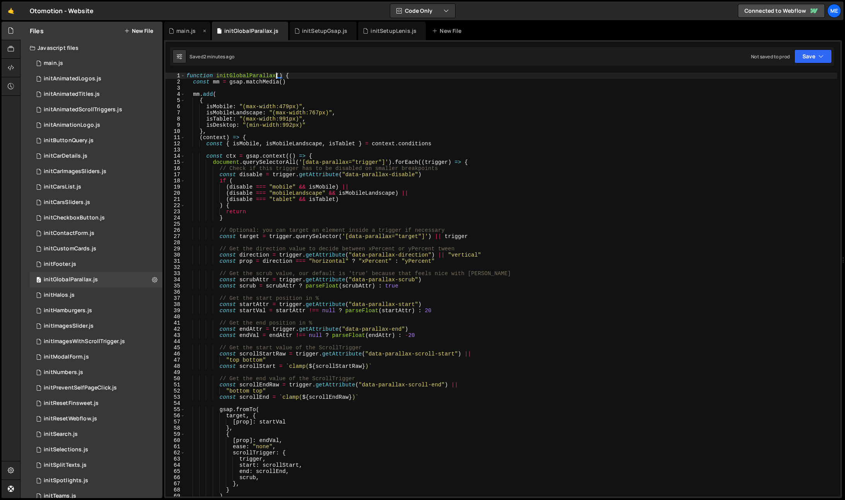
click at [182, 28] on div "main.js" at bounding box center [185, 31] width 19 height 8
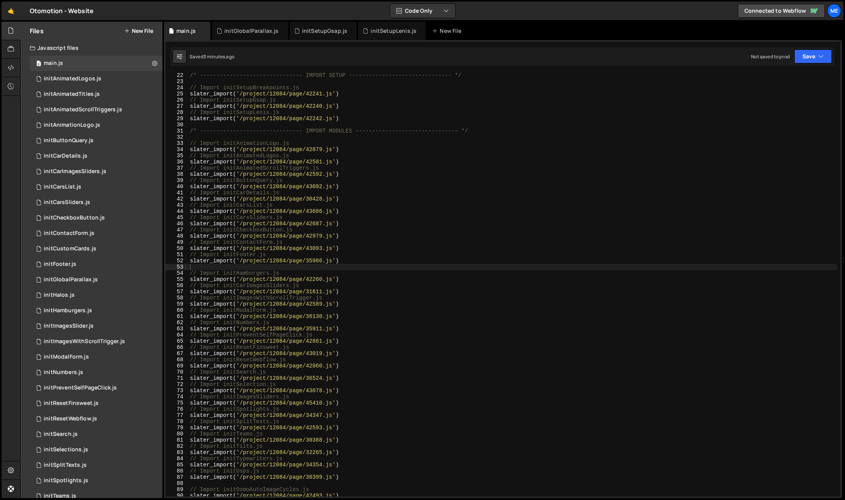
click at [242, 269] on div "/* ------------------------------- IMPORT SETUP -------------------------------…" at bounding box center [512, 290] width 649 height 437
click at [242, 31] on div "initGlobalParallax.js" at bounding box center [251, 31] width 54 height 8
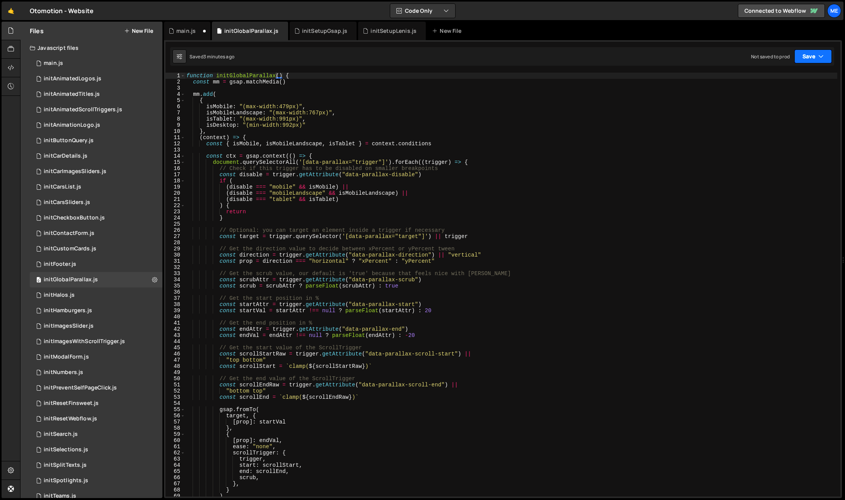
click at [818, 57] on icon "button" at bounding box center [820, 57] width 5 height 8
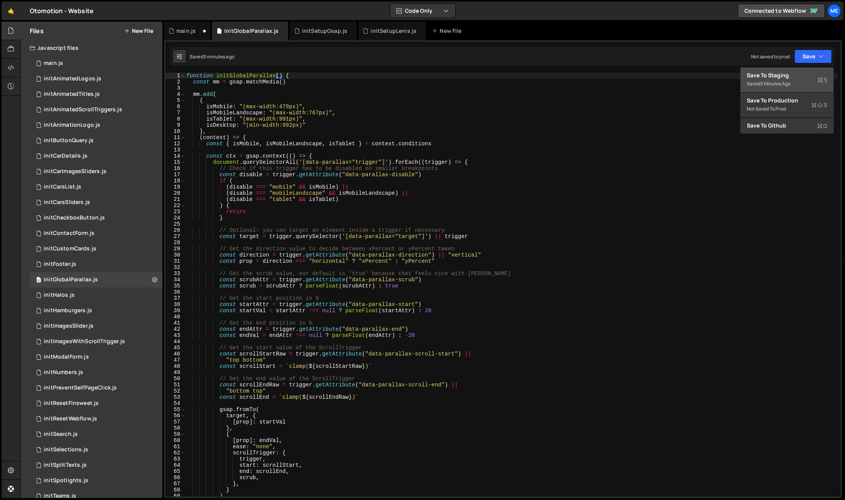
click at [802, 77] on div "Save to Staging S" at bounding box center [787, 76] width 80 height 8
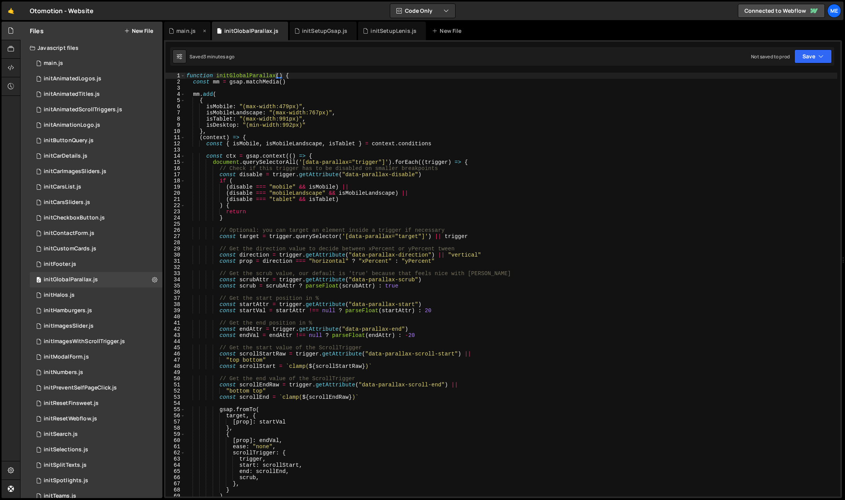
click at [181, 31] on div "main.js" at bounding box center [185, 31] width 19 height 8
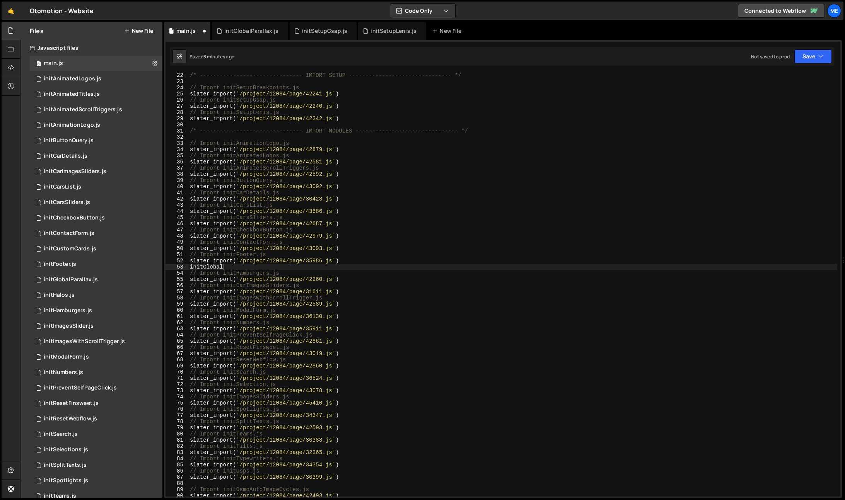
click at [272, 268] on div "/* ------------------------------- IMPORT SETUP -------------------------------…" at bounding box center [512, 290] width 649 height 437
type textarea "initGlobalP"
type textarea "slater_import('/project/12084/page/35986.js')"
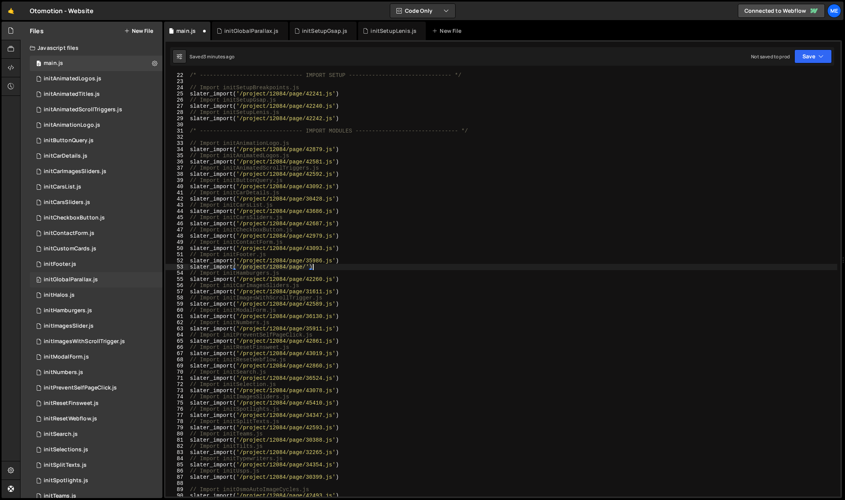
type textarea "slater_import('/project/12084/page/')"
click at [114, 281] on div "0 initGlobalParallax.js 0" at bounding box center [96, 278] width 133 height 15
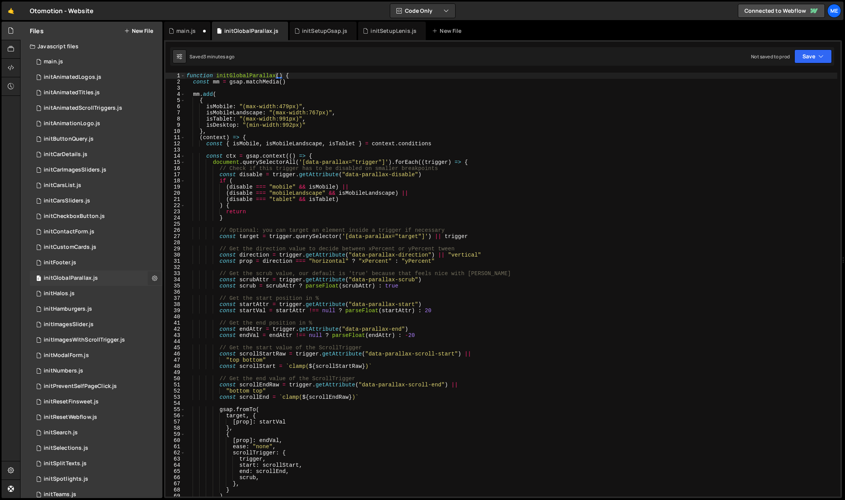
click at [152, 280] on icon at bounding box center [154, 278] width 5 height 7
click at [186, 294] on button "Edit File Settings" at bounding box center [202, 294] width 76 height 15
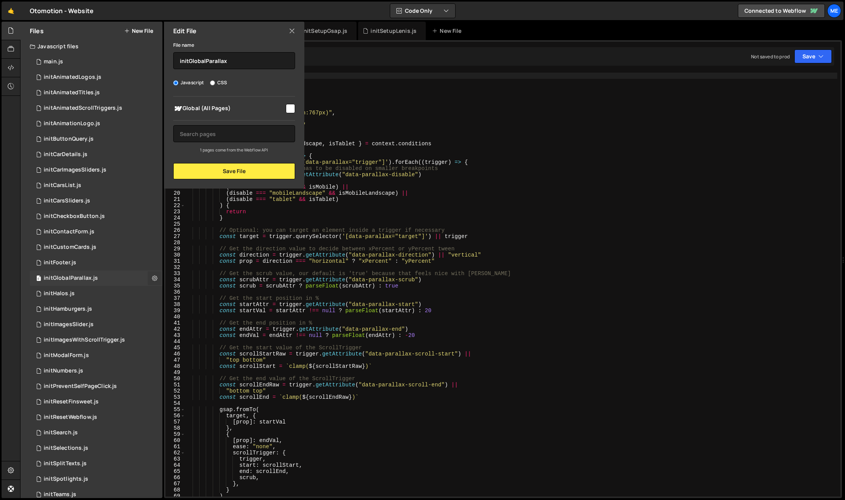
click at [152, 278] on icon at bounding box center [154, 278] width 5 height 7
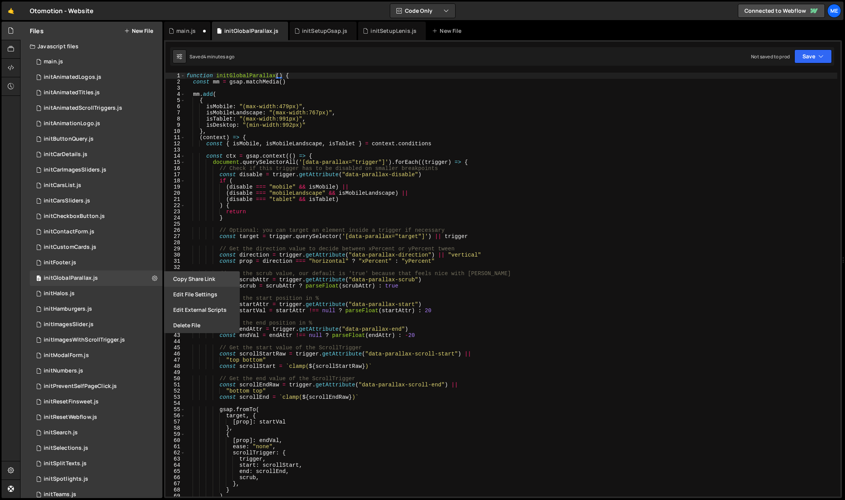
click at [196, 280] on button "Copy share link" at bounding box center [202, 278] width 76 height 15
click at [261, 89] on div "function initGlobalParallax ( ) { const mm = gsap . matchMedia ( ) mm . add ( {…" at bounding box center [511, 289] width 652 height 437
paste textarea "[URL][PERSON_NAME][DOMAIN_NAME]"
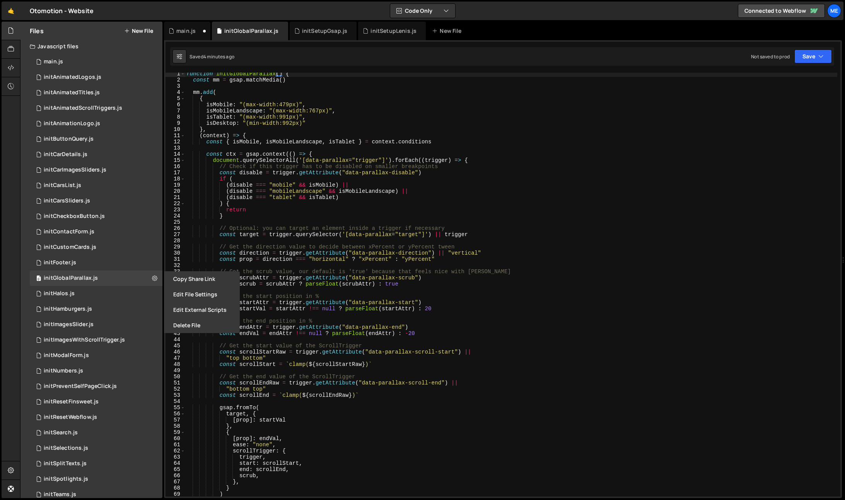
type textarea "[URL][PERSON_NAME][DOMAIN_NAME]"
click at [189, 29] on div "main.js" at bounding box center [185, 31] width 19 height 8
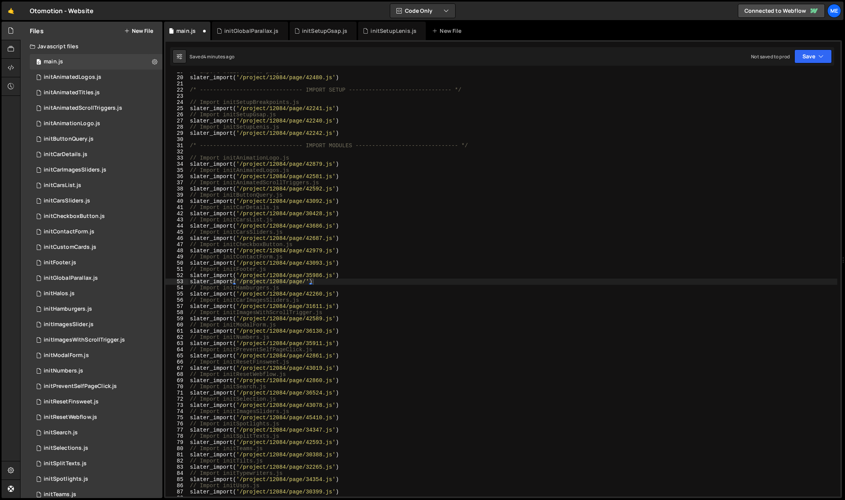
scroll to position [116, 0]
click at [330, 278] on div "// Import utils.rem-to-px.js slater_import ( '/project/12084/page/42480.js' ) /…" at bounding box center [512, 286] width 649 height 437
type textarea "slater_import('/project/12084/page/')"
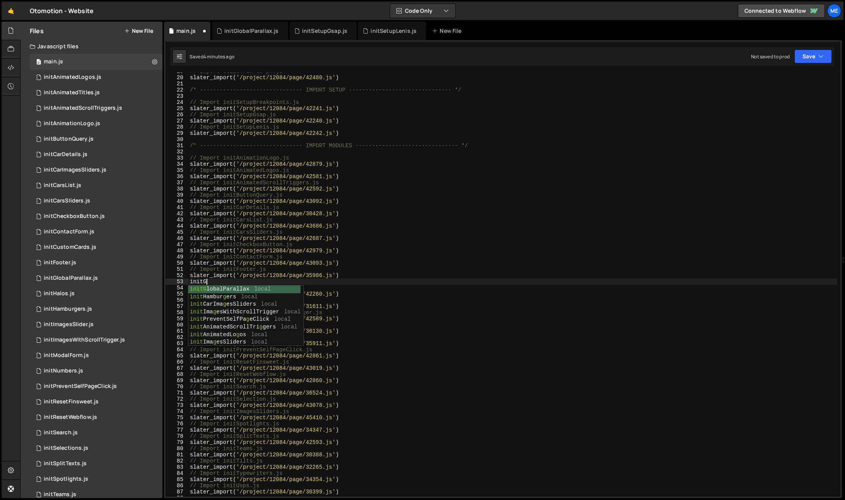
scroll to position [0, 1]
type textarea "initGlobalParallax"
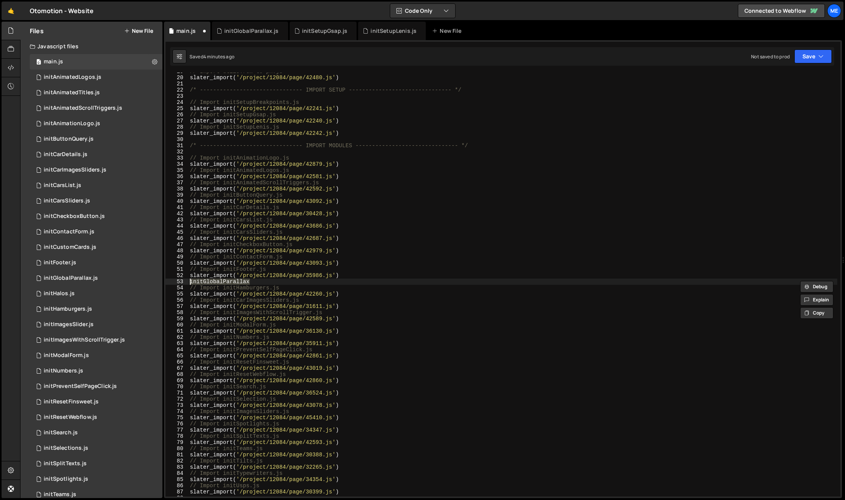
scroll to position [0, 0]
click at [155, 281] on div "0 initGlobalParallax.js 0" at bounding box center [96, 278] width 133 height 15
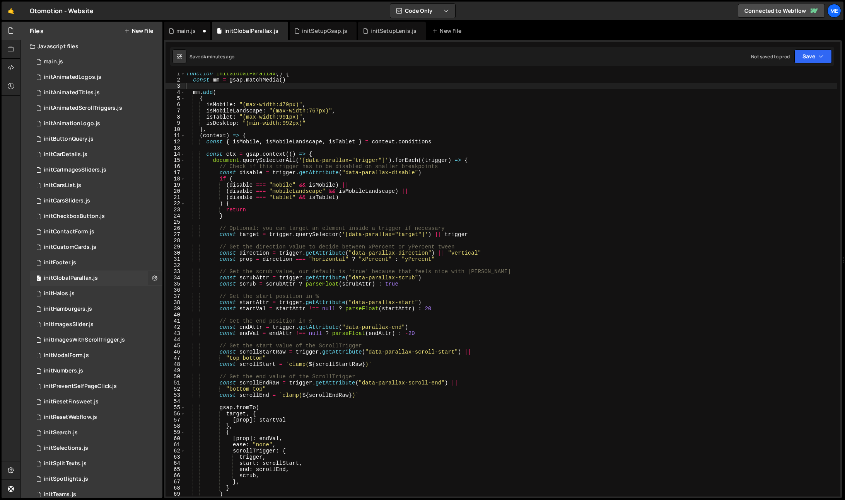
click at [152, 280] on icon at bounding box center [154, 278] width 5 height 7
type input "initGlobalParallax"
radio input "true"
click at [188, 294] on button "Edit File Settings" at bounding box center [202, 294] width 76 height 15
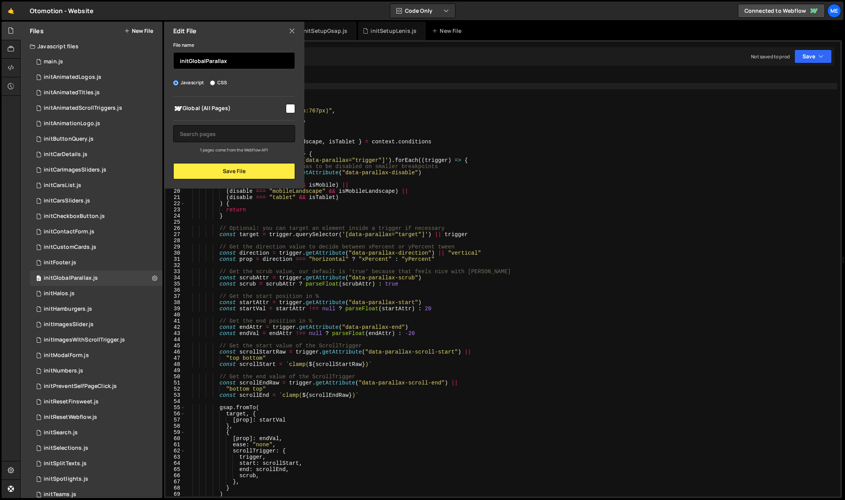
drag, startPoint x: 193, startPoint y: 61, endPoint x: 207, endPoint y: 66, distance: 15.0
click at [205, 61] on input "initGlobalParallax" at bounding box center [234, 60] width 122 height 17
type input "initParallax"
click at [230, 169] on button "Save File" at bounding box center [234, 171] width 122 height 16
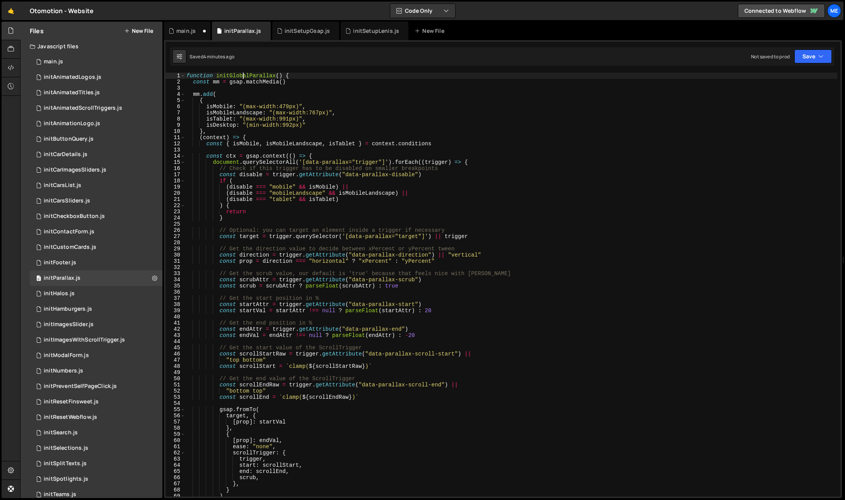
click at [243, 79] on div "function initGlobalParallax ( ) { const mm = gsap . matchMedia ( ) mm . add ( {…" at bounding box center [511, 291] width 652 height 437
drag, startPoint x: 246, startPoint y: 76, endPoint x: 230, endPoint y: 77, distance: 15.1
click at [230, 77] on div "function initGlobalParallax ( ) { const mm = gsap . matchMedia ( ) mm . add ( {…" at bounding box center [511, 291] width 652 height 437
type textarea "function initParallax() {"
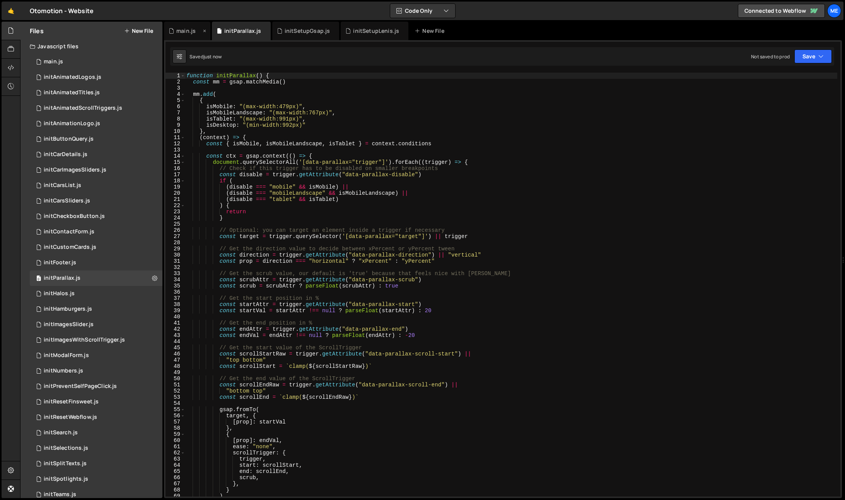
click at [196, 27] on div "main.js" at bounding box center [185, 31] width 32 height 8
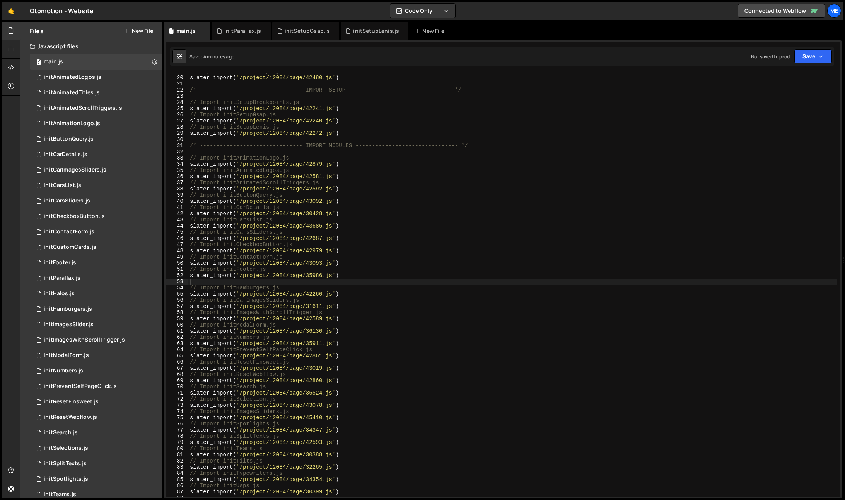
click at [227, 281] on div "// Import utils.rem-to-px.js slater_import ( '/project/12084/page/42480.js' ) /…" at bounding box center [512, 286] width 649 height 437
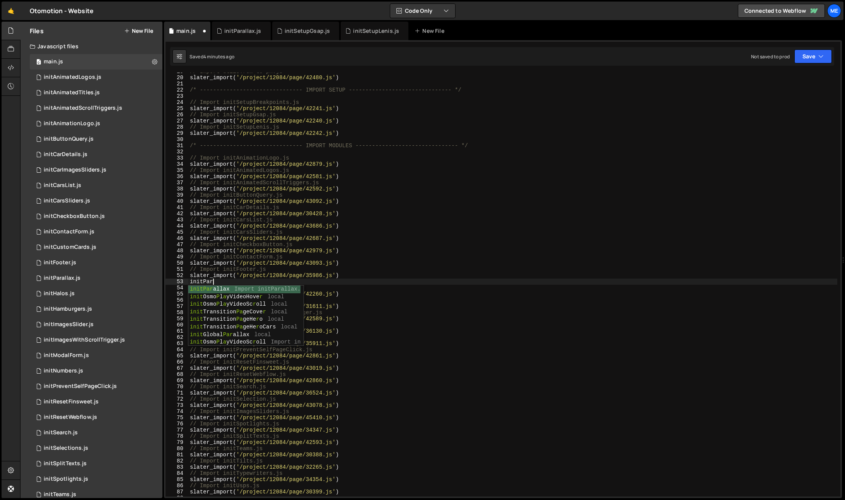
scroll to position [0, 1]
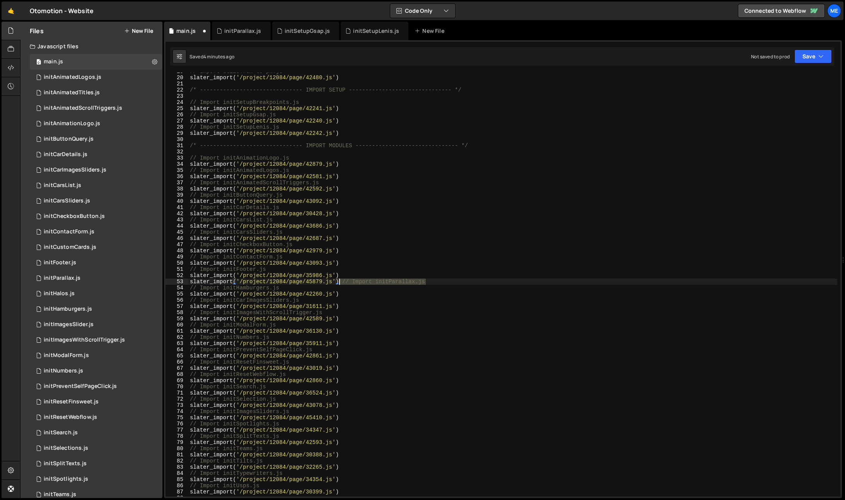
click at [340, 282] on div "// Import utils.rem-to-px.js slater_import ( '/project/12084/page/42480.js' ) /…" at bounding box center [512, 286] width 649 height 437
click at [347, 277] on div "// Import utils.rem-to-px.js slater_import ( '/project/12084/page/42480.js' ) /…" at bounding box center [512, 286] width 649 height 437
type textarea "slater_import('/project/12084/page/35986.js')"
paste textarea "// Import initParallax.js"
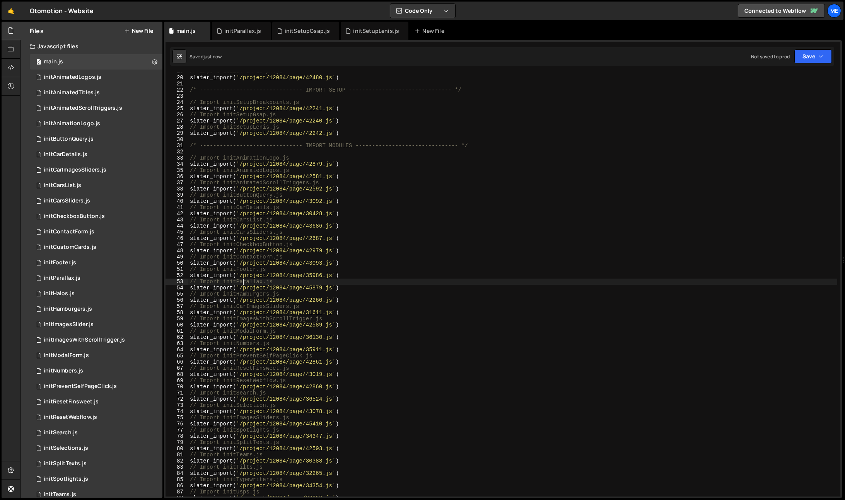
click at [243, 281] on div "// Import utils.rem-to-px.js slater_import ( '/project/12084/page/42480.js' ) /…" at bounding box center [512, 286] width 649 height 437
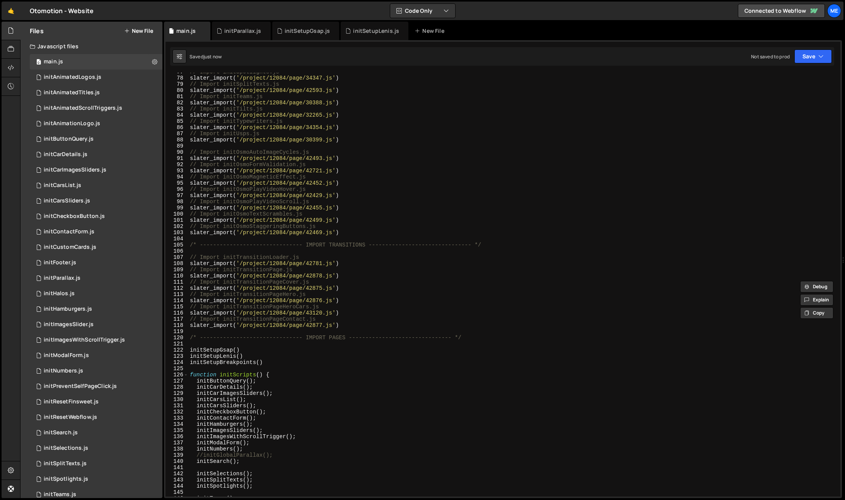
scroll to position [615, 0]
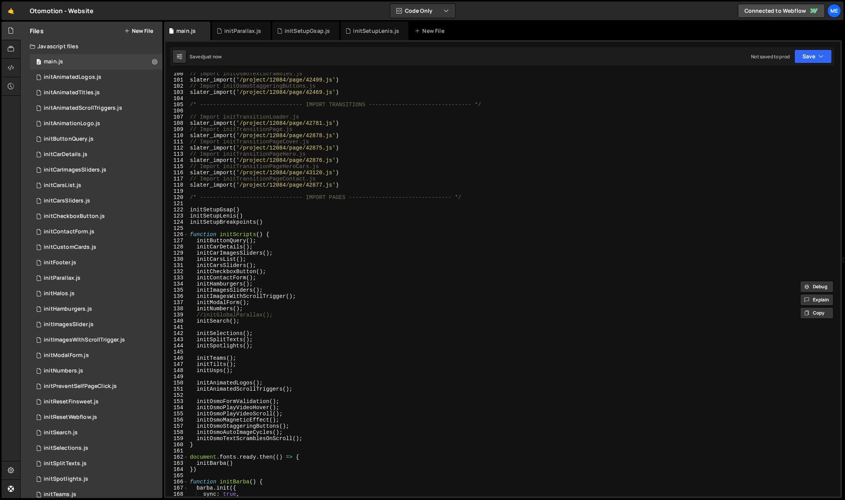
click at [229, 315] on div "// Import initOsmoTextScrambles.js slater_import ( '/project/12084/page/42499.j…" at bounding box center [512, 289] width 649 height 437
paste textarea
click at [199, 314] on div "// Import initOsmoTextScrambles.js slater_import ( '/project/12084/page/42499.j…" at bounding box center [512, 289] width 649 height 437
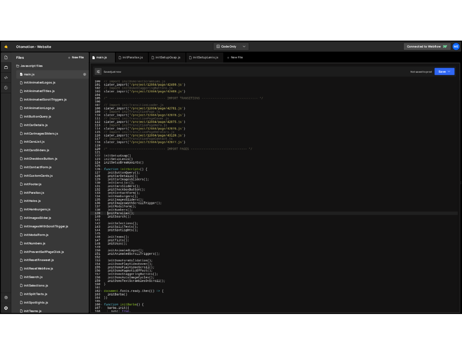
scroll to position [614, 0]
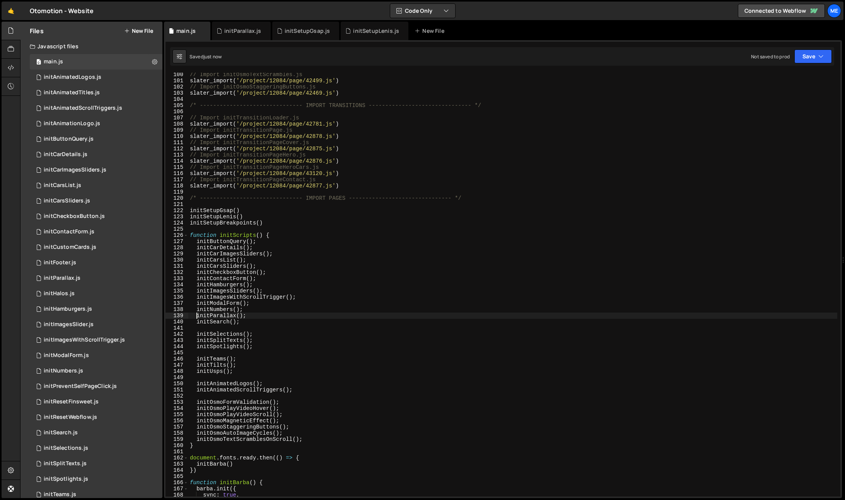
type textarea "initParallax();"
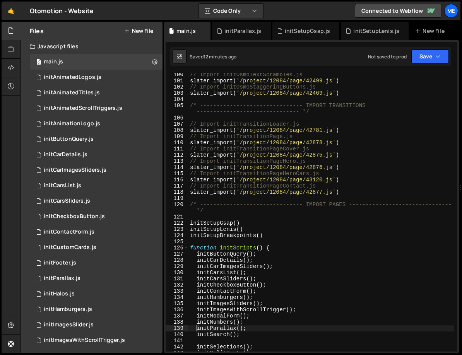
scroll to position [632, 0]
click at [300, 24] on div "initSetupGsap.js" at bounding box center [305, 31] width 67 height 19
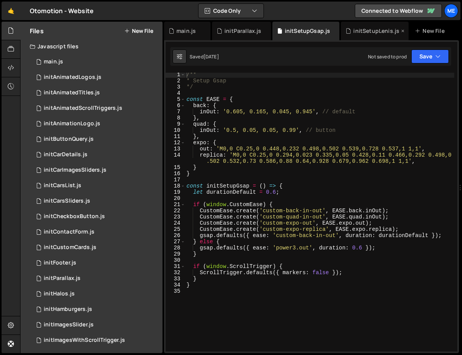
scroll to position [2, 0]
drag, startPoint x: 376, startPoint y: 30, endPoint x: 370, endPoint y: 31, distance: 6.6
click at [376, 30] on div "initSetupLenis.js" at bounding box center [376, 31] width 46 height 8
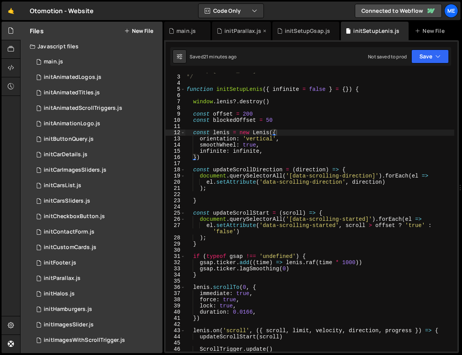
click at [238, 31] on div "initParallax.js" at bounding box center [242, 31] width 37 height 8
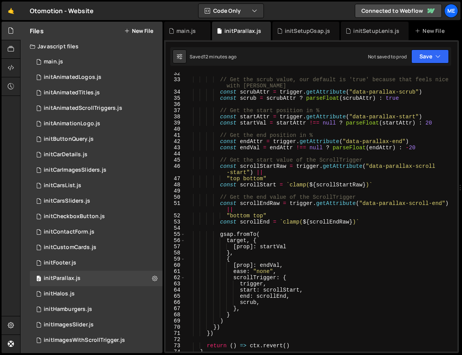
scroll to position [220, 0]
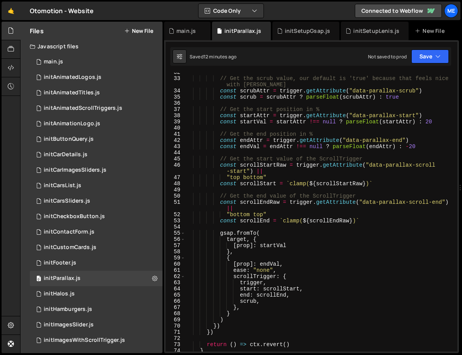
type textarea "scrub,"
click at [256, 300] on div "// Get the scrub value, our default is 'true' because that feels nice with [PER…" at bounding box center [319, 214] width 269 height 291
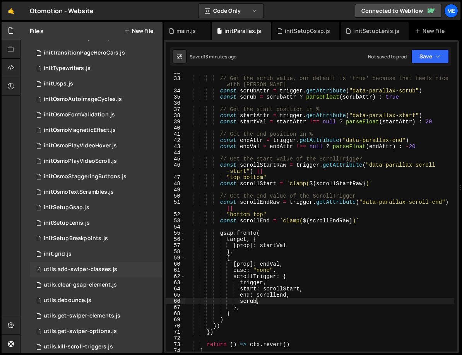
scroll to position [556, 0]
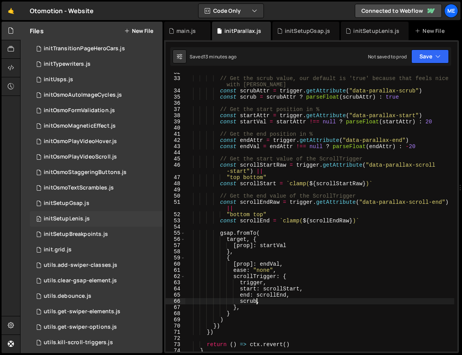
click at [67, 219] on div "initSetupLenis.js" at bounding box center [67, 218] width 46 height 7
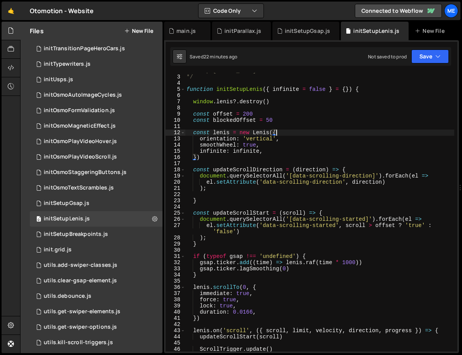
click at [294, 133] on div "* Setup [PERSON_NAME] */ function initSetupLenis ( { infinite = false } = { }) …" at bounding box center [319, 213] width 269 height 291
click at [200, 146] on div "* Setup [PERSON_NAME] */ function initSetupLenis ( { infinite = false } = { }) …" at bounding box center [319, 213] width 269 height 291
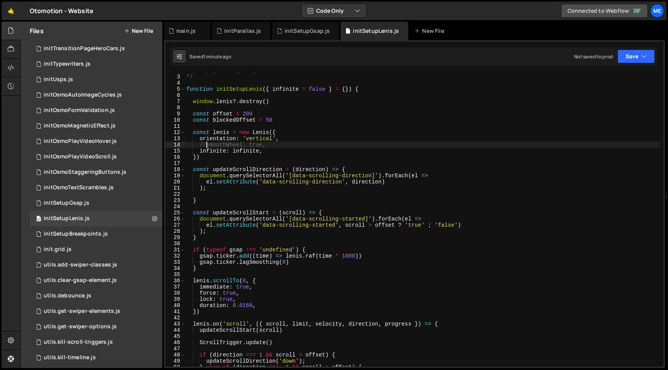
scroll to position [11, 0]
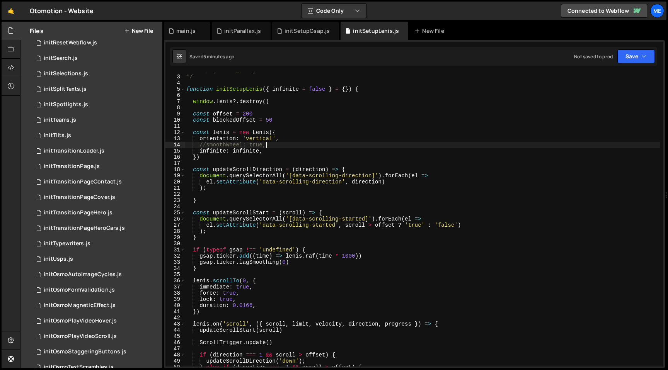
click at [290, 142] on div "* Setup [PERSON_NAME] */ function initSetupLenis ( { infinite = false } = { }) …" at bounding box center [423, 221] width 476 height 307
paste textarea "wheelMultiplier: 1.25"
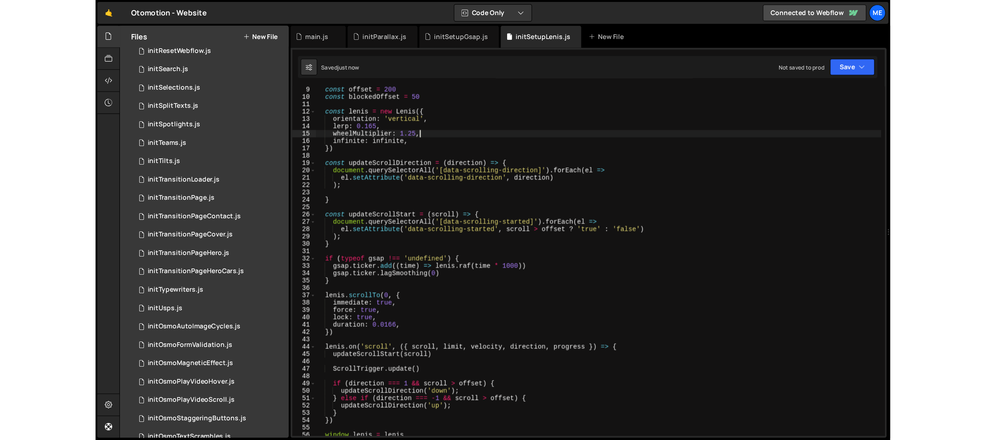
scroll to position [28, 0]
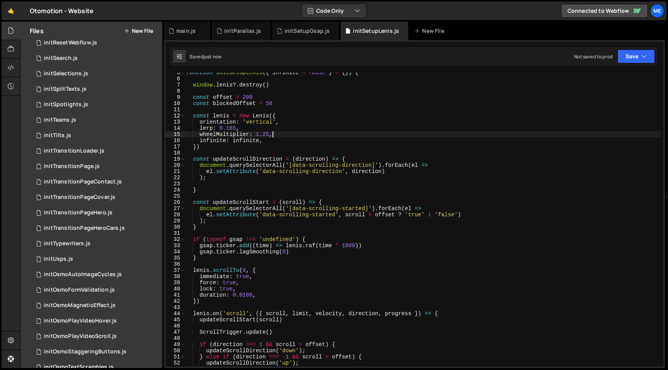
drag, startPoint x: 298, startPoint y: 115, endPoint x: 298, endPoint y: 119, distance: 3.9
click at [298, 115] on div "function initSetupLenis ( { infinite = false } = { }) { window . [PERSON_NAME] …" at bounding box center [423, 223] width 476 height 307
type textarea "const lenis = new Lenis({"
